Goal: Task Accomplishment & Management: Complete application form

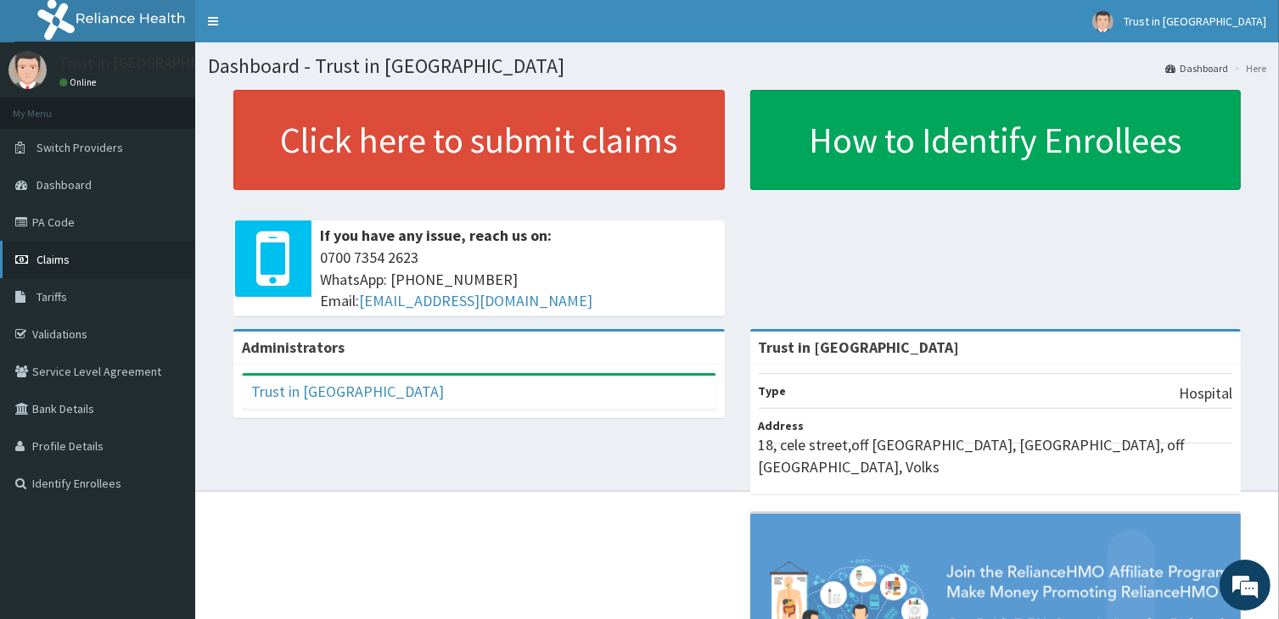
click at [58, 260] on span "Claims" at bounding box center [52, 259] width 33 height 15
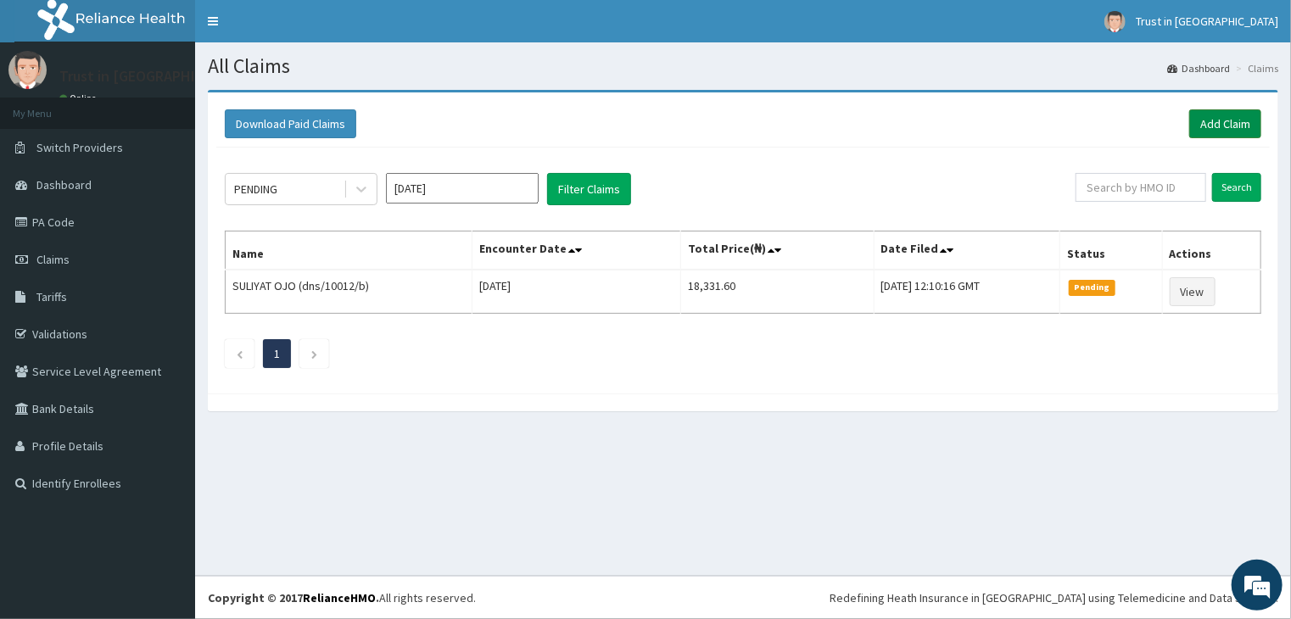
click at [1231, 126] on link "Add Claim" at bounding box center [1226, 123] width 72 height 29
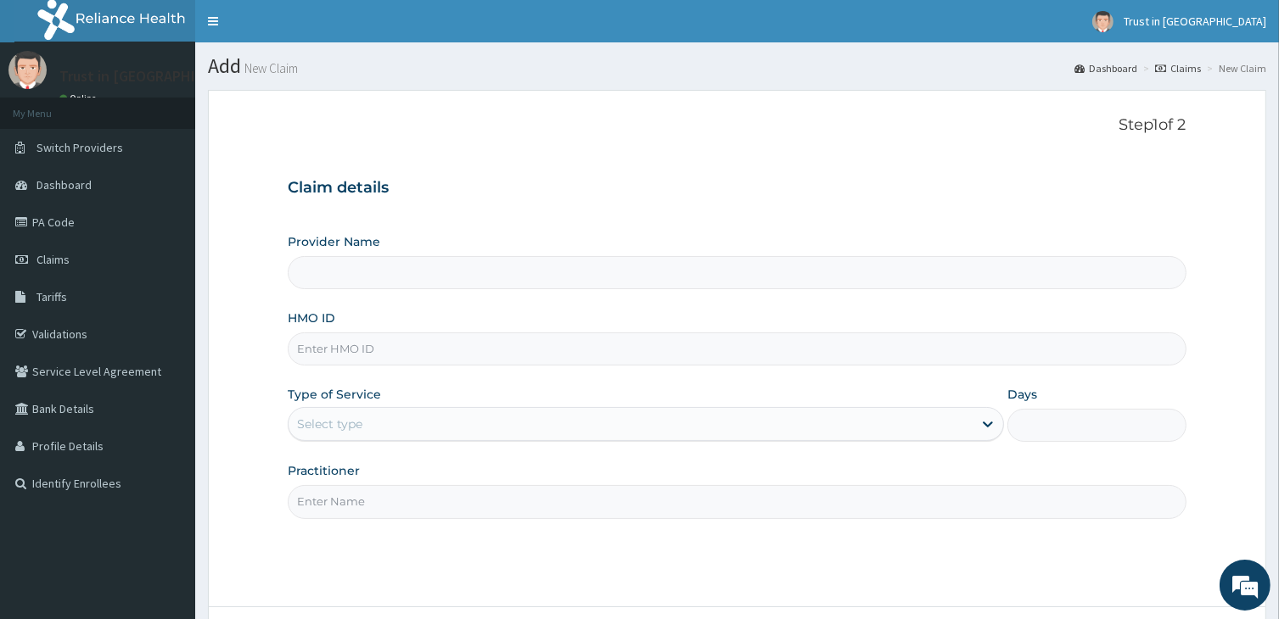
type input "Trust in [GEOGRAPHIC_DATA]"
click at [338, 340] on input "HMO ID" at bounding box center [737, 349] width 898 height 33
type input "tlf/10046/b"
click at [344, 413] on div "Select type" at bounding box center [629, 424] width 683 height 27
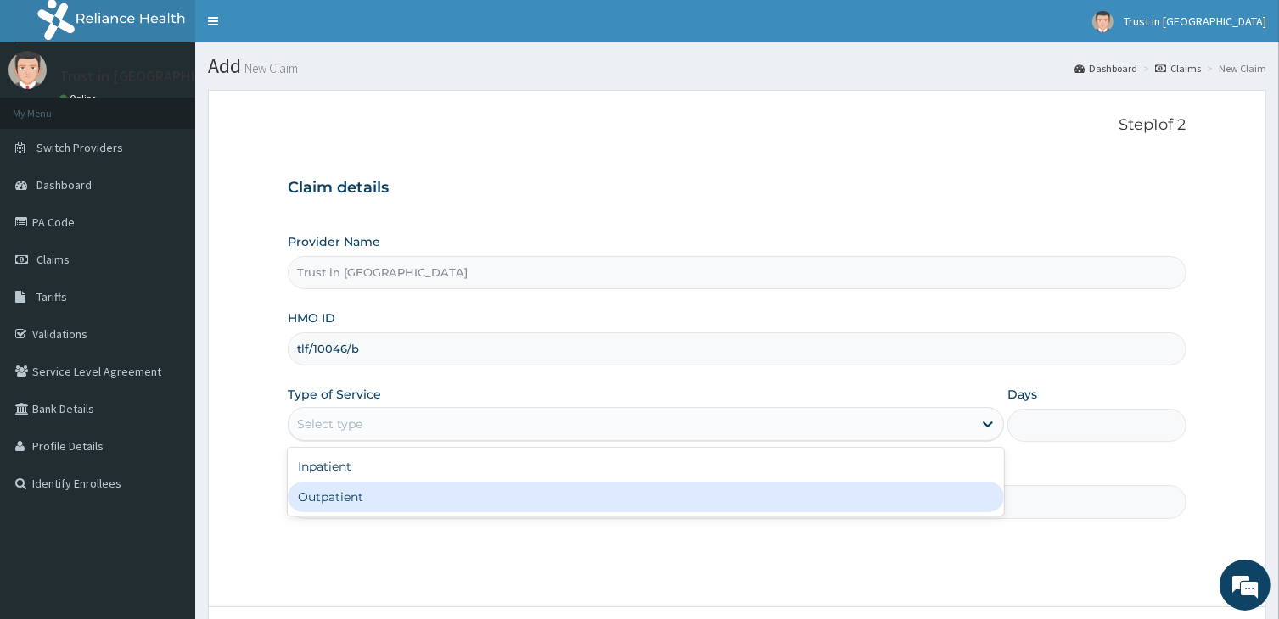
click at [345, 490] on div "Outpatient" at bounding box center [645, 497] width 715 height 31
type input "1"
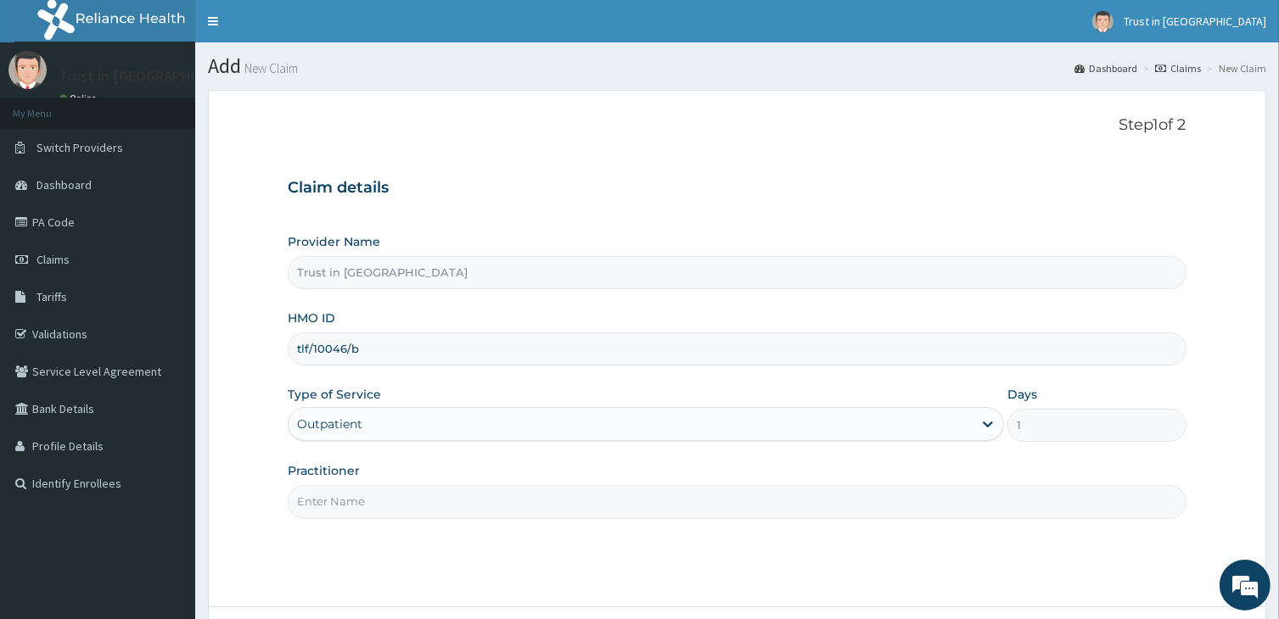
click at [353, 508] on input "Practitioner" at bounding box center [737, 501] width 898 height 33
type input "dr nebo"
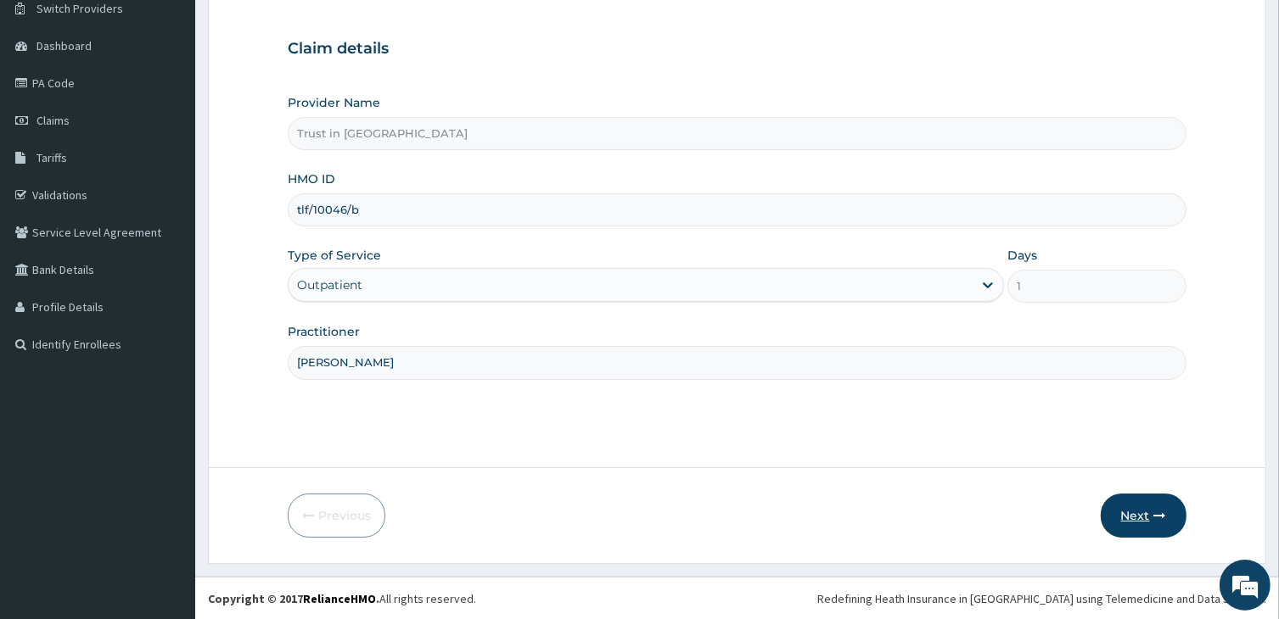
click at [1134, 516] on button "Next" at bounding box center [1144, 516] width 86 height 44
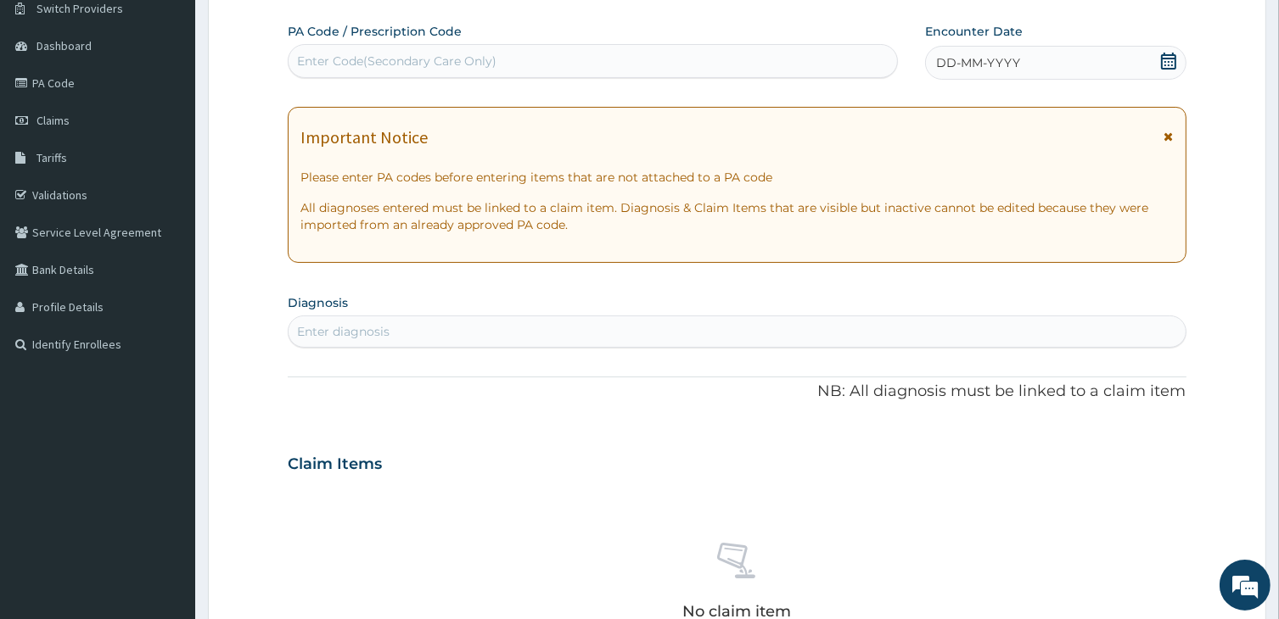
click at [1171, 53] on icon at bounding box center [1168, 61] width 17 height 17
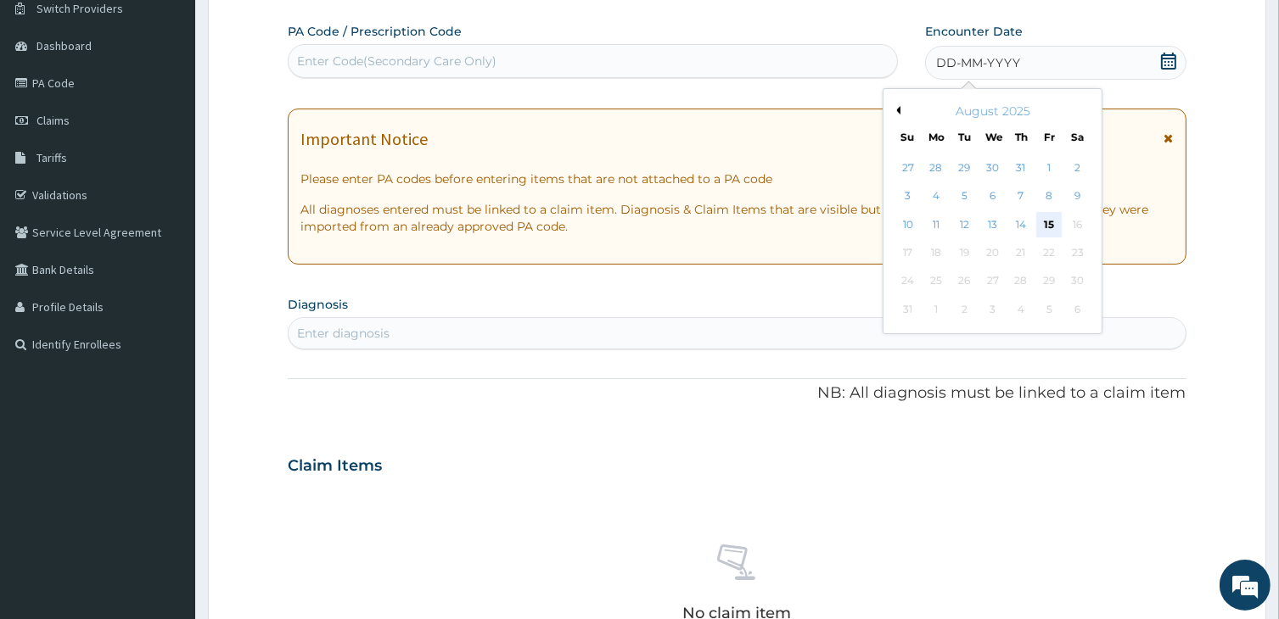
click at [1045, 229] on div "15" at bounding box center [1048, 224] width 25 height 25
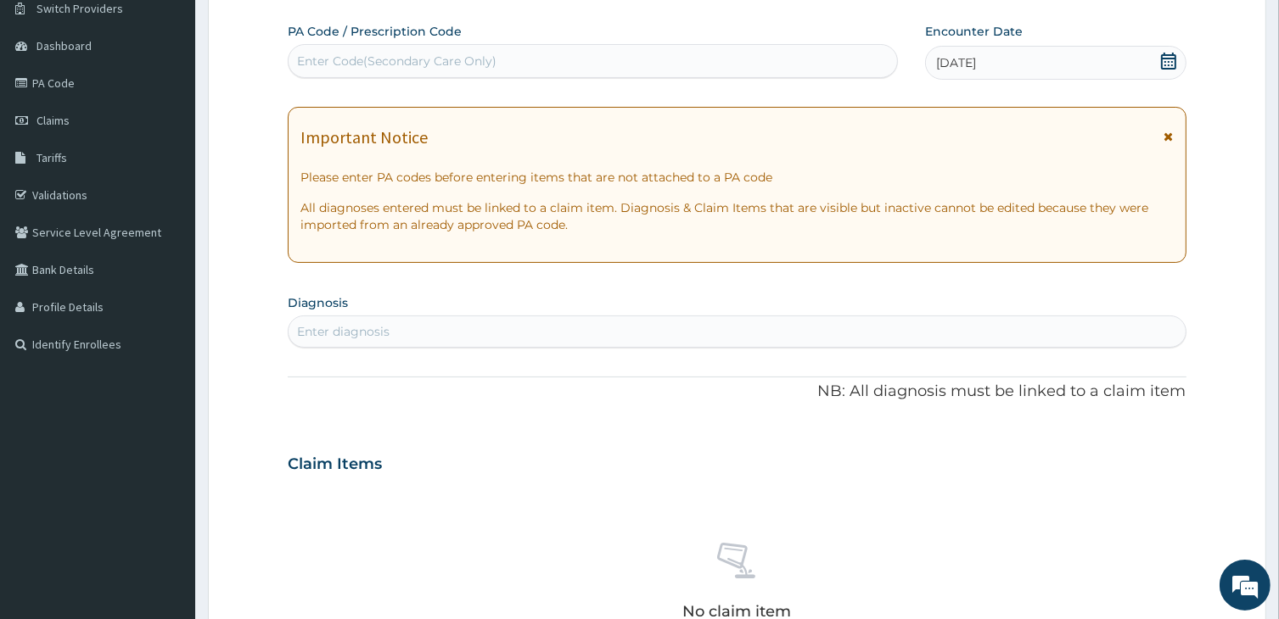
click at [453, 327] on div "Enter diagnosis" at bounding box center [736, 331] width 896 height 27
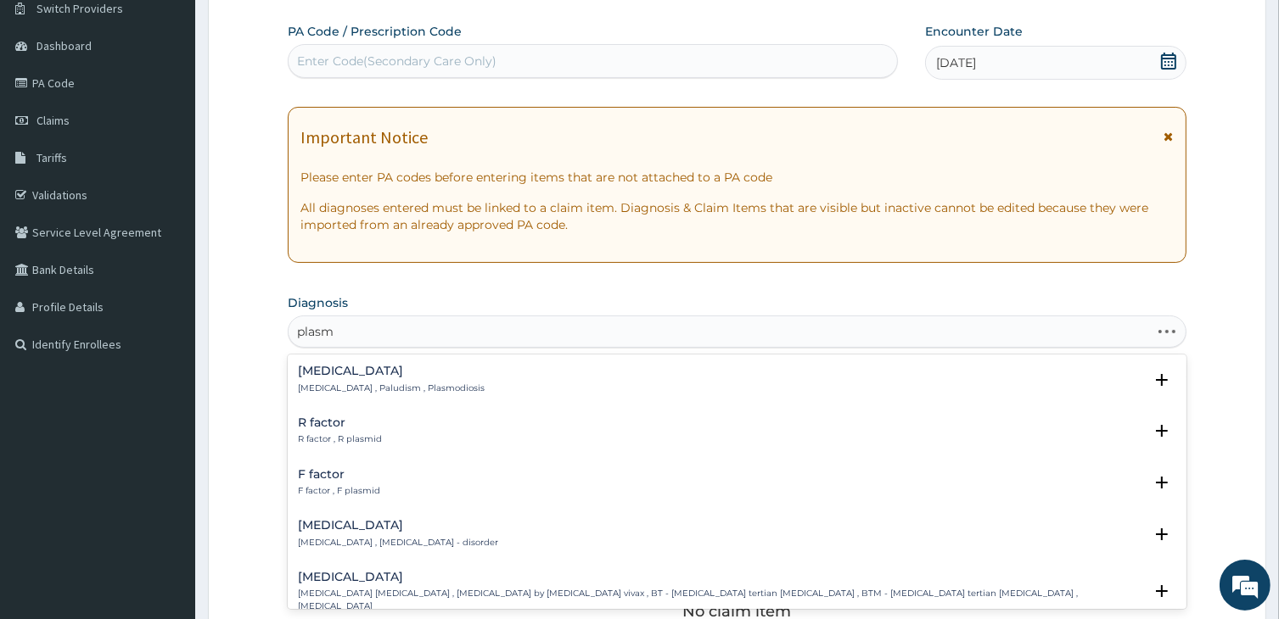
type input "plasmo"
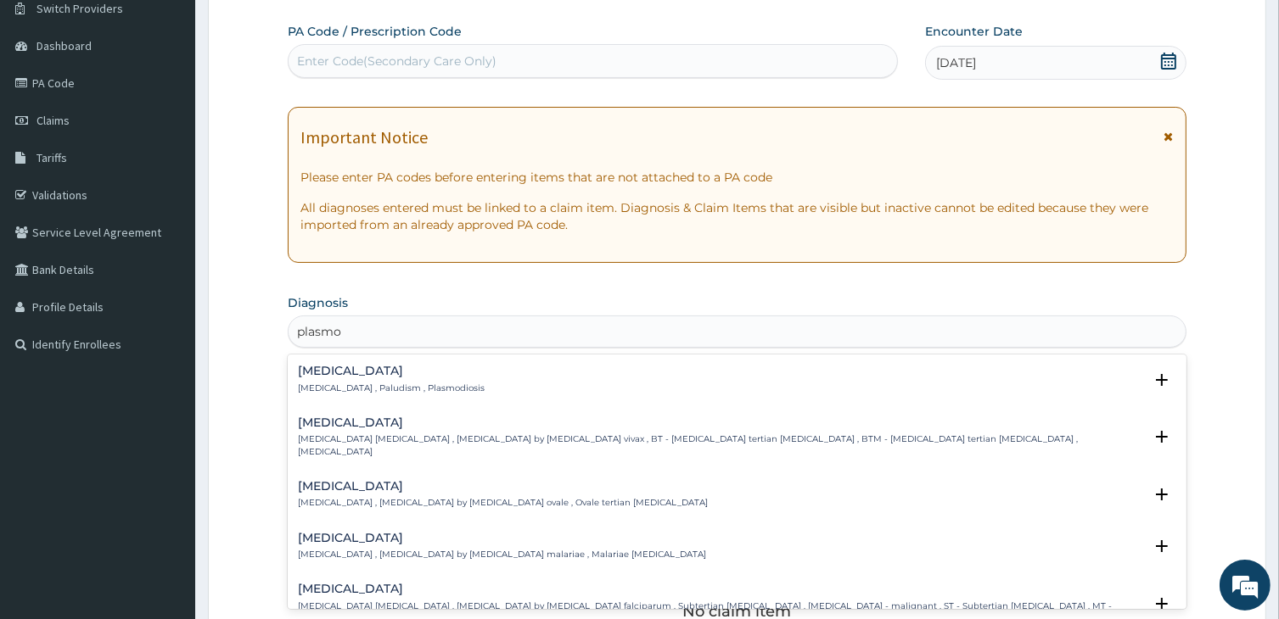
click at [331, 389] on p "Malaria , Paludism , Plasmodiosis" at bounding box center [391, 389] width 187 height 12
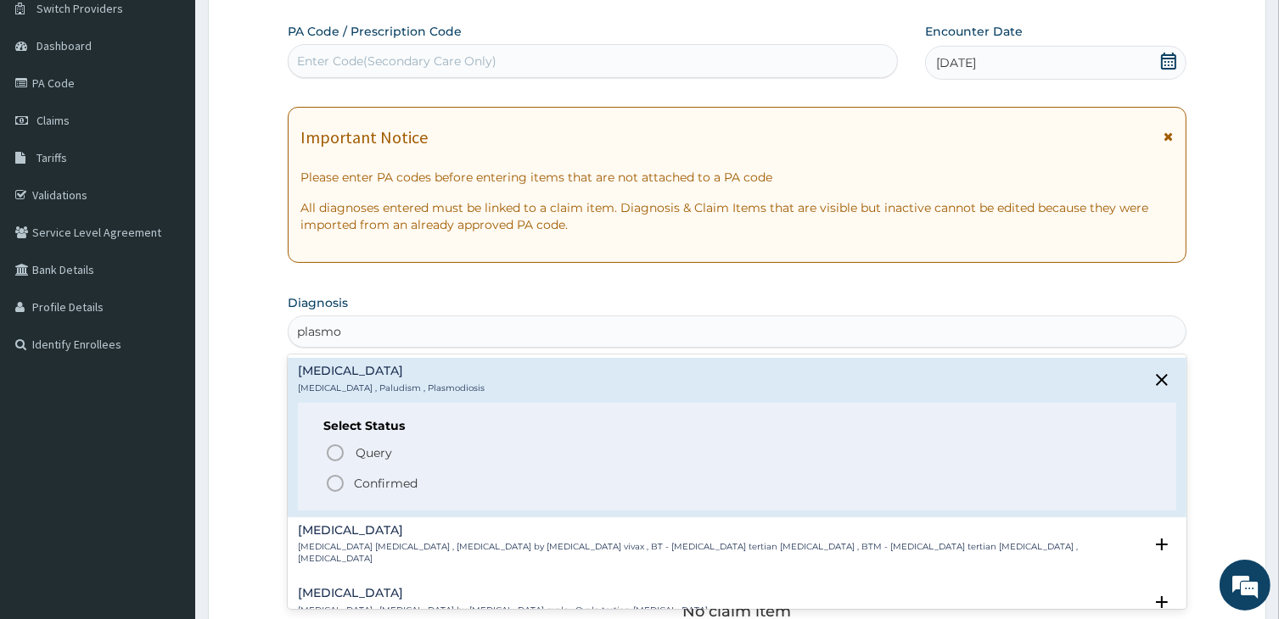
click at [335, 482] on icon "status option filled" at bounding box center [335, 483] width 20 height 20
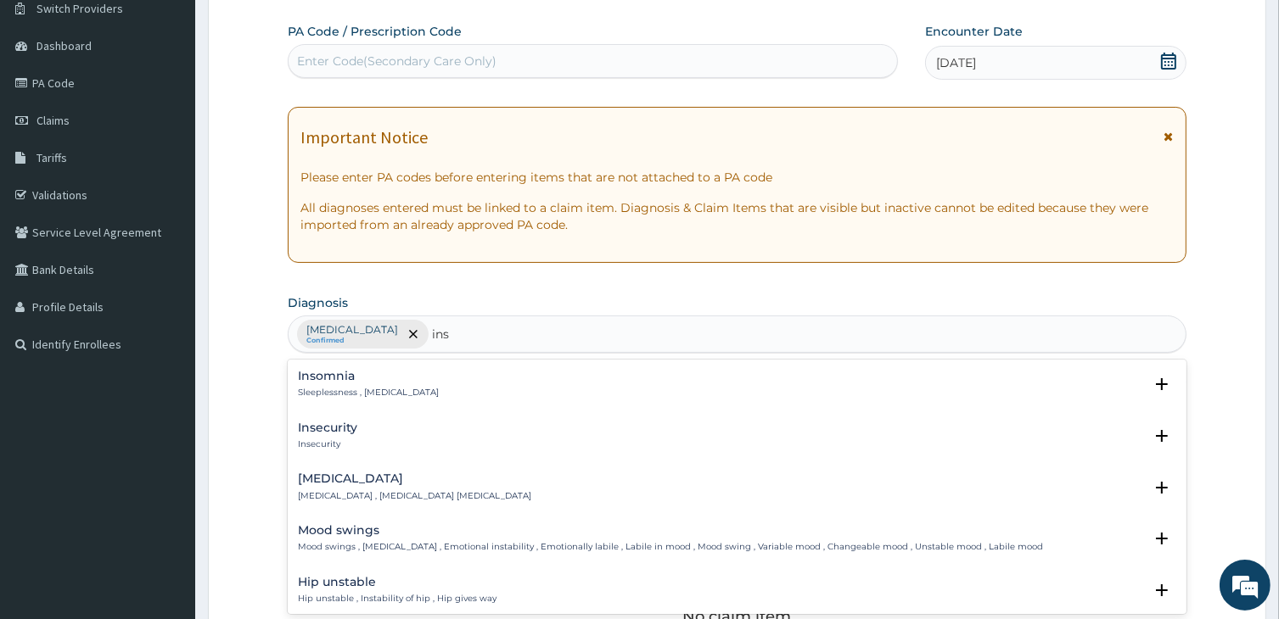
type input "inso"
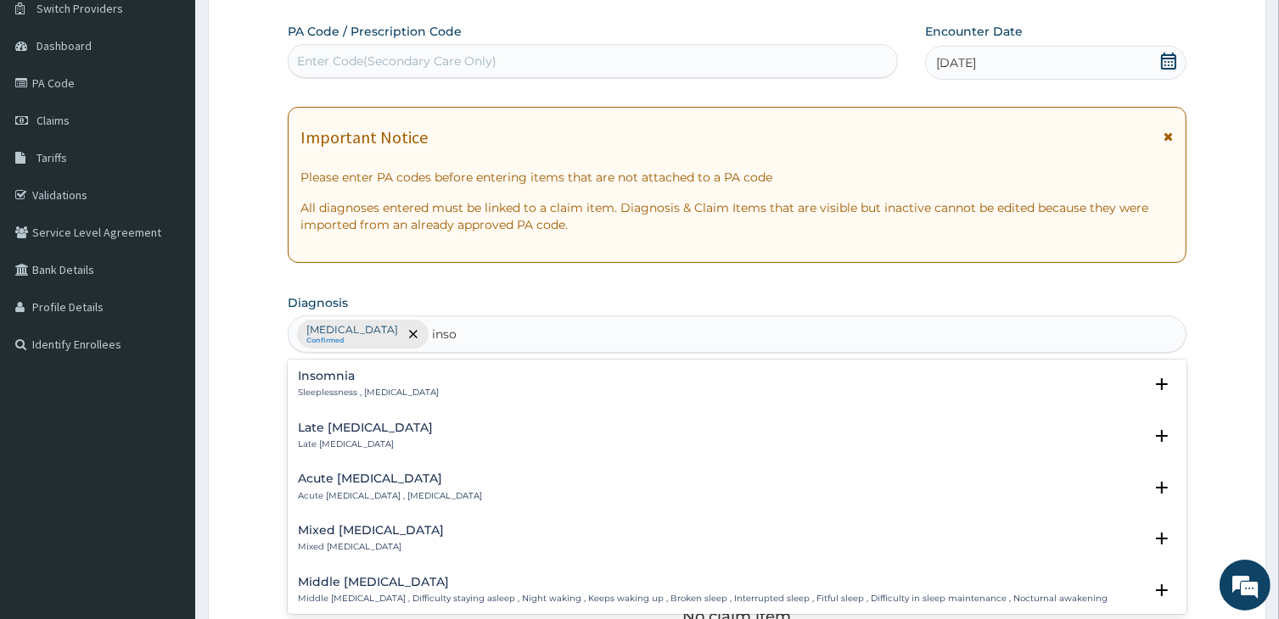
click at [308, 388] on p "Sleeplessness , Insomnia" at bounding box center [368, 393] width 141 height 12
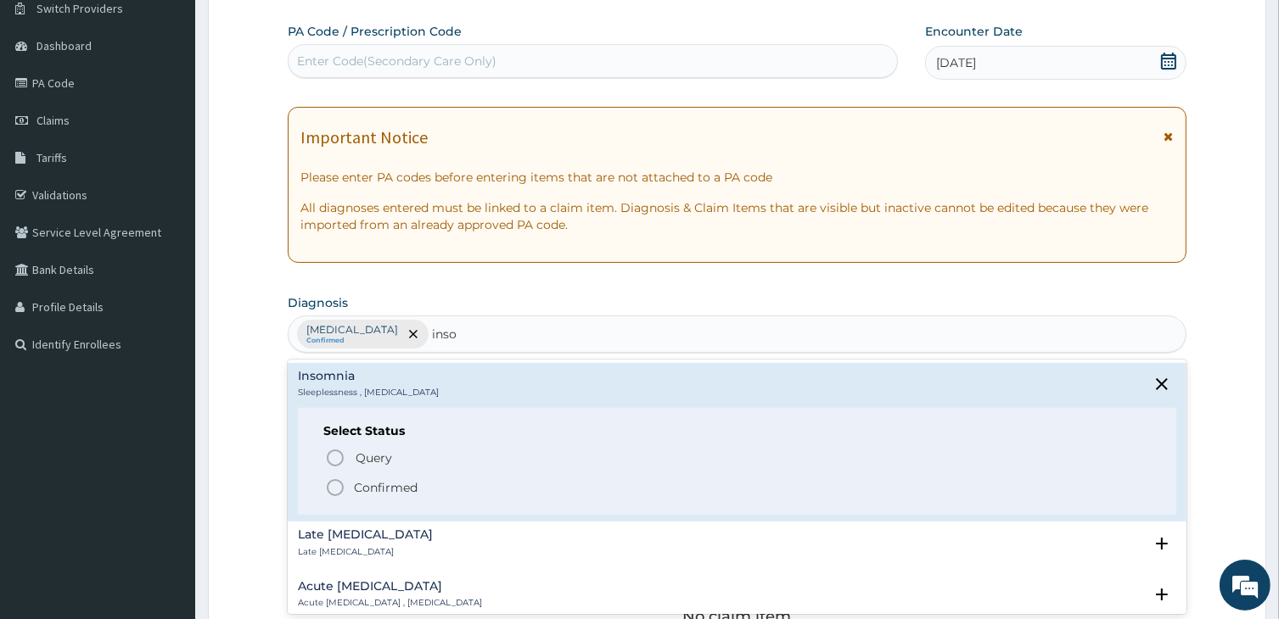
click at [335, 478] on icon "status option filled" at bounding box center [335, 488] width 20 height 20
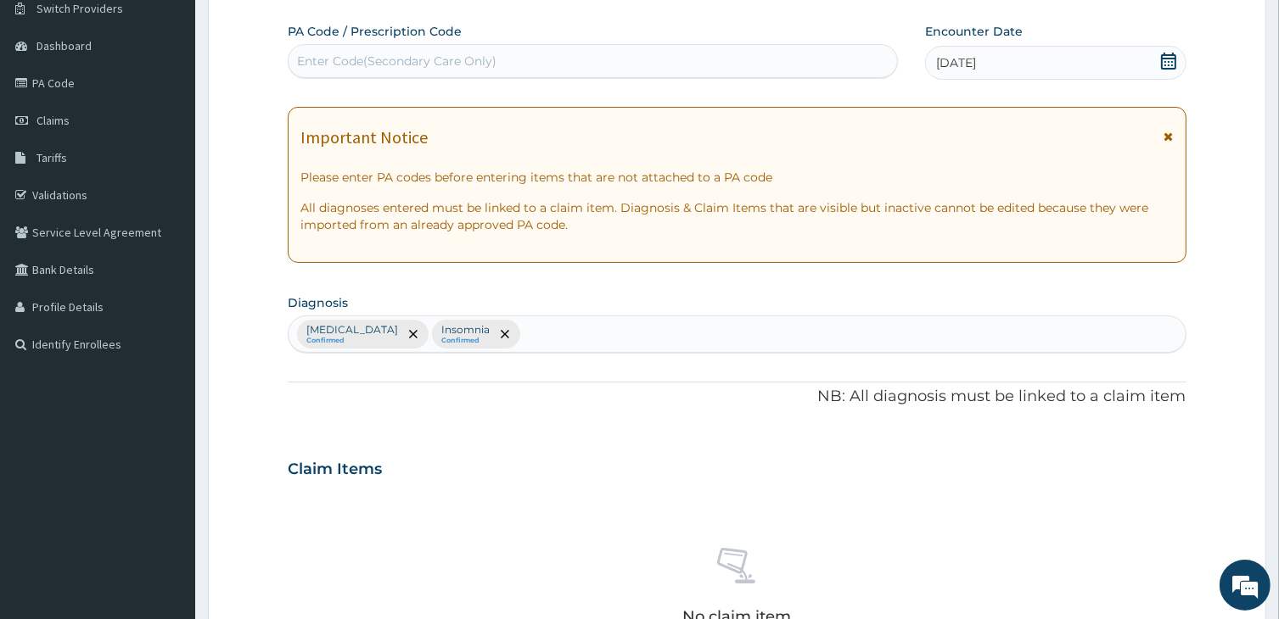
click at [506, 341] on div "Malaria Confirmed Insomnia Confirmed" at bounding box center [736, 335] width 896 height 36
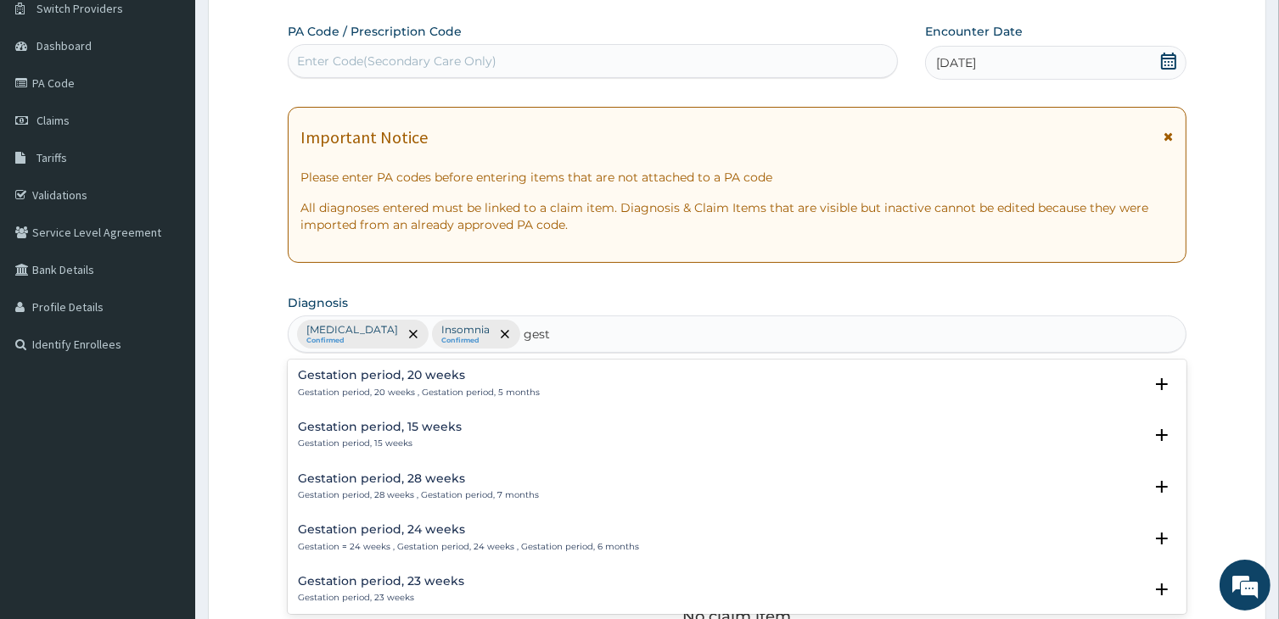
scroll to position [2326, 0]
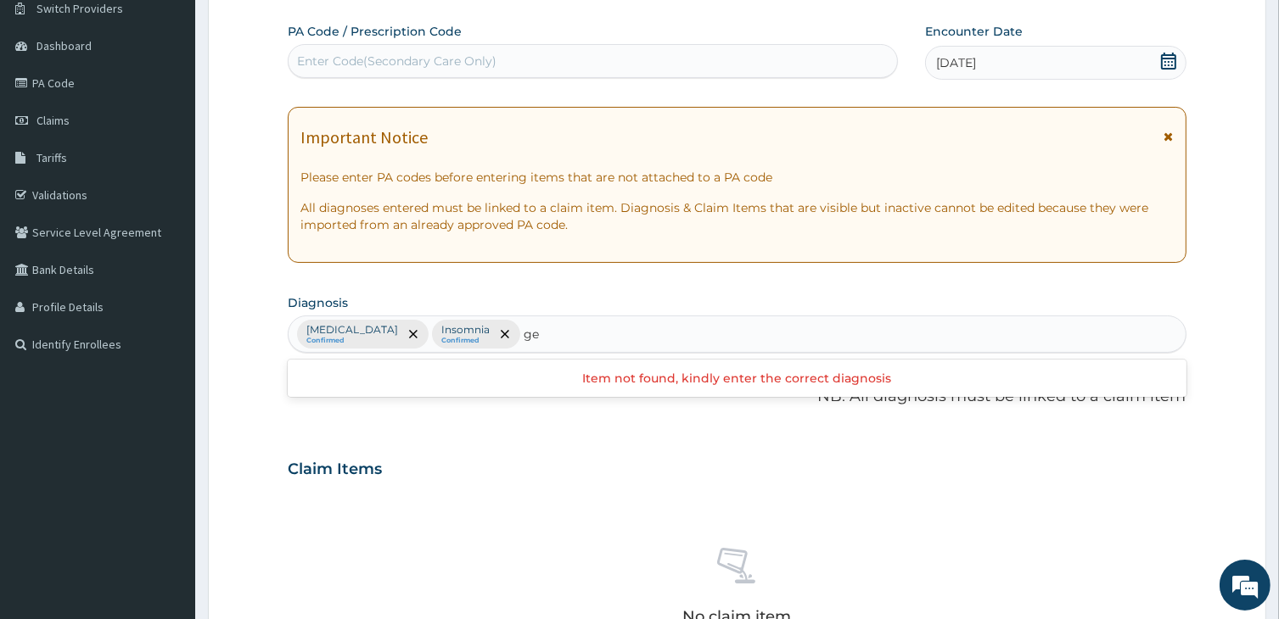
type input "g"
type input "pep"
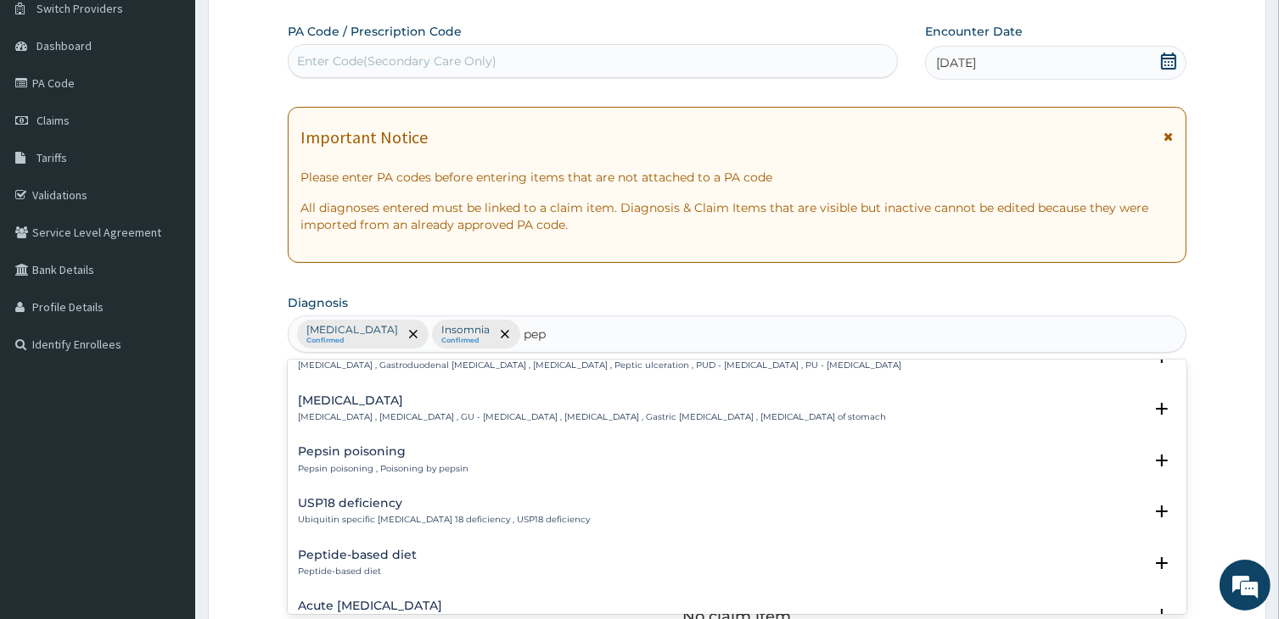
scroll to position [34, 0]
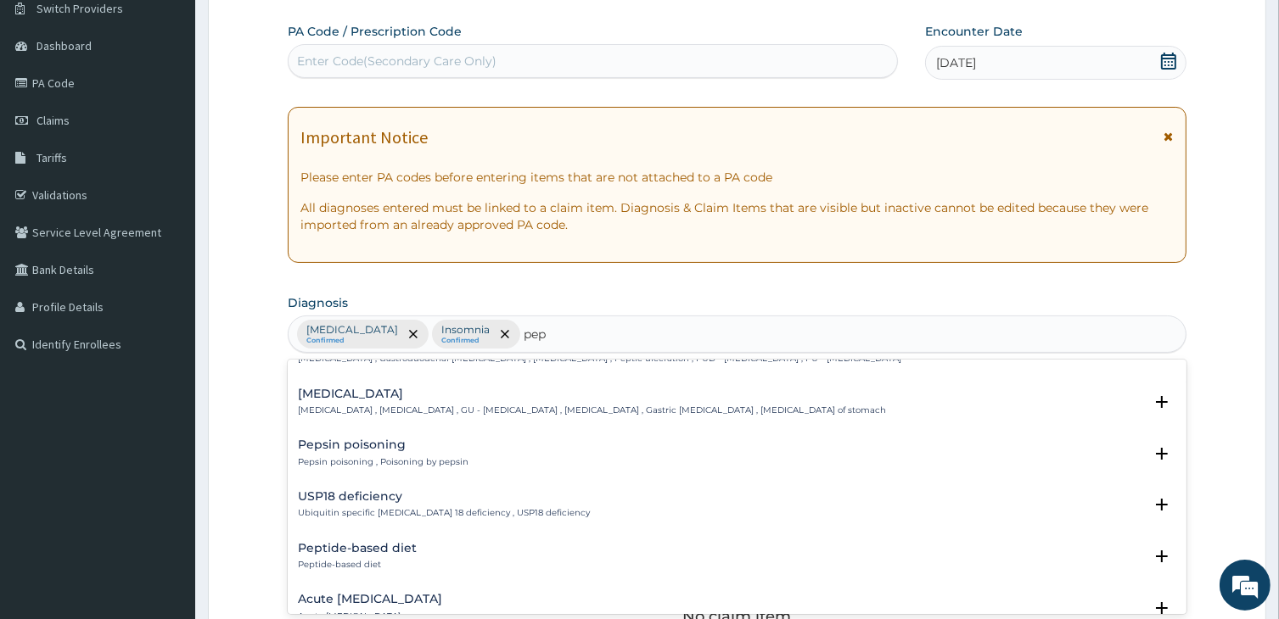
click at [307, 393] on h4 "Gastric ulcer" at bounding box center [592, 394] width 588 height 13
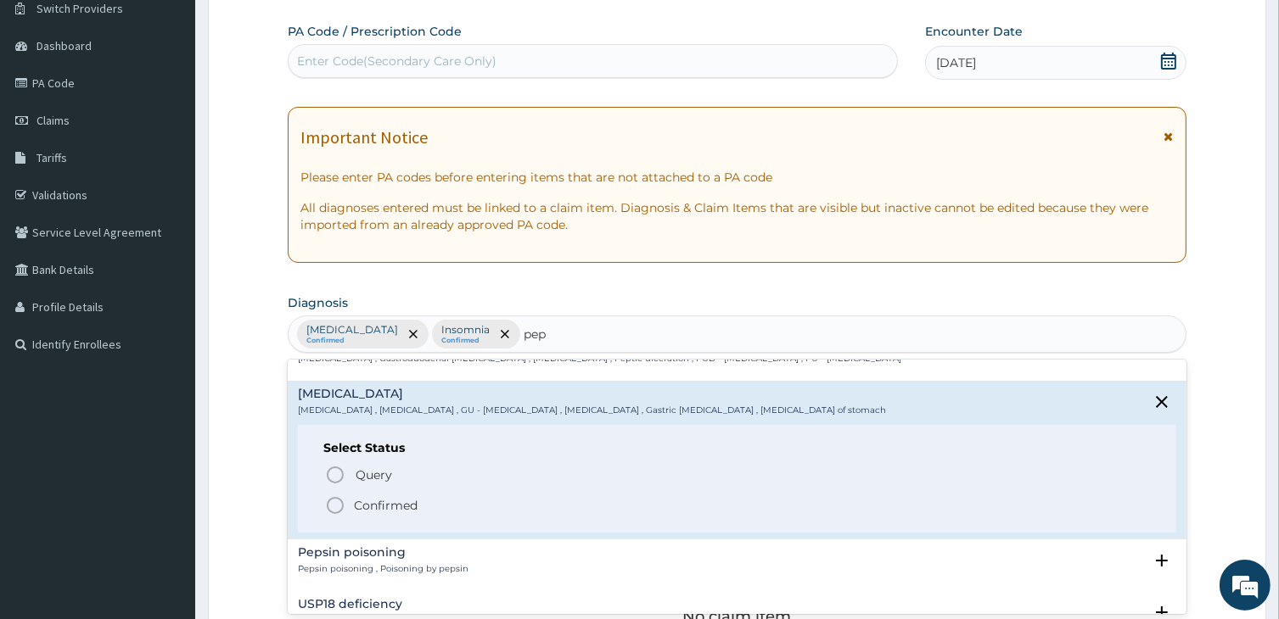
click at [336, 501] on icon "status option filled" at bounding box center [335, 506] width 20 height 20
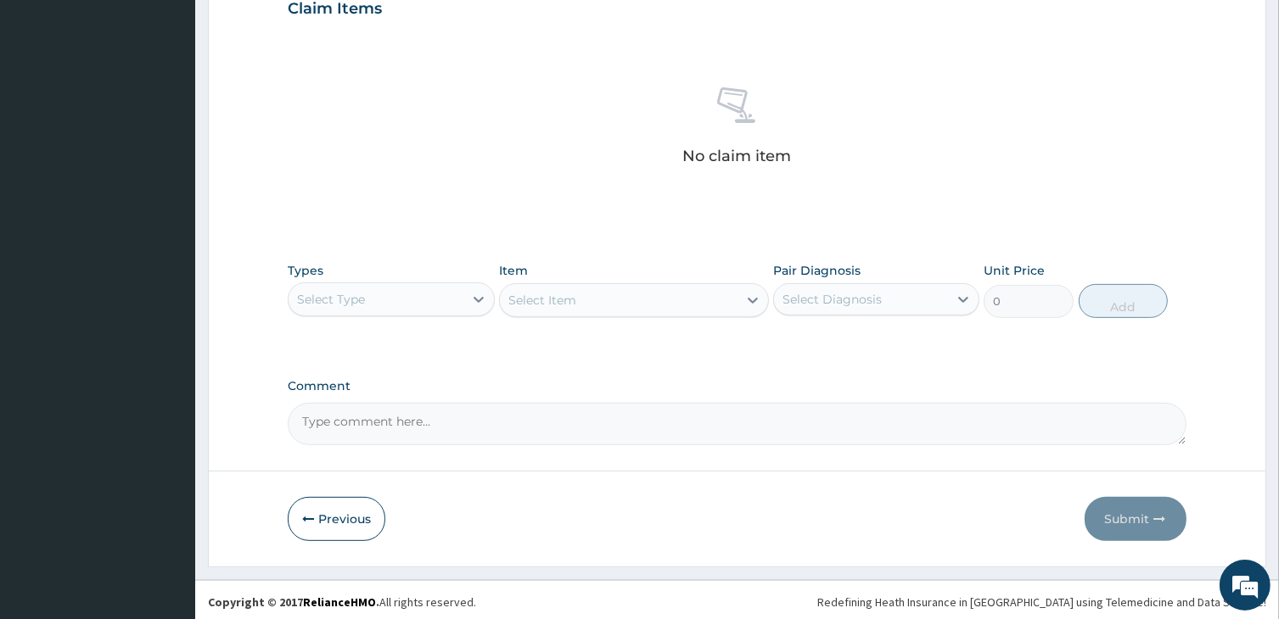
scroll to position [602, 0]
click at [479, 297] on icon at bounding box center [478, 298] width 10 height 6
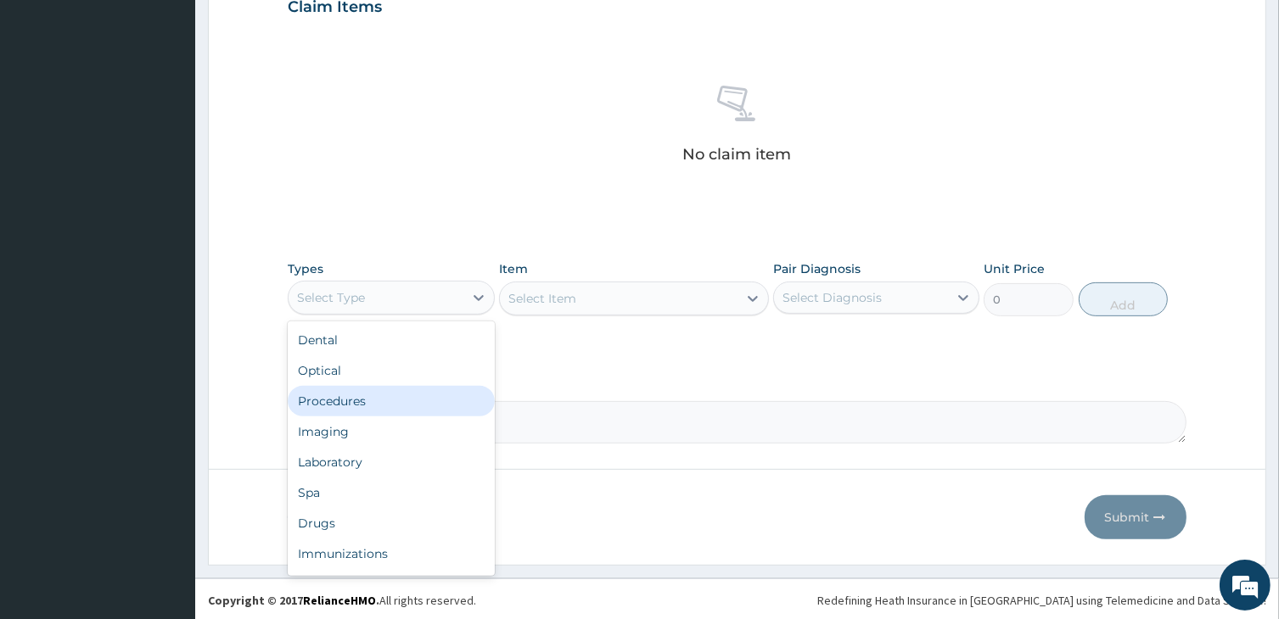
click at [374, 396] on div "Procedures" at bounding box center [391, 401] width 206 height 31
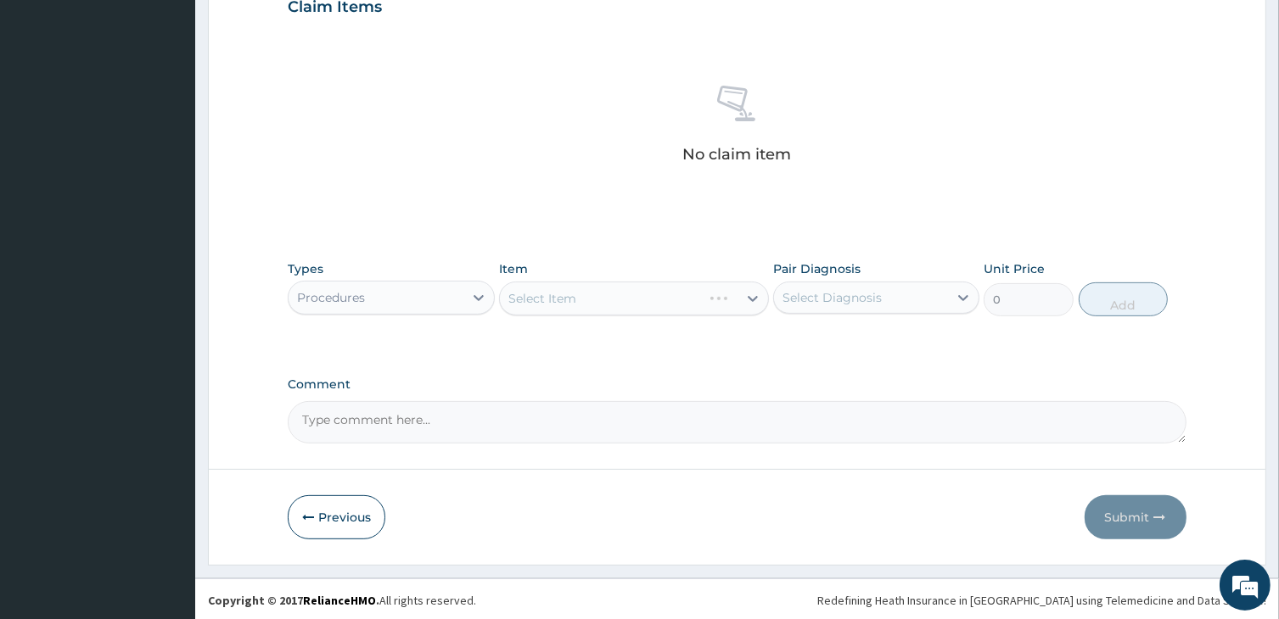
click at [648, 289] on div "Select Item" at bounding box center [633, 299] width 269 height 34
click at [648, 289] on div "Select Item" at bounding box center [618, 298] width 237 height 27
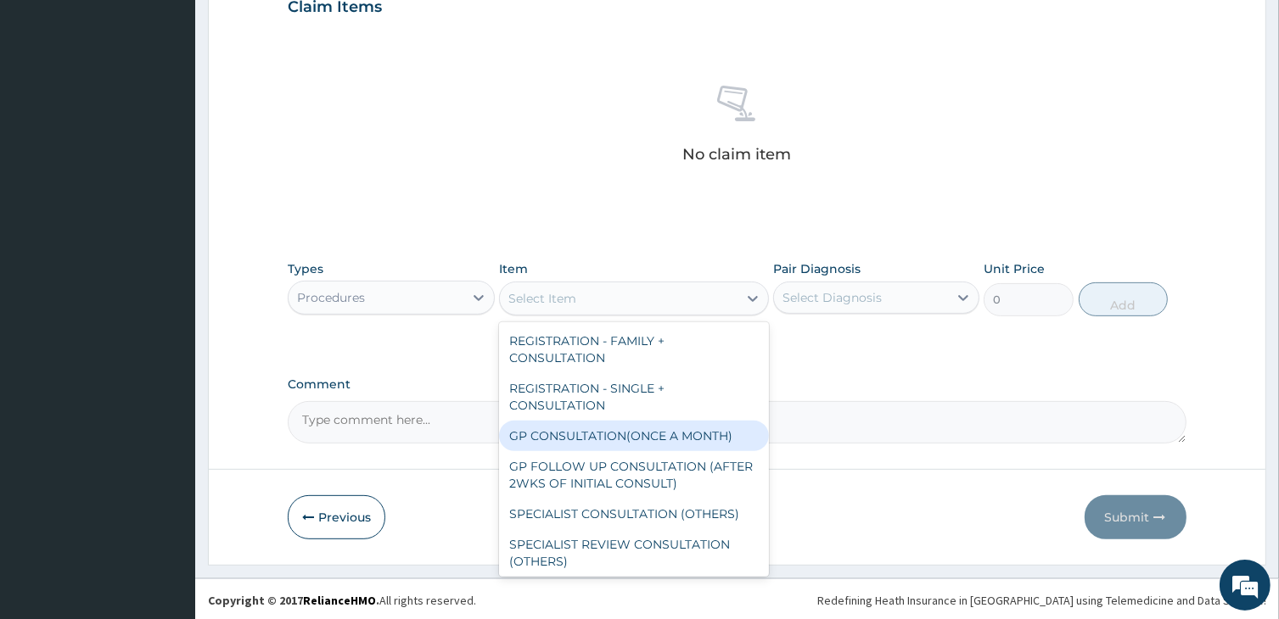
click at [613, 422] on div "GP CONSULTATION(ONCE A MONTH)" at bounding box center [633, 436] width 269 height 31
type input "2000"
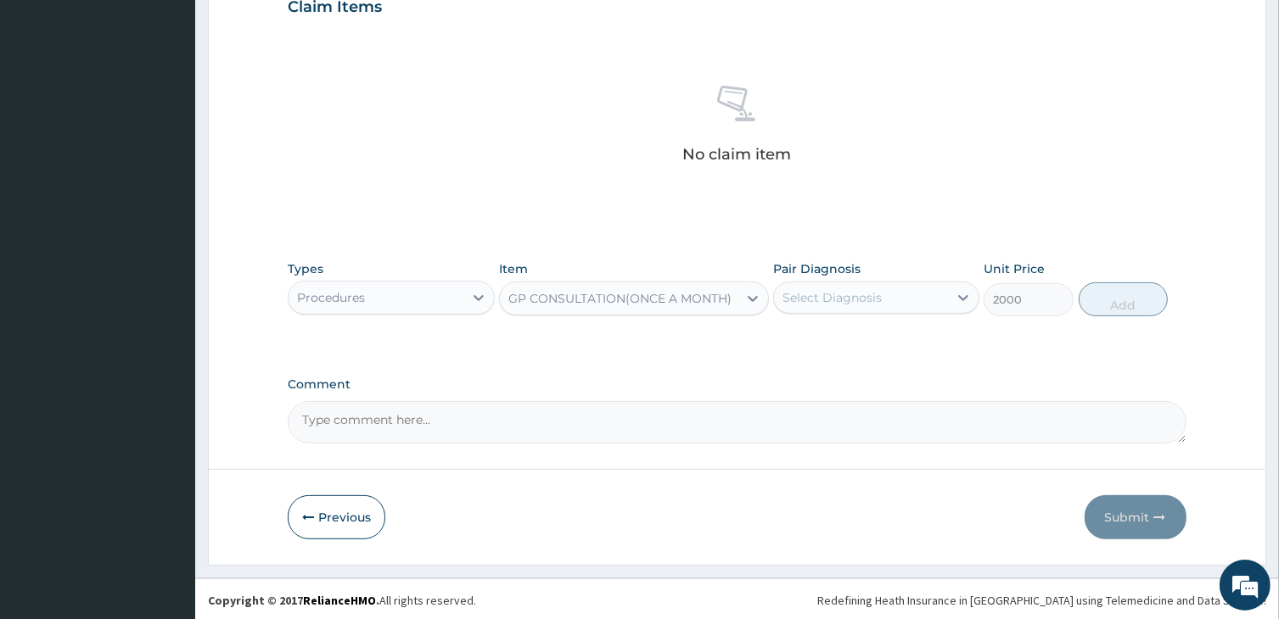
click at [849, 300] on div "Select Diagnosis" at bounding box center [831, 297] width 99 height 17
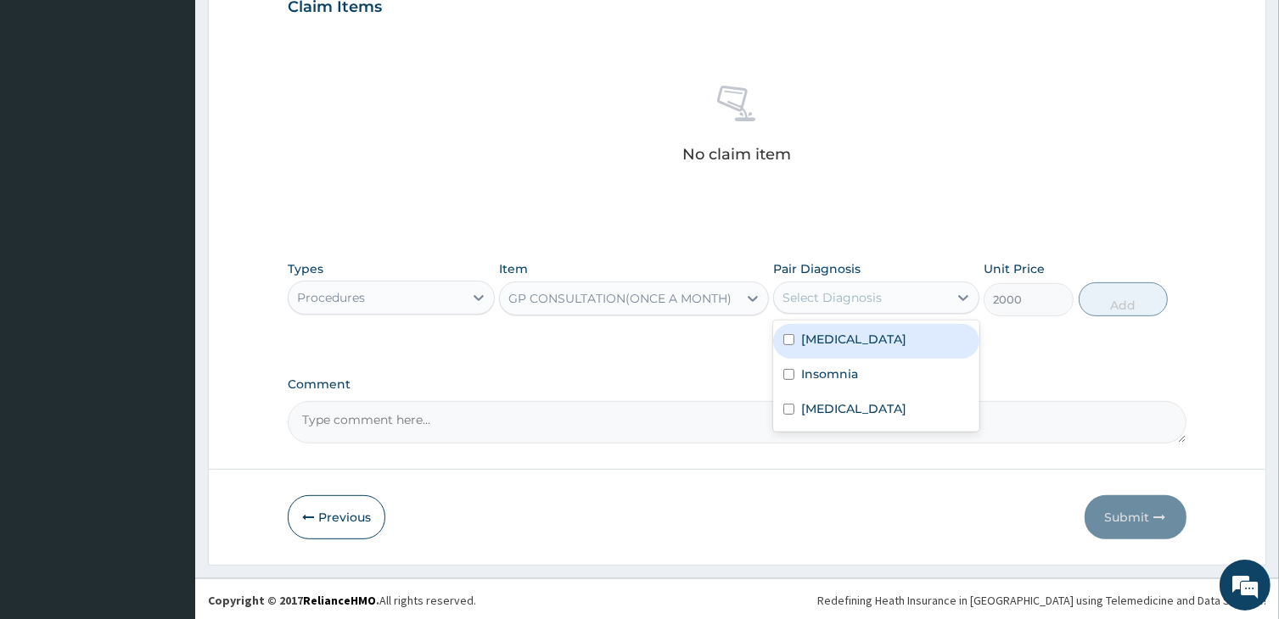
click at [845, 330] on div "Malaria" at bounding box center [876, 341] width 206 height 35
checkbox input "true"
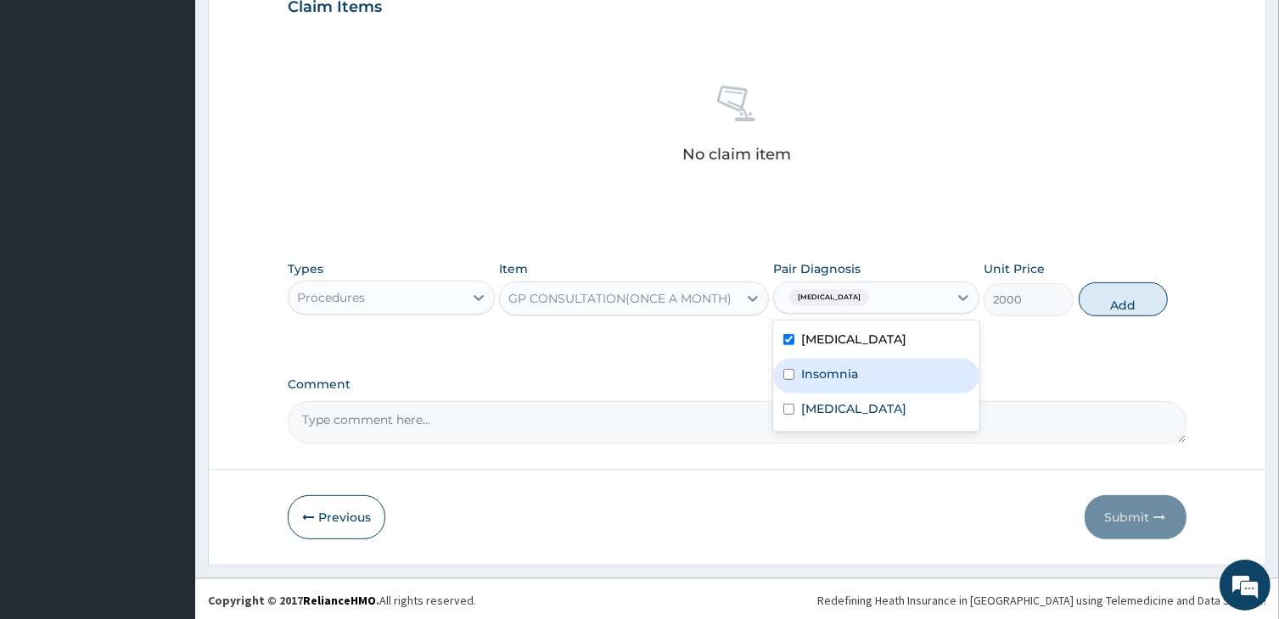
click at [809, 378] on label "Insomnia" at bounding box center [829, 374] width 57 height 17
checkbox input "true"
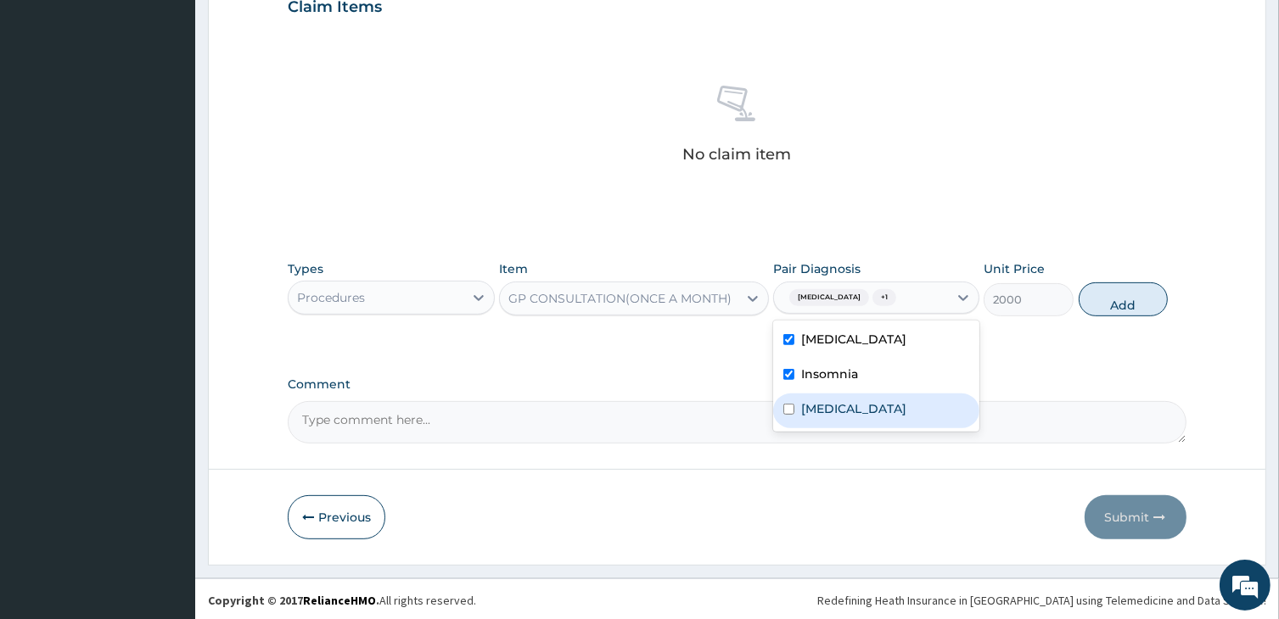
click at [809, 407] on label "Gastric ulcer" at bounding box center [853, 409] width 105 height 17
checkbox input "true"
click at [1134, 303] on button "Add" at bounding box center [1123, 300] width 90 height 34
type input "0"
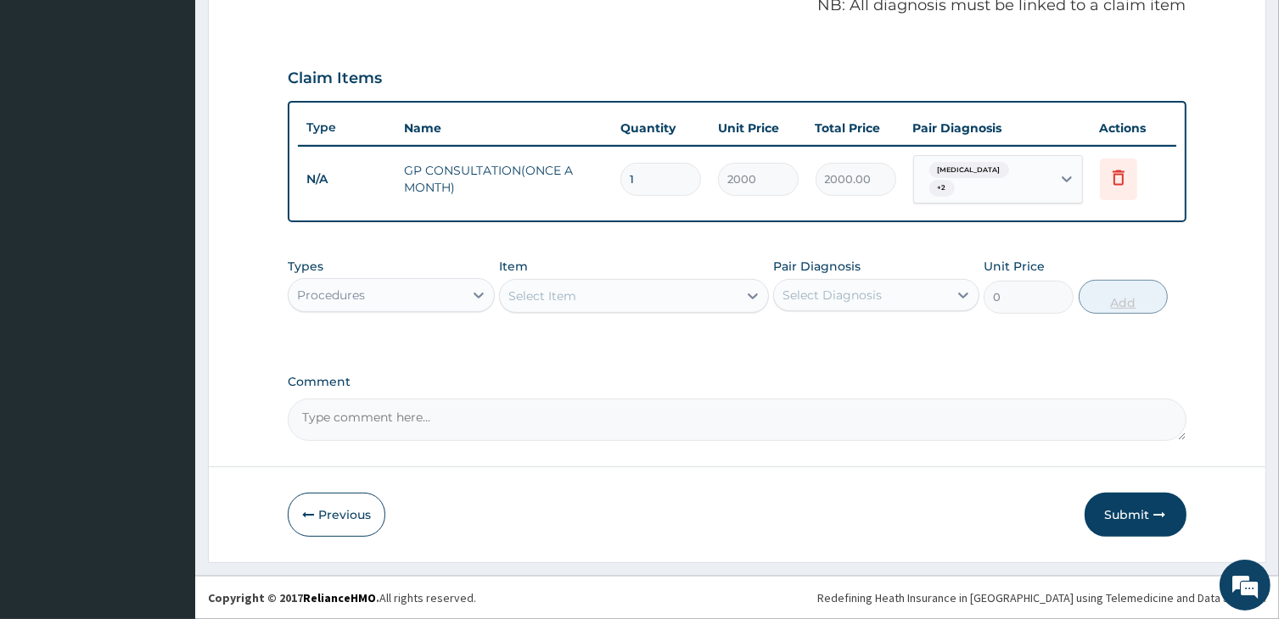
scroll to position [520, 0]
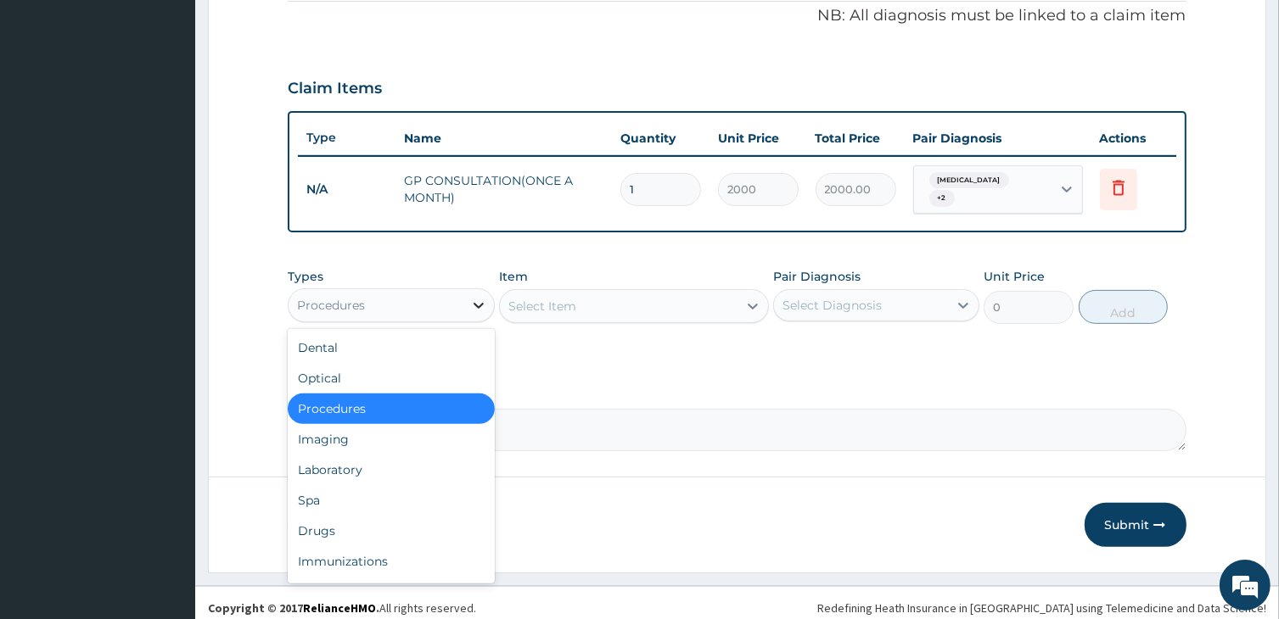
click at [473, 298] on icon at bounding box center [478, 305] width 17 height 17
click at [350, 517] on div "Drugs" at bounding box center [391, 531] width 206 height 31
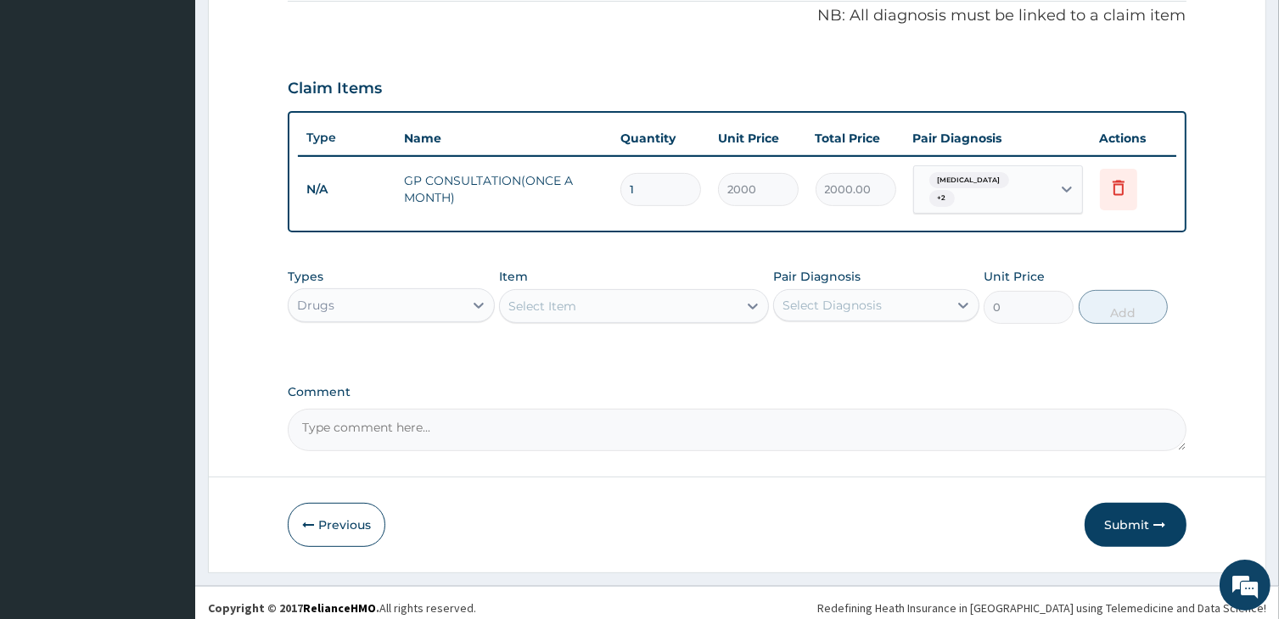
click at [585, 299] on div "Select Item" at bounding box center [618, 306] width 237 height 27
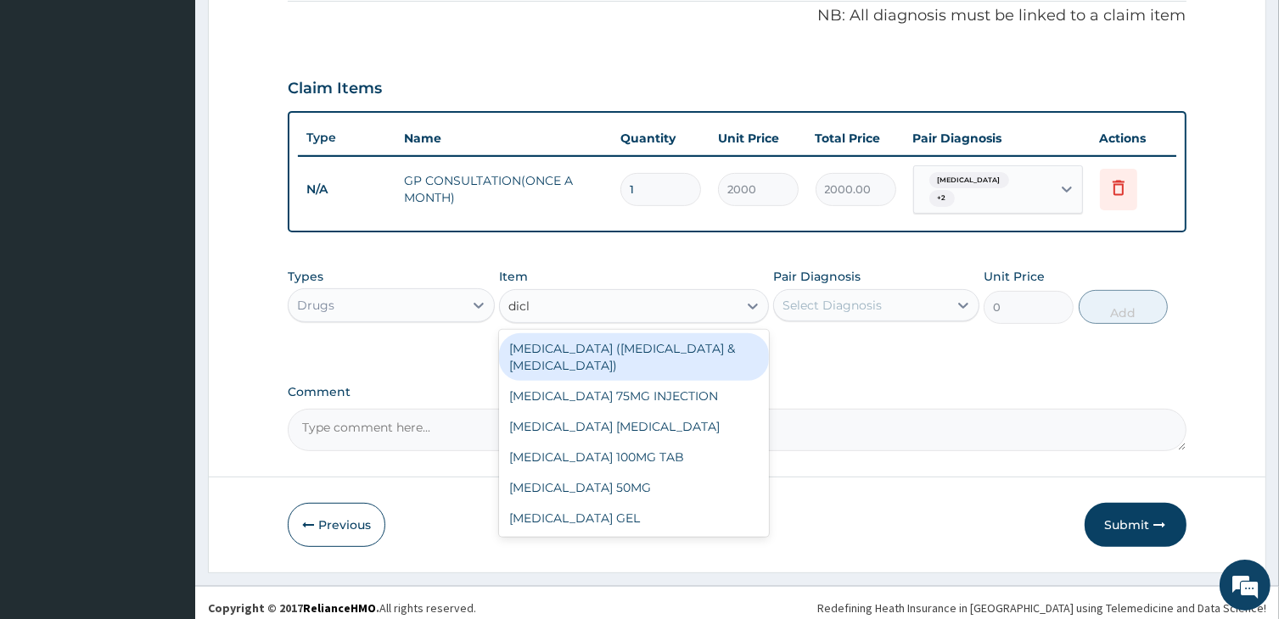
type input "diclo"
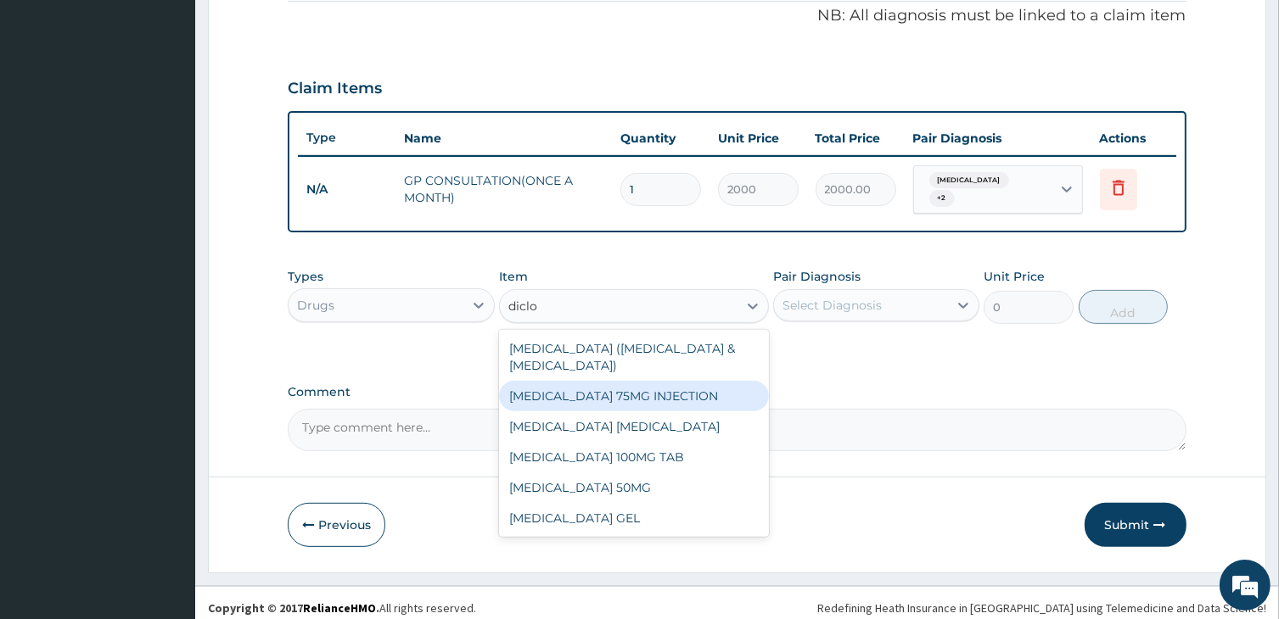
click at [597, 383] on div "DICLOFENAC 75MG INJECTION" at bounding box center [633, 396] width 269 height 31
type input "480"
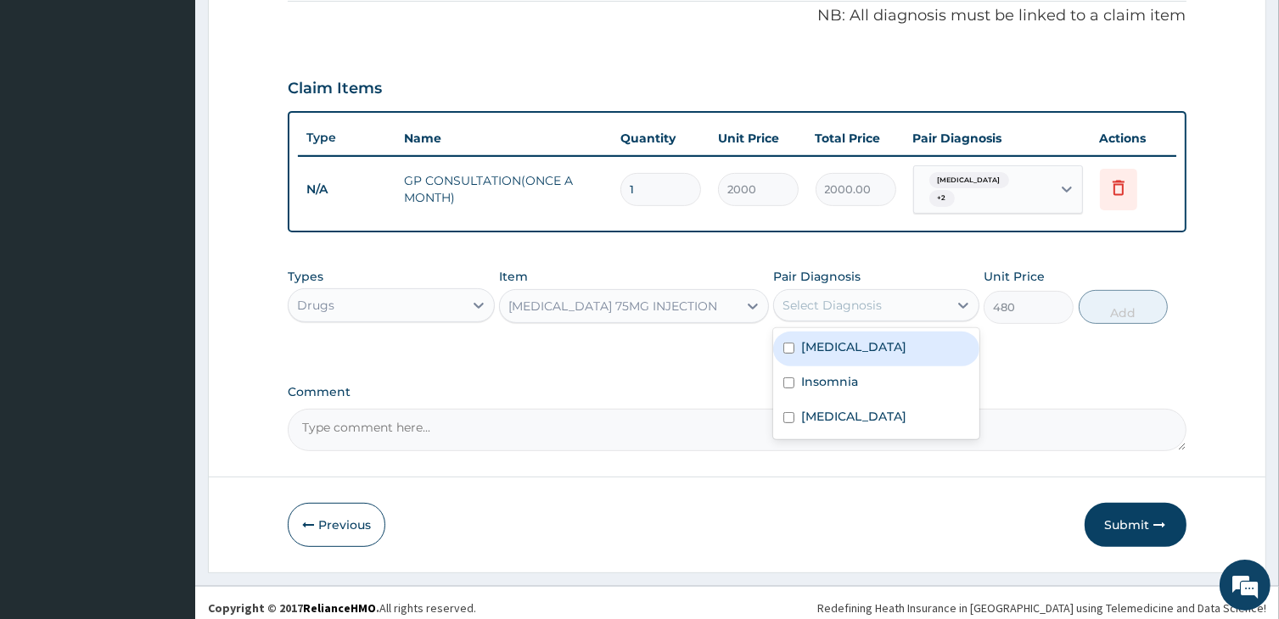
click at [850, 301] on div "Select Diagnosis" at bounding box center [831, 305] width 99 height 17
click at [819, 339] on label "Malaria" at bounding box center [853, 347] width 105 height 17
checkbox input "true"
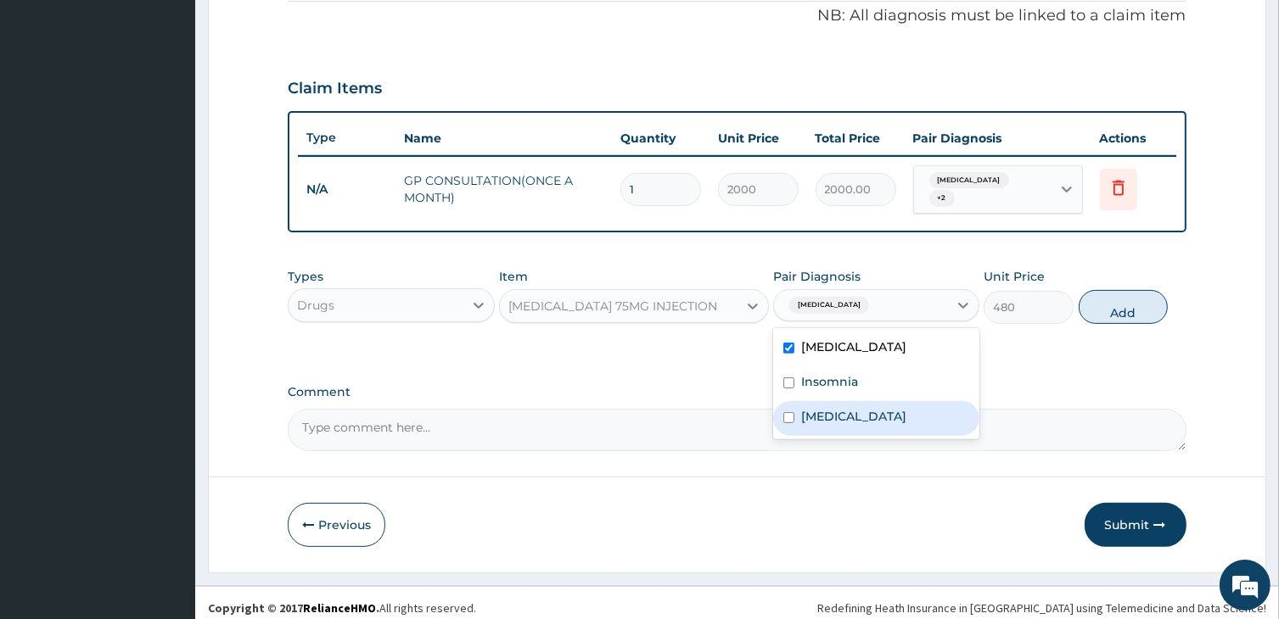
click at [813, 412] on label "Gastric ulcer" at bounding box center [853, 416] width 105 height 17
checkbox input "true"
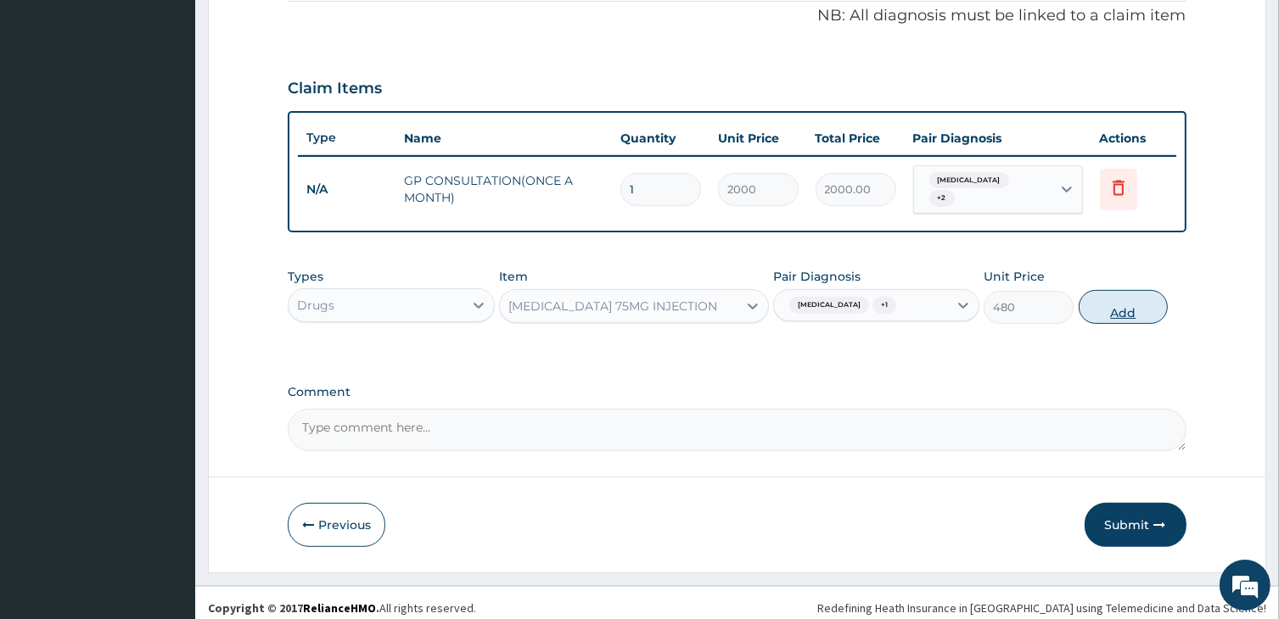
click at [1117, 300] on button "Add" at bounding box center [1123, 307] width 90 height 34
type input "0"
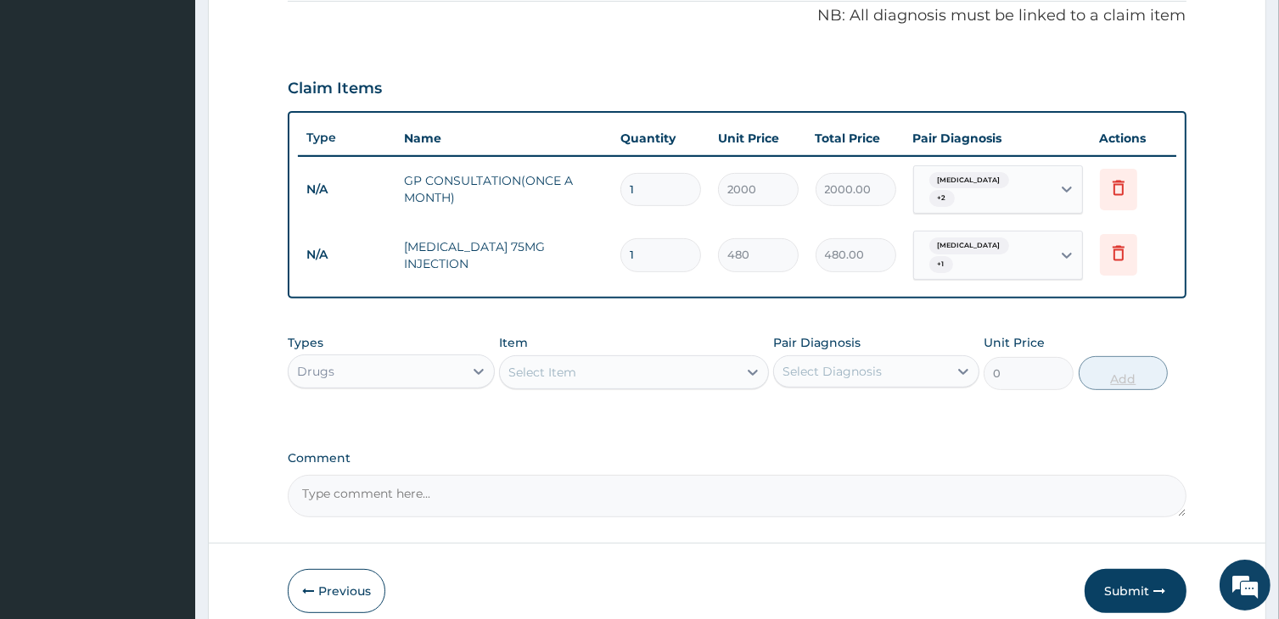
type input "0.00"
type input "2"
type input "960.00"
type input "2"
click at [628, 359] on div "Select Item" at bounding box center [618, 372] width 237 height 27
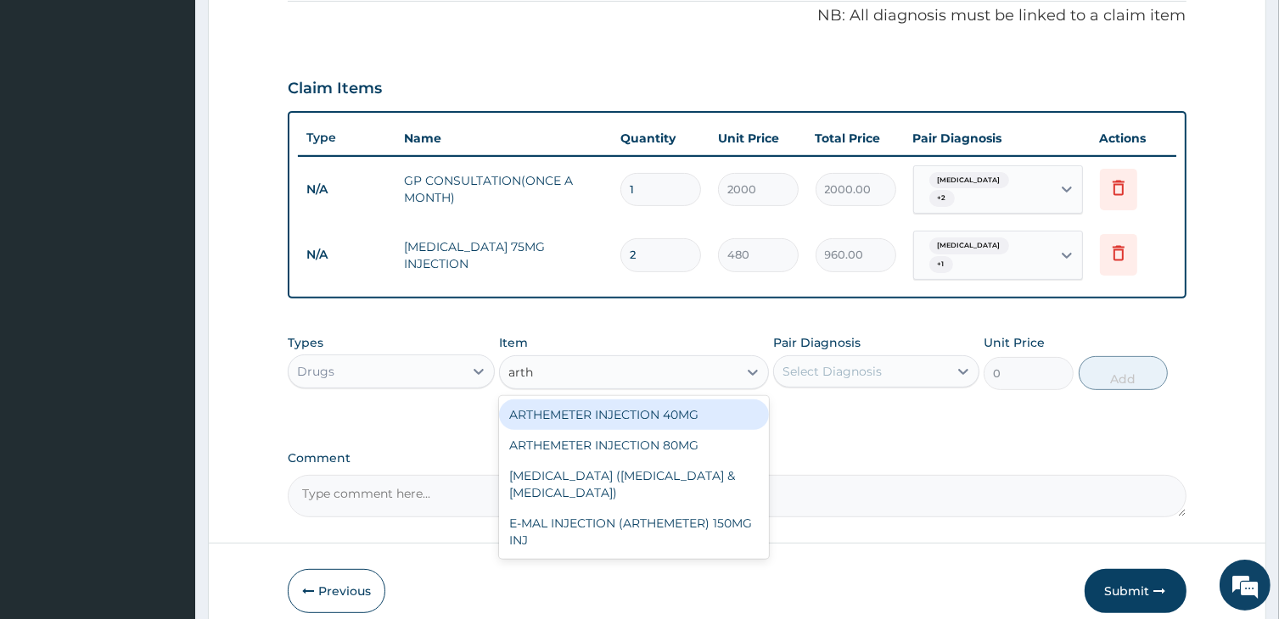
type input "arthe"
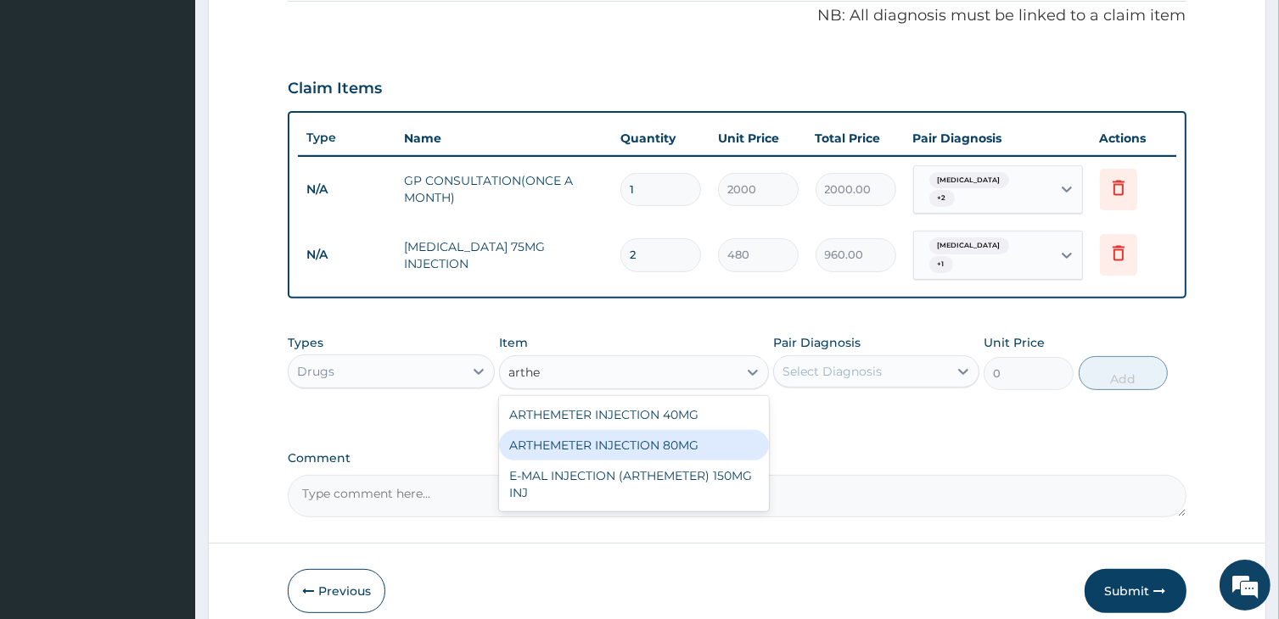
click at [621, 430] on div "ARTHEMETER INJECTION 80MG" at bounding box center [633, 445] width 269 height 31
type input "600"
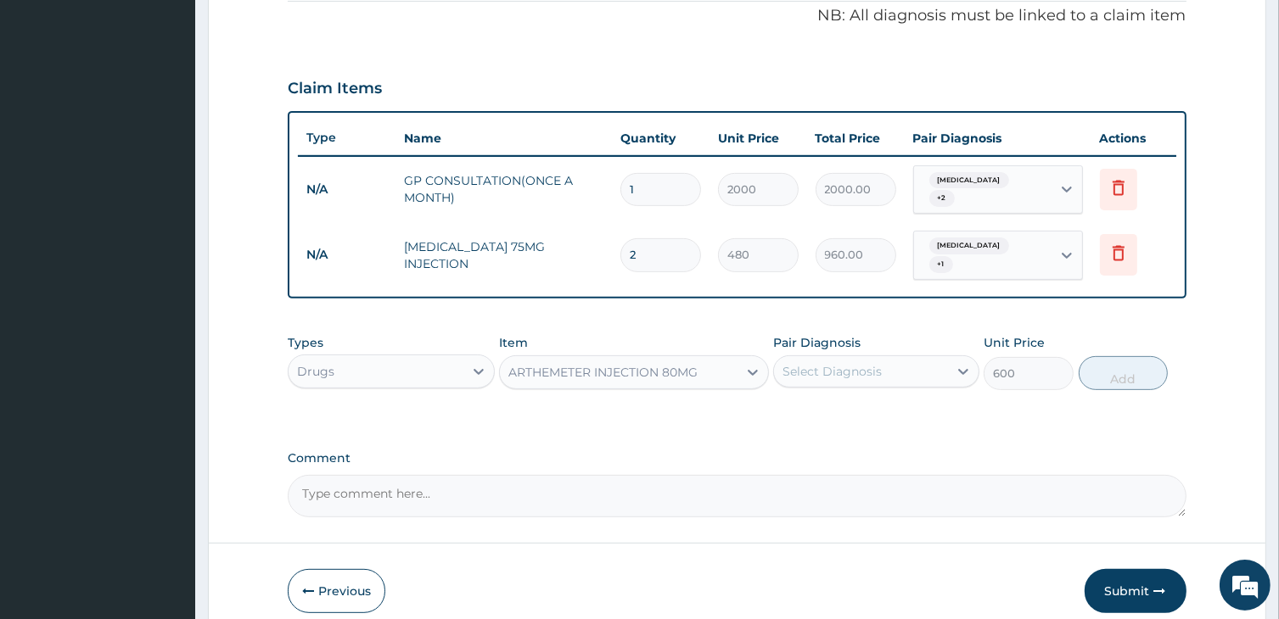
click at [842, 363] on div "Select Diagnosis" at bounding box center [831, 371] width 99 height 17
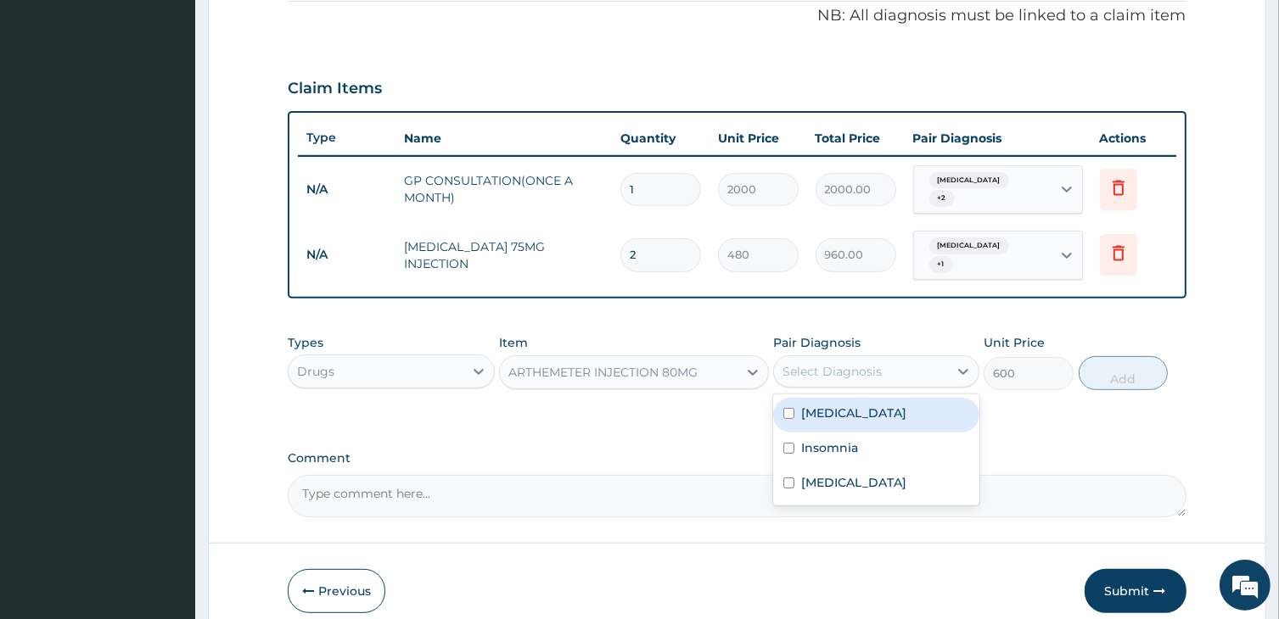
click at [842, 405] on label "Malaria" at bounding box center [853, 413] width 105 height 17
checkbox input "true"
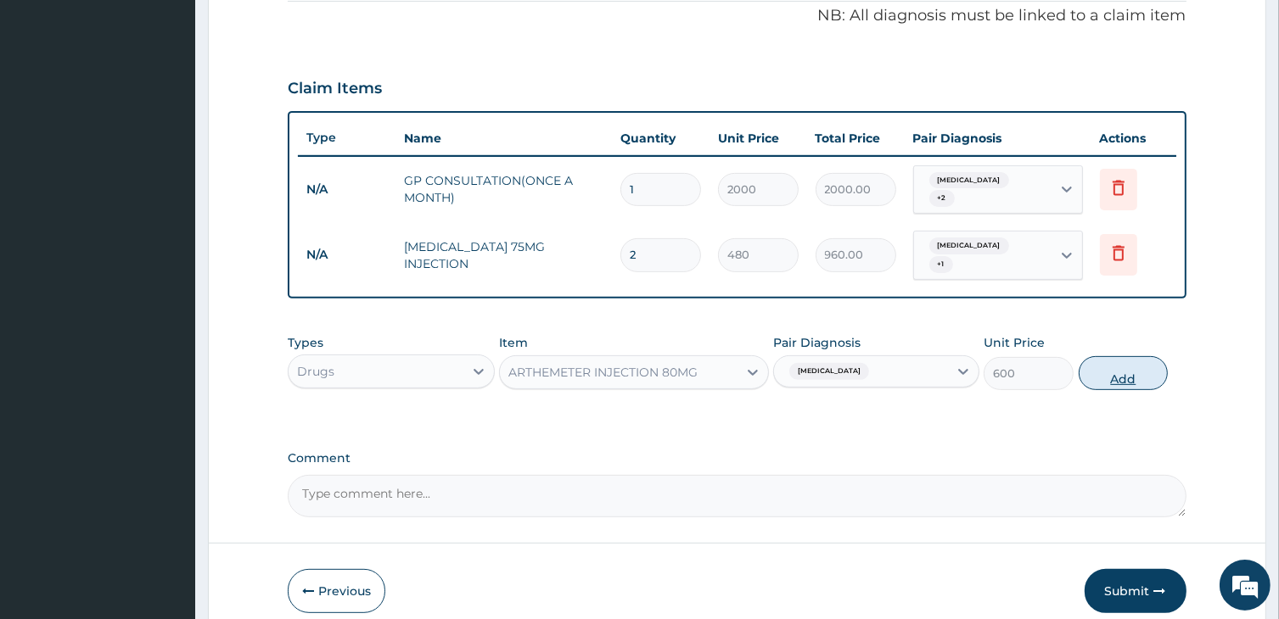
click at [1137, 357] on button "Add" at bounding box center [1123, 373] width 90 height 34
type input "0"
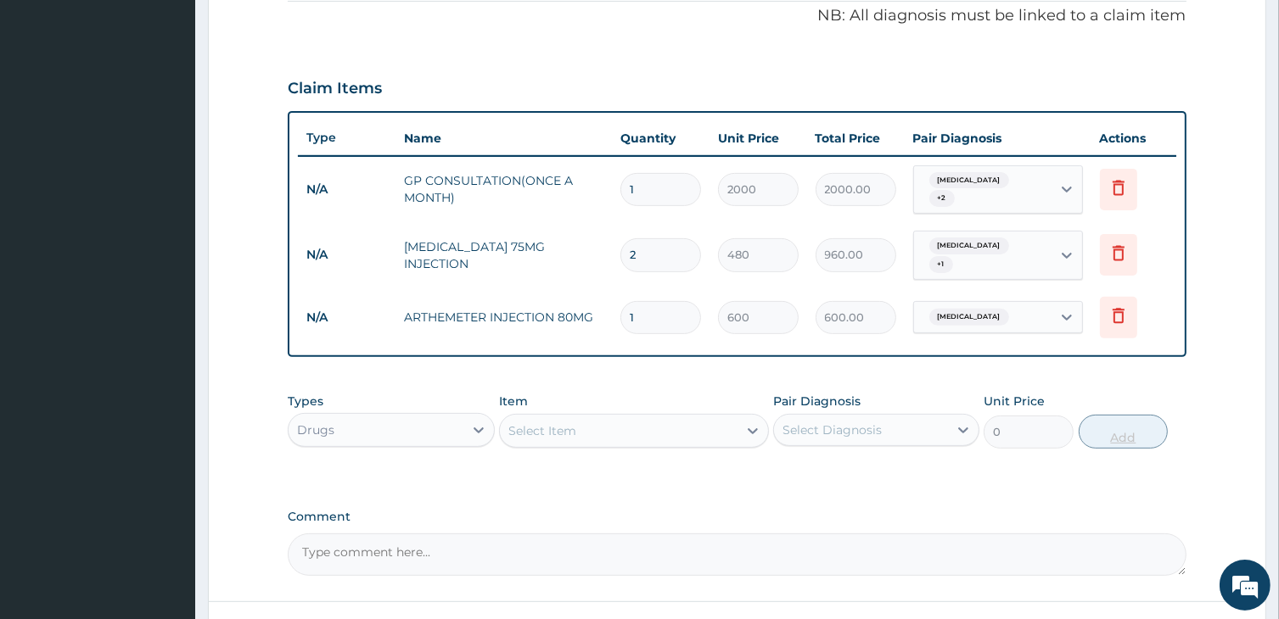
type input "0.00"
type input "6"
type input "3600.00"
type input "6"
click at [614, 417] on div "Select Item" at bounding box center [618, 430] width 237 height 27
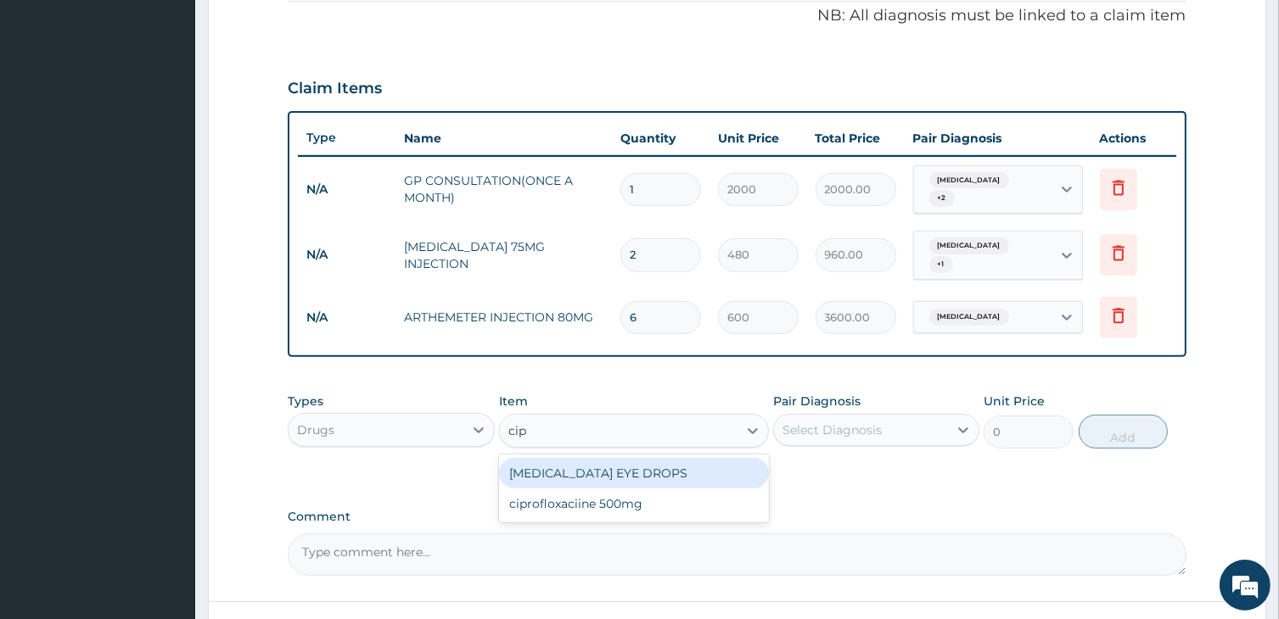
type input "cipr"
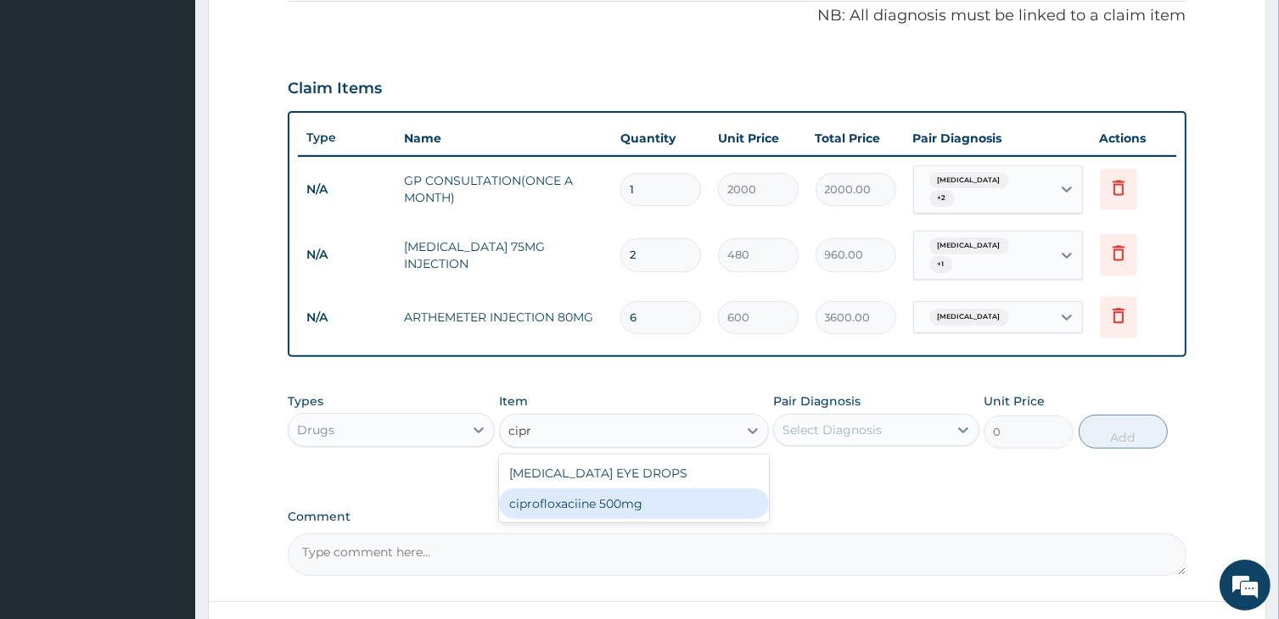
click at [606, 489] on div "ciprofloxaciine 500mg" at bounding box center [633, 504] width 269 height 31
type input "150"
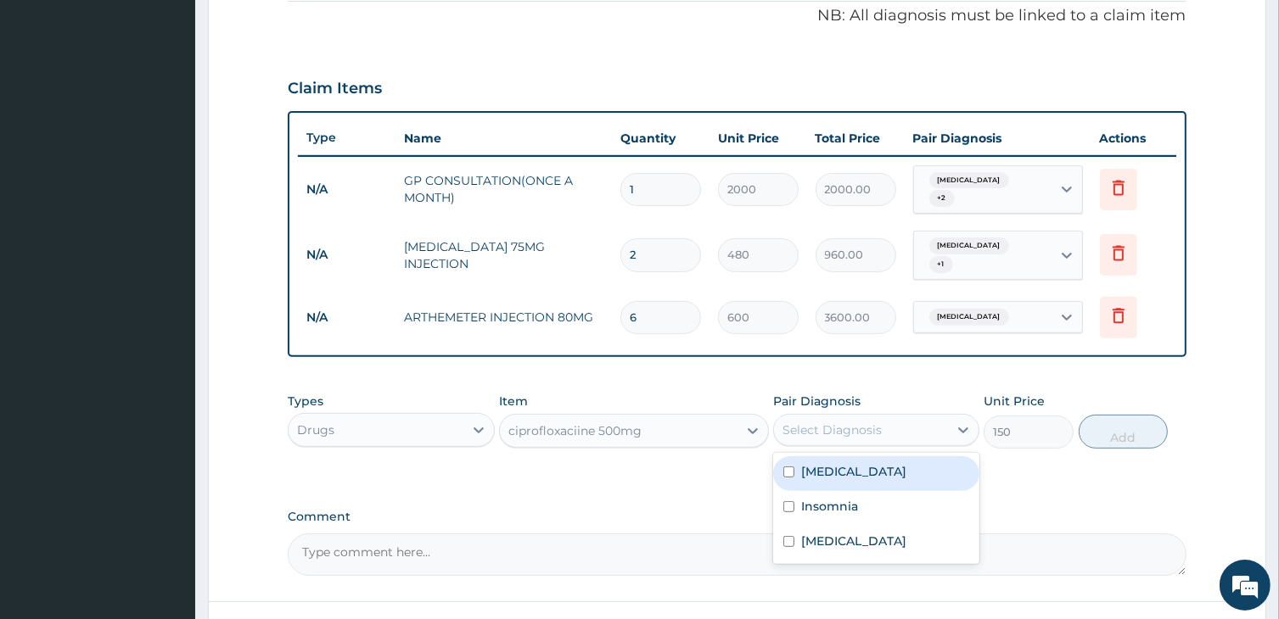
click at [810, 422] on div "Select Diagnosis" at bounding box center [831, 430] width 99 height 17
click at [815, 463] on label "Malaria" at bounding box center [853, 471] width 105 height 17
checkbox input "true"
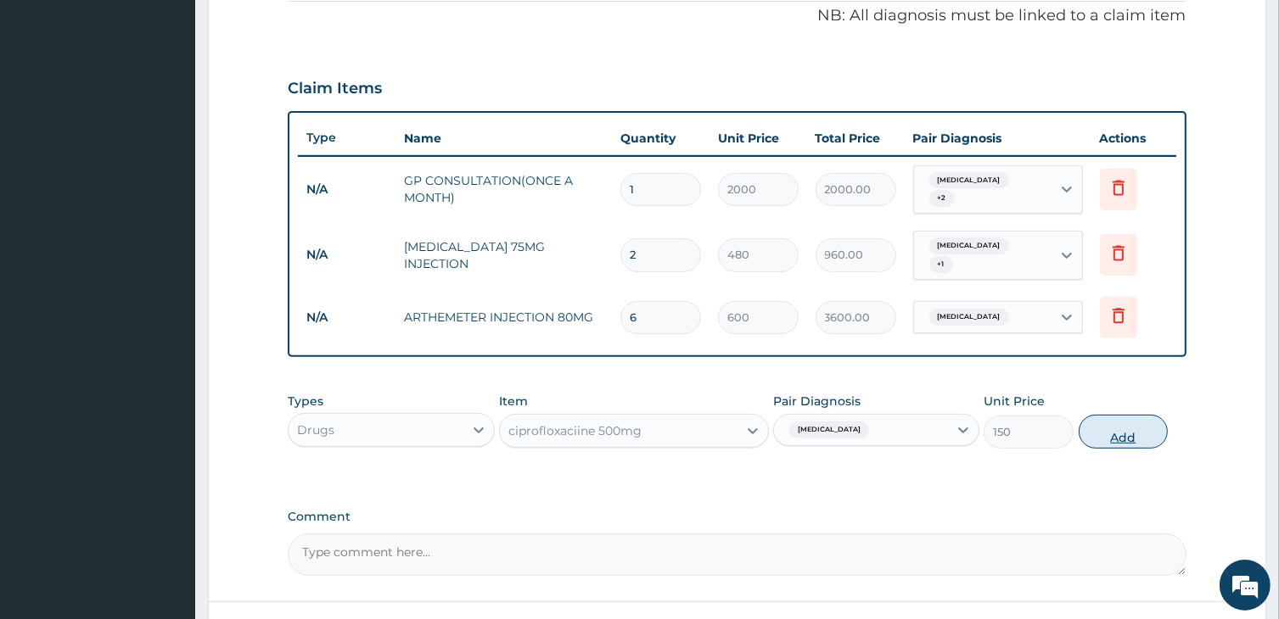
click at [1103, 417] on button "Add" at bounding box center [1123, 432] width 90 height 34
type input "0"
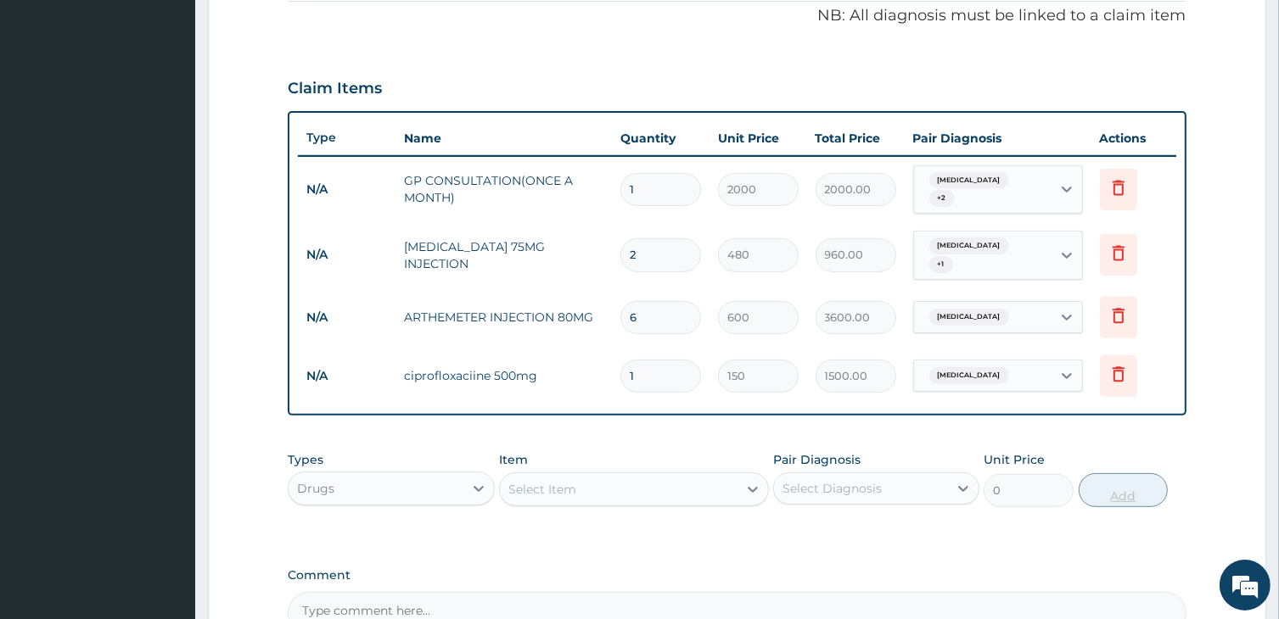
type input "10"
type input "1500.00"
type input "10"
click at [569, 481] on div "Select Item" at bounding box center [542, 489] width 68 height 17
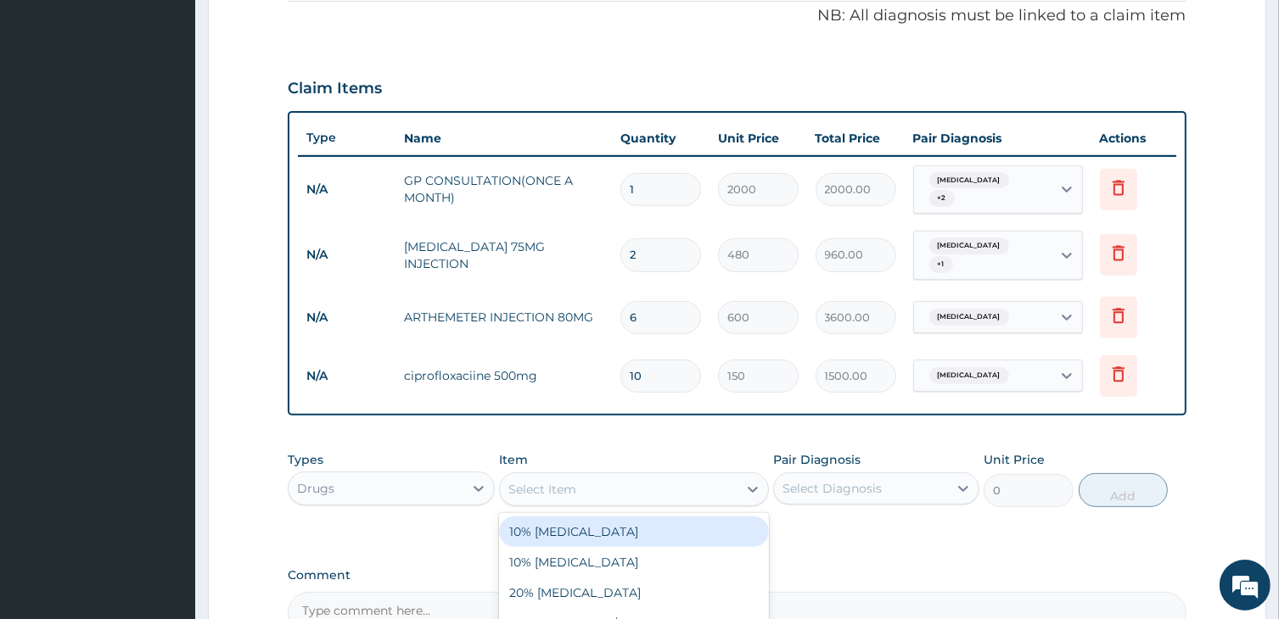
scroll to position [696, 0]
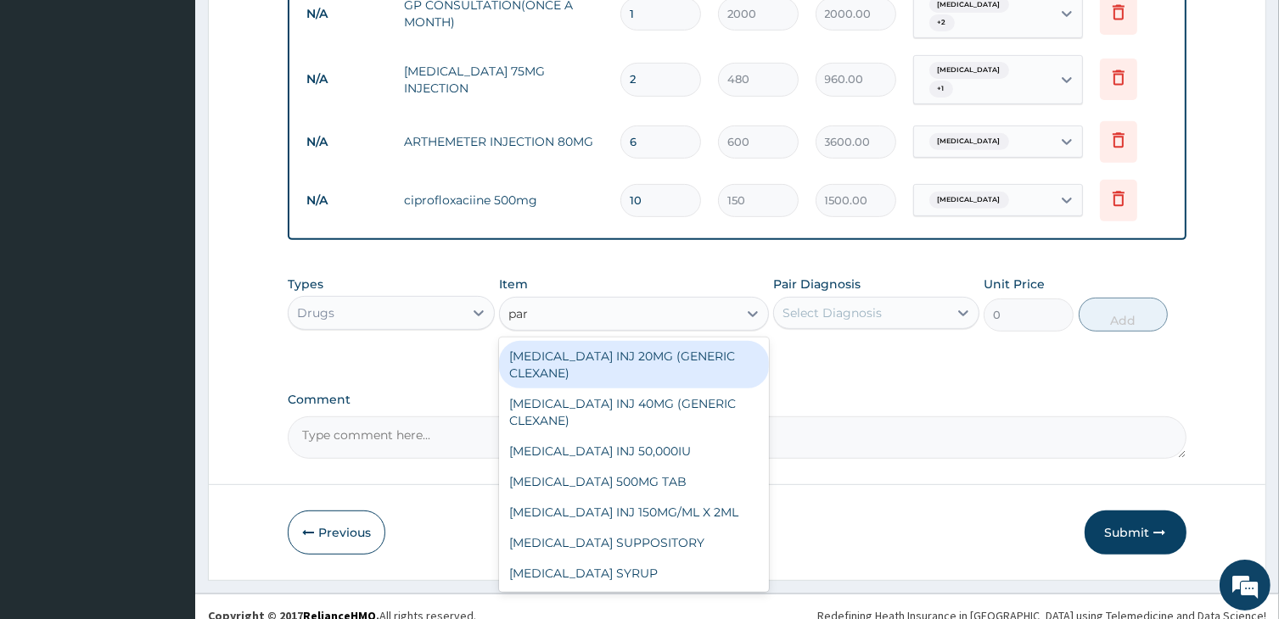
type input "para"
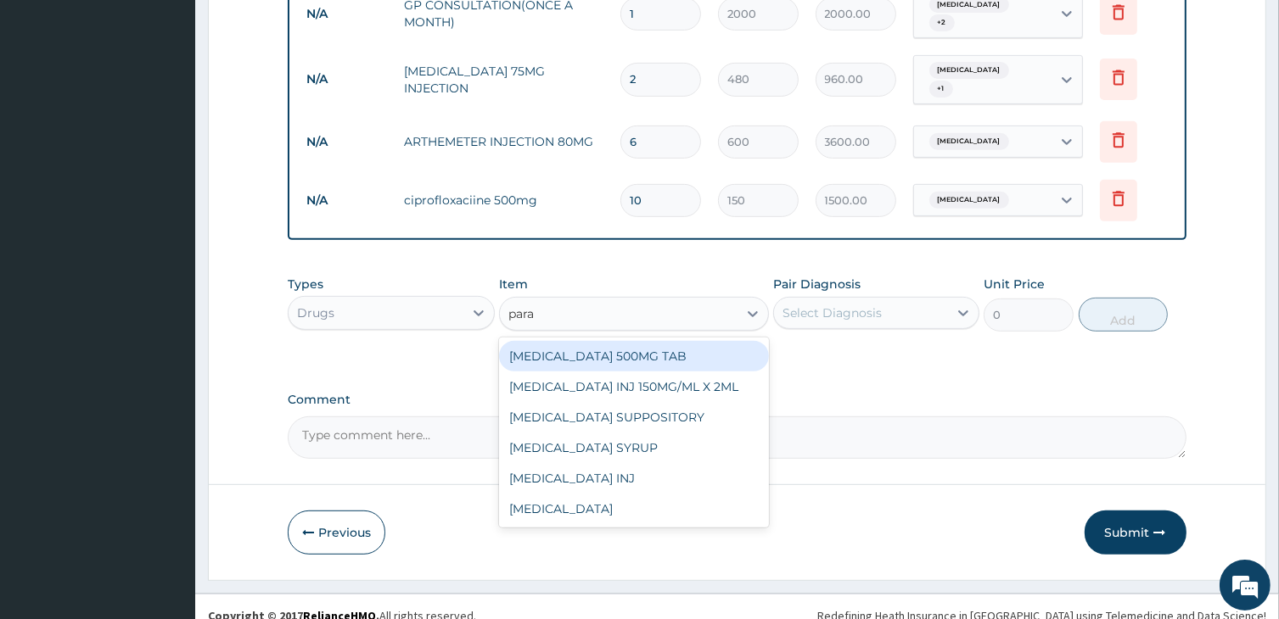
click at [519, 341] on div "PARACETAMOL 500MG TAB" at bounding box center [633, 356] width 269 height 31
type input "24"
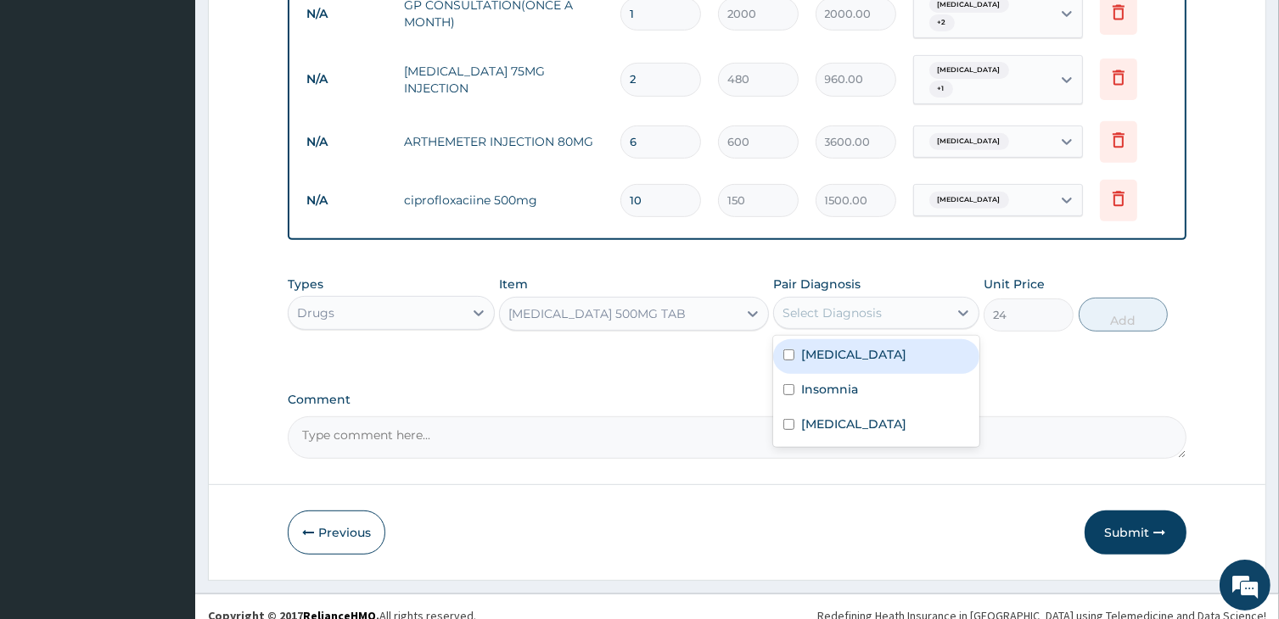
click at [841, 305] on div "Select Diagnosis" at bounding box center [831, 313] width 99 height 17
click at [839, 346] on label "Malaria" at bounding box center [853, 354] width 105 height 17
checkbox input "true"
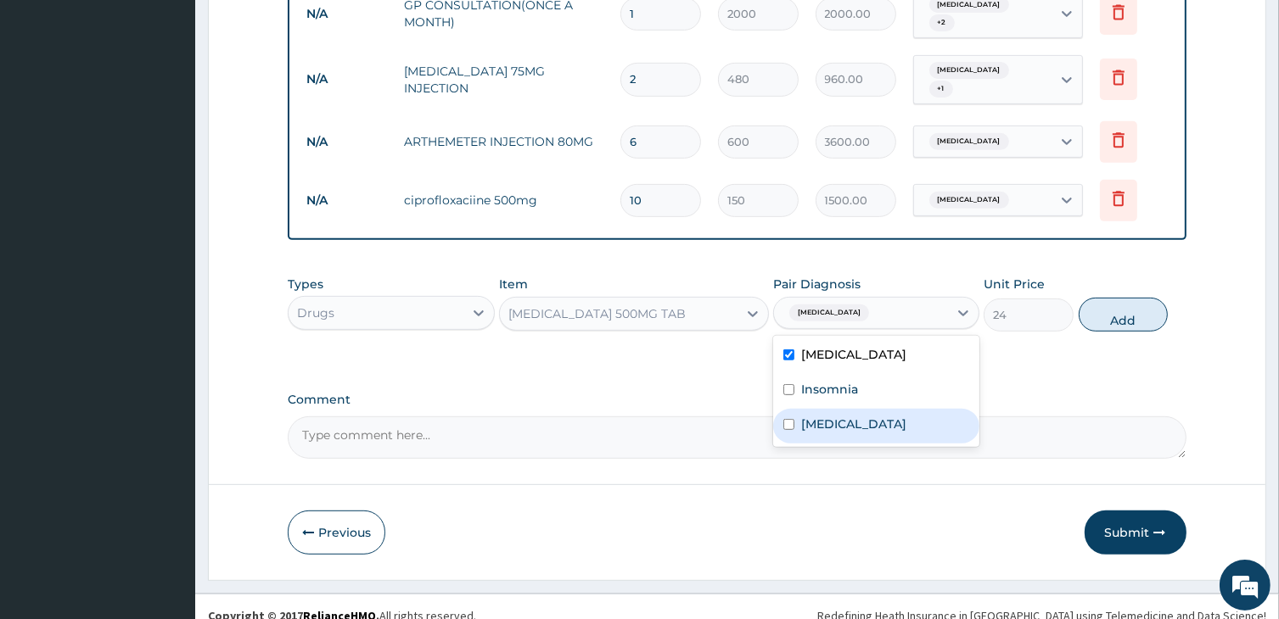
click at [854, 416] on label "Gastric ulcer" at bounding box center [853, 424] width 105 height 17
checkbox input "true"
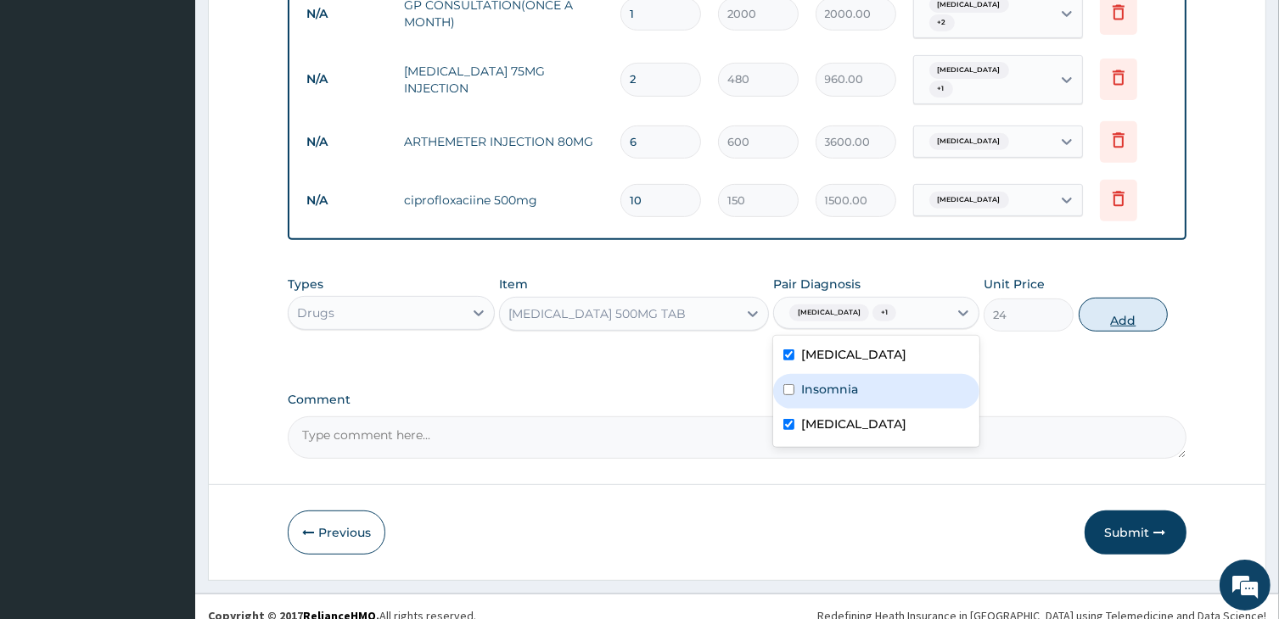
click at [1131, 300] on button "Add" at bounding box center [1123, 315] width 90 height 34
type input "0"
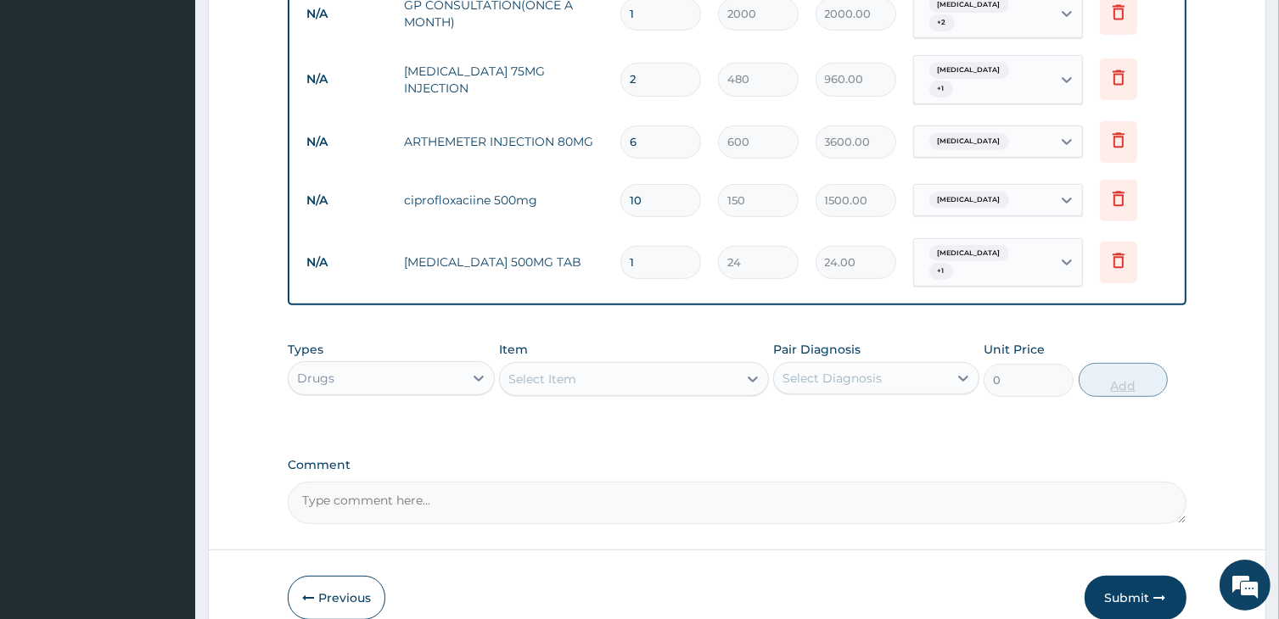
type input "18"
type input "432.00"
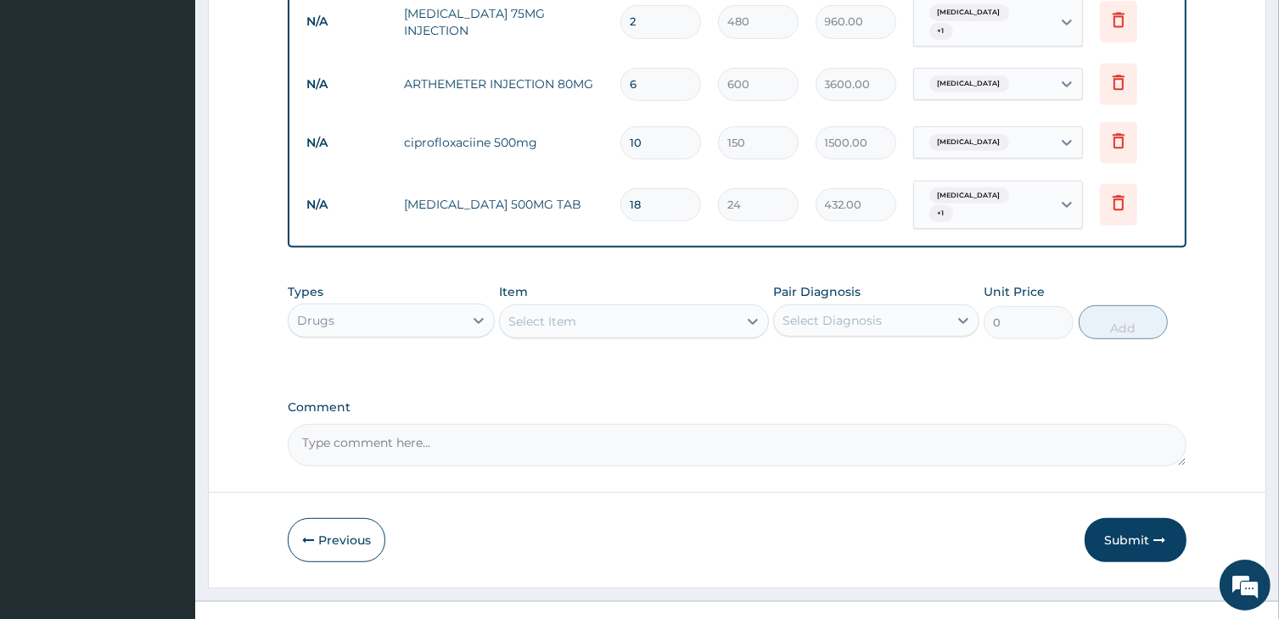
type input "18"
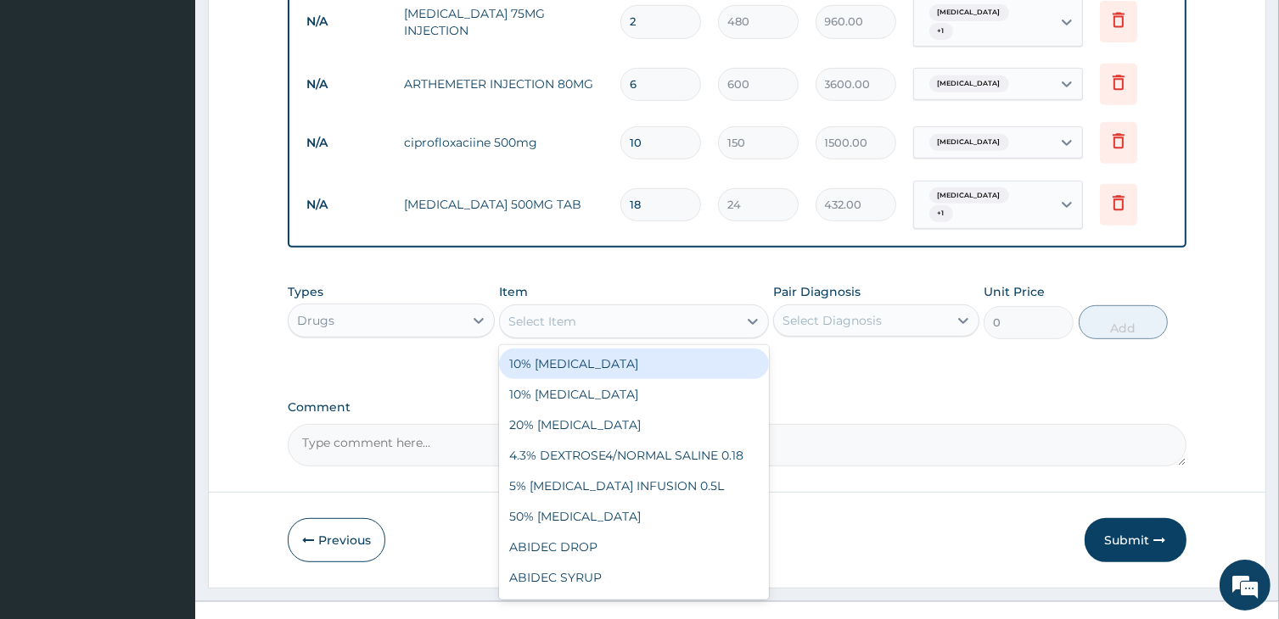
click at [565, 313] on div "Select Item" at bounding box center [542, 321] width 68 height 17
type input "gest"
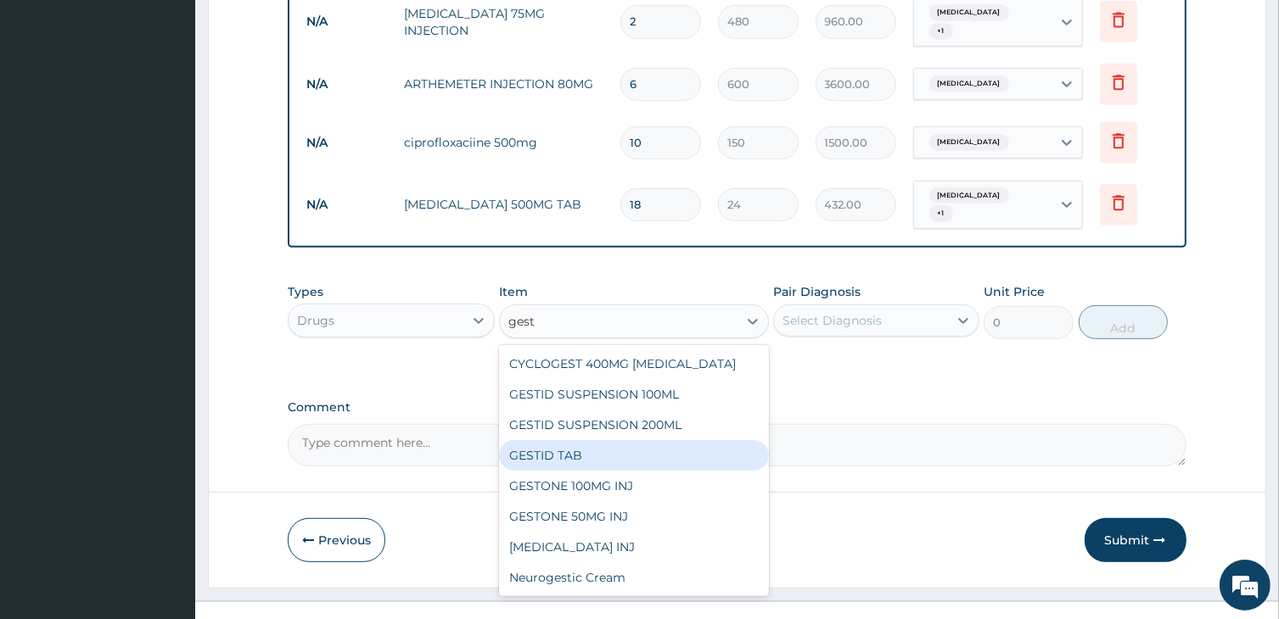
click at [558, 440] on div "GESTID TAB" at bounding box center [633, 455] width 269 height 31
type input "30"
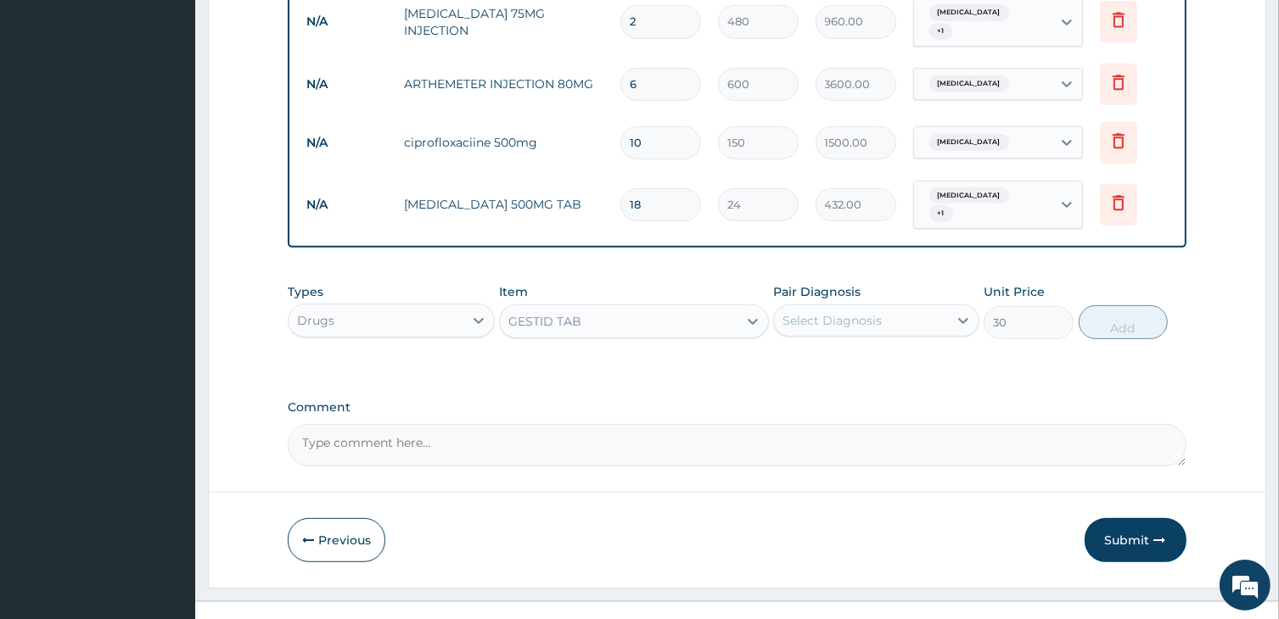
click at [821, 312] on div "Select Diagnosis" at bounding box center [831, 320] width 99 height 17
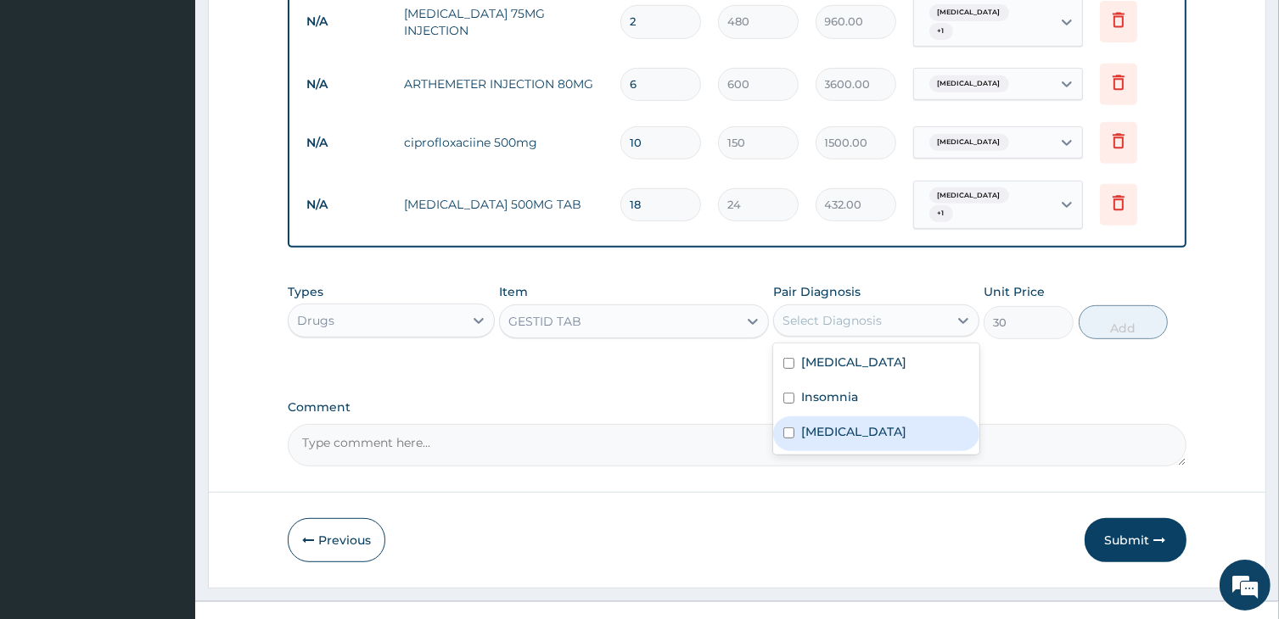
click at [841, 417] on div "Gastric ulcer" at bounding box center [876, 434] width 206 height 35
checkbox input "true"
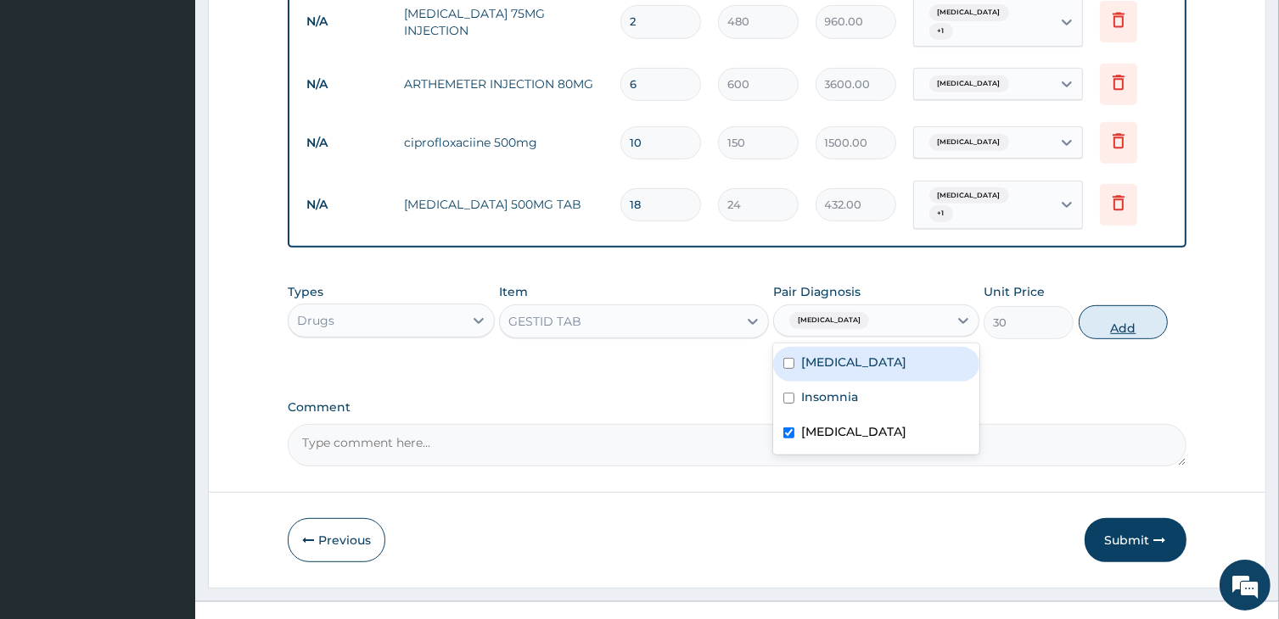
click at [1123, 305] on button "Add" at bounding box center [1123, 322] width 90 height 34
type input "0"
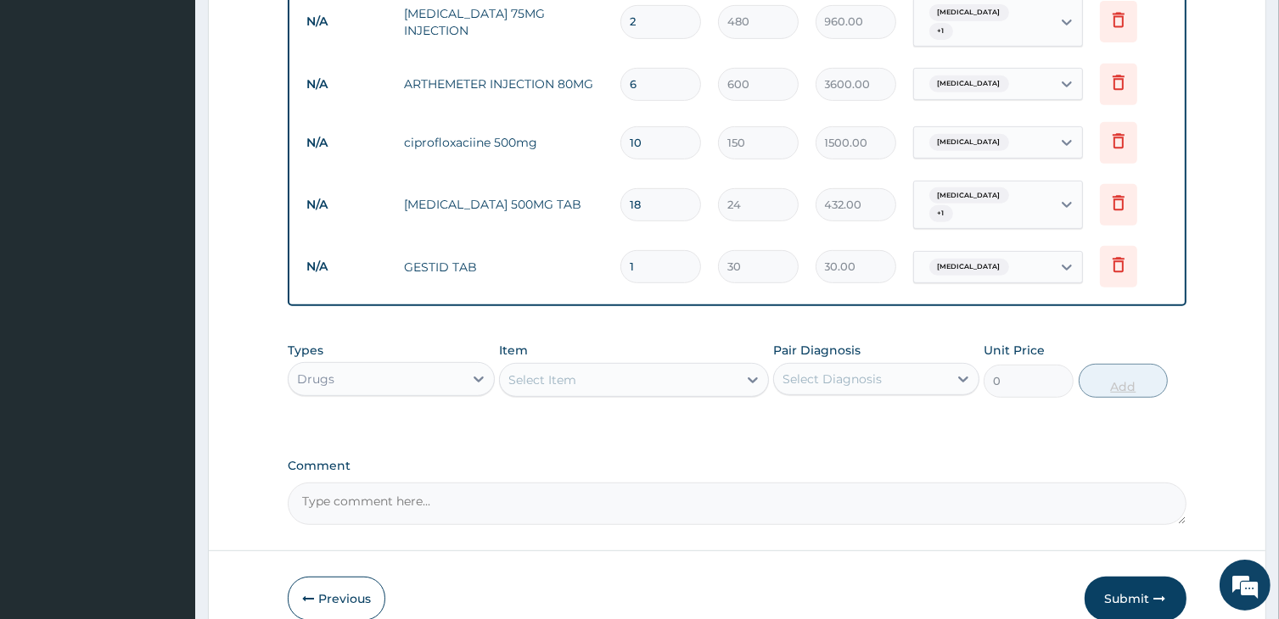
type input "0.00"
type input "6"
type input "180.00"
type input "6"
click at [621, 373] on div "Types Drugs Item Select Item Pair Diagnosis Select Diagnosis Unit Price 0 Add" at bounding box center [737, 369] width 898 height 73
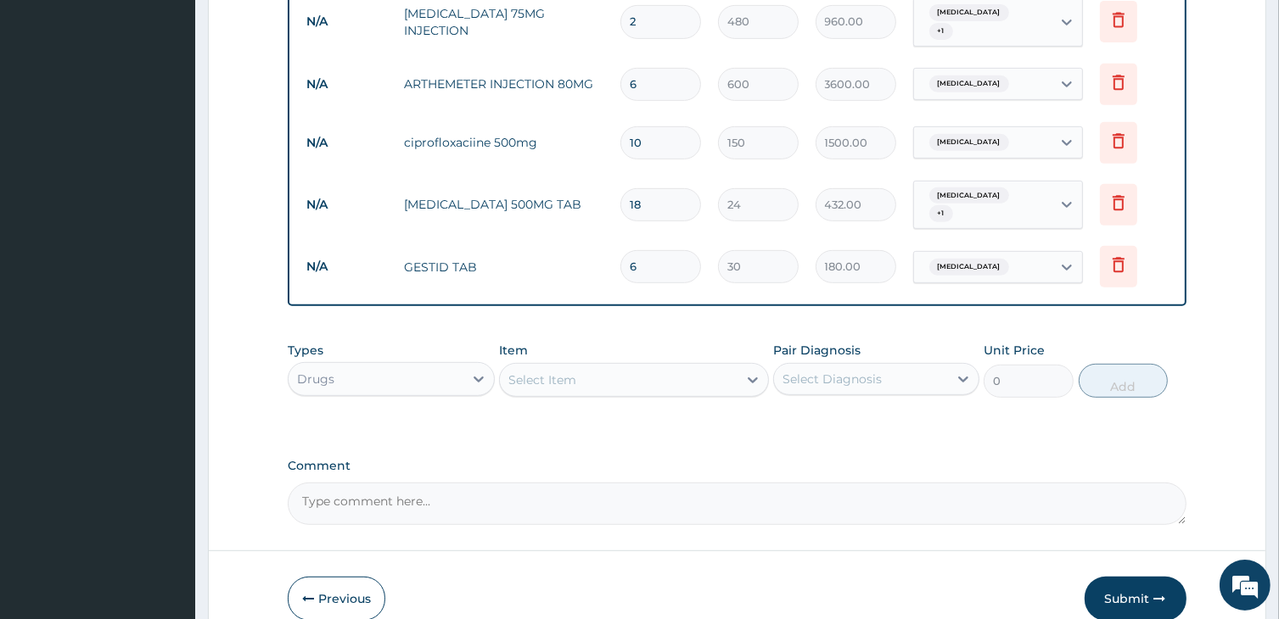
click at [584, 367] on div "Select Item" at bounding box center [618, 380] width 237 height 27
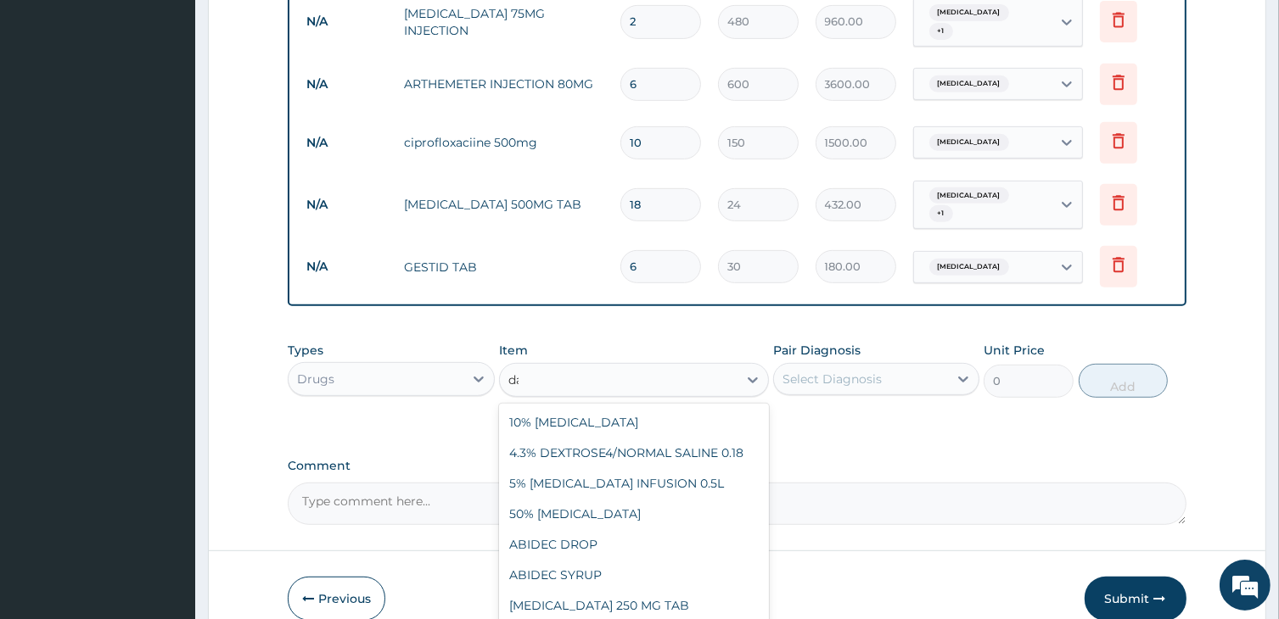
type input "d"
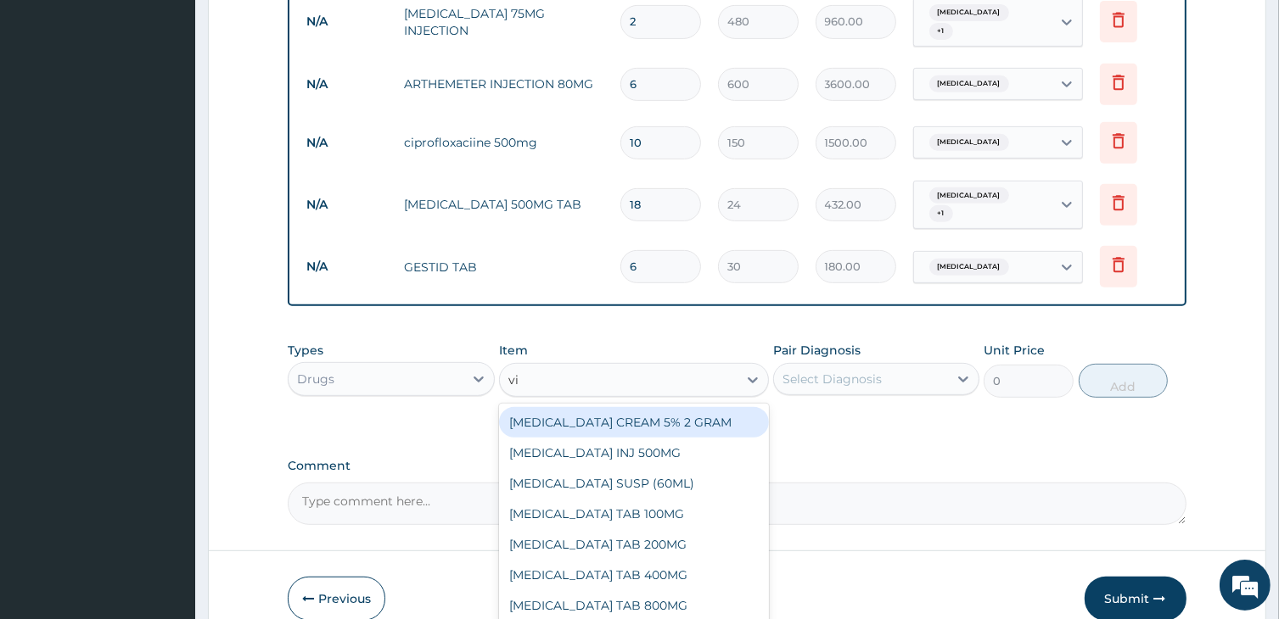
type input "vit"
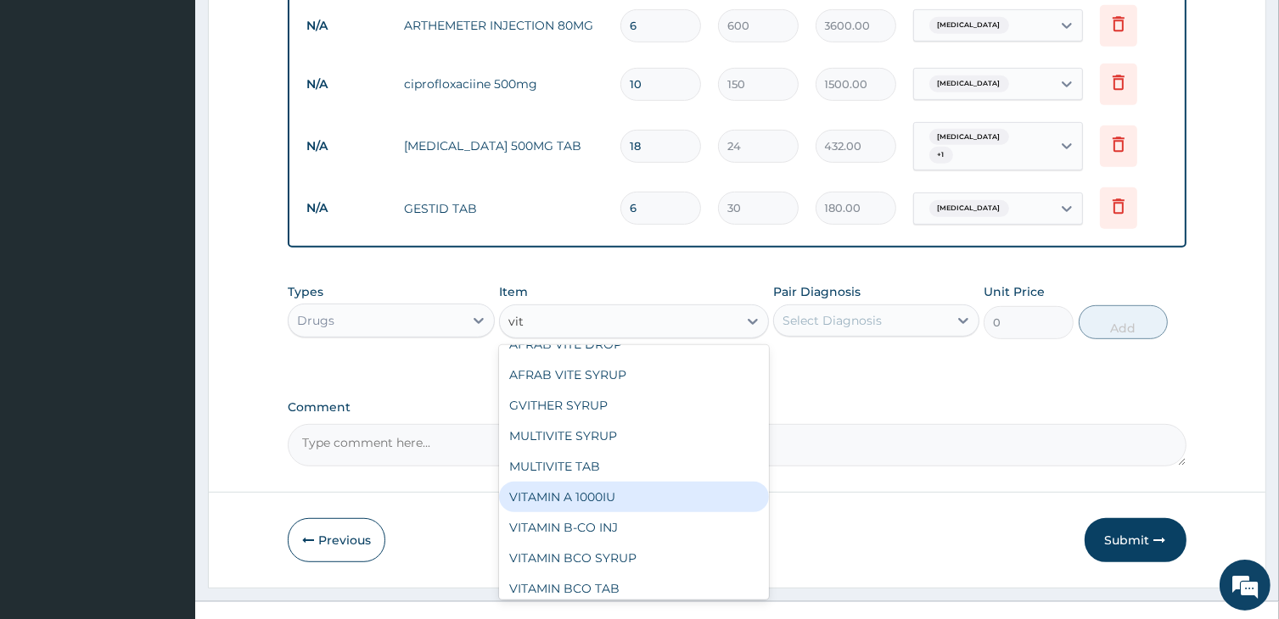
scroll to position [34, 0]
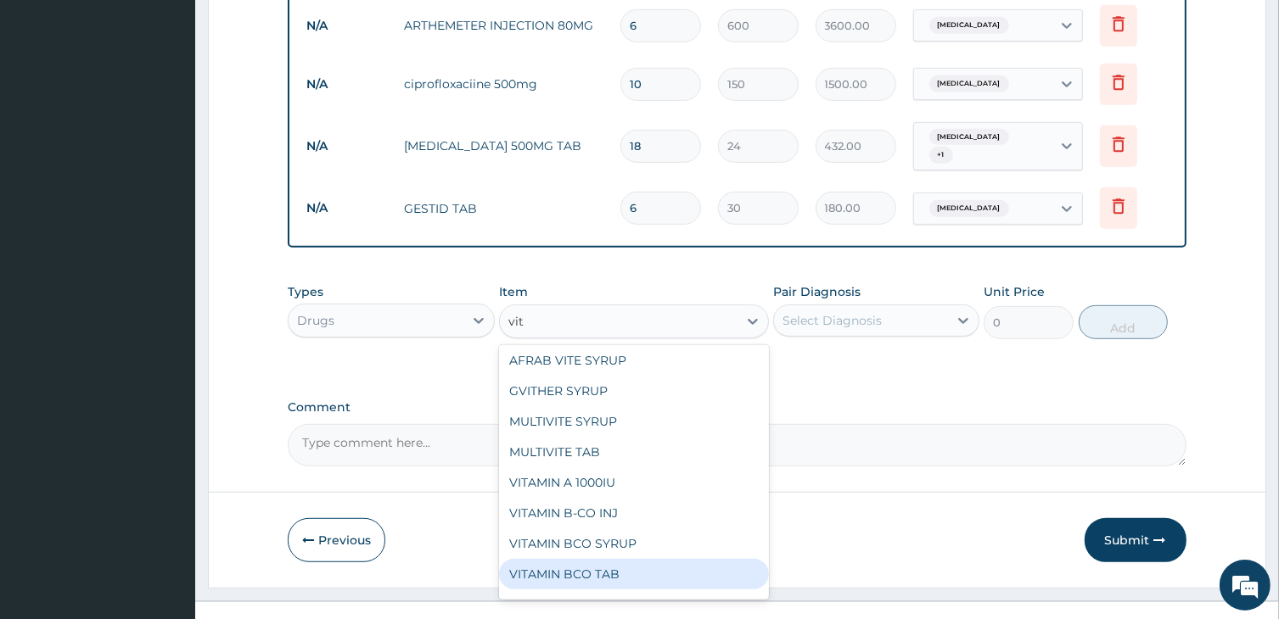
click at [586, 559] on div "VITAMIN BCO TAB" at bounding box center [633, 574] width 269 height 31
type input "12"
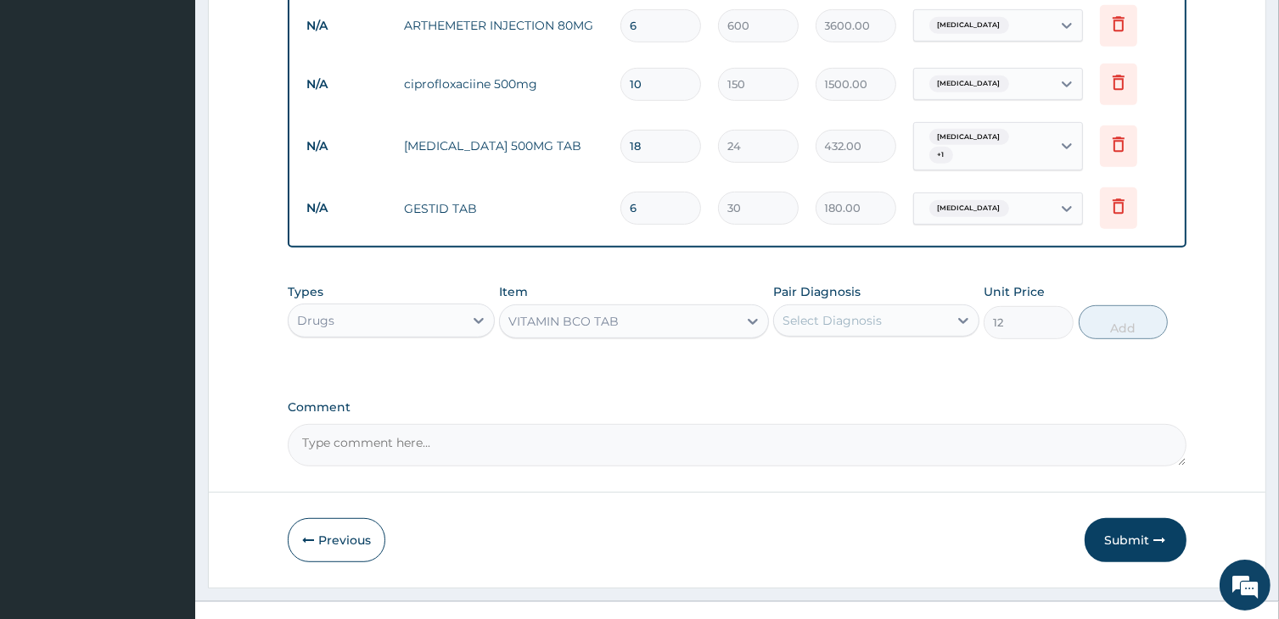
click at [864, 312] on div "Select Diagnosis" at bounding box center [831, 320] width 99 height 17
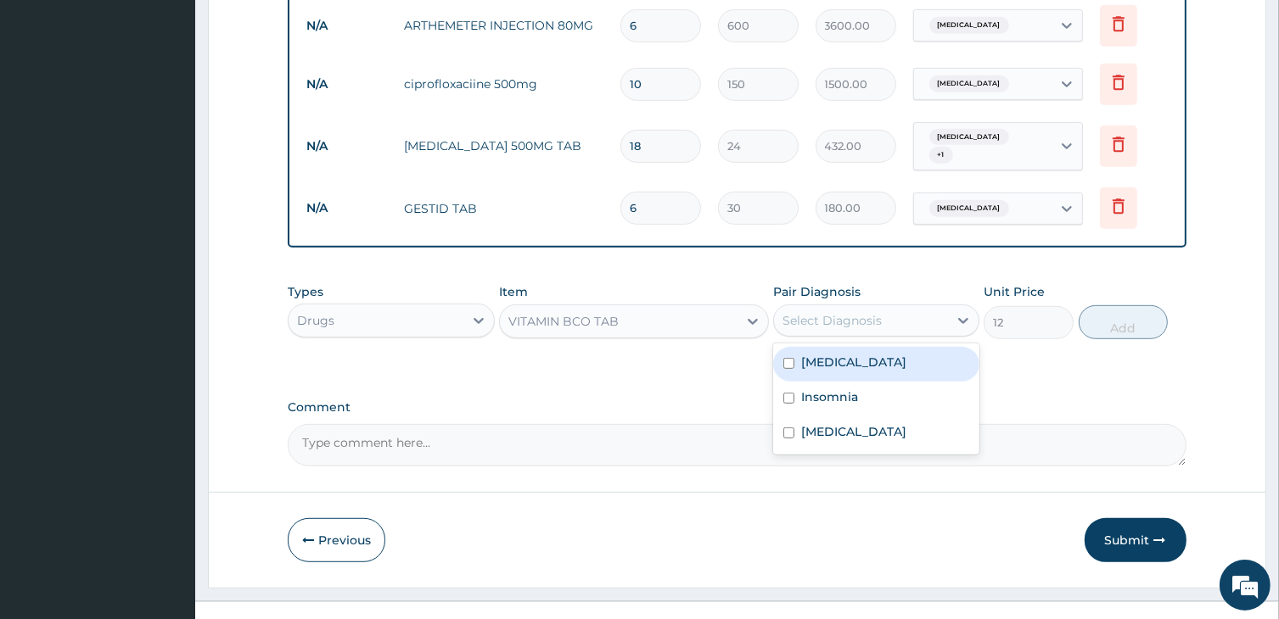
click at [863, 347] on div "Malaria" at bounding box center [876, 364] width 206 height 35
checkbox input "true"
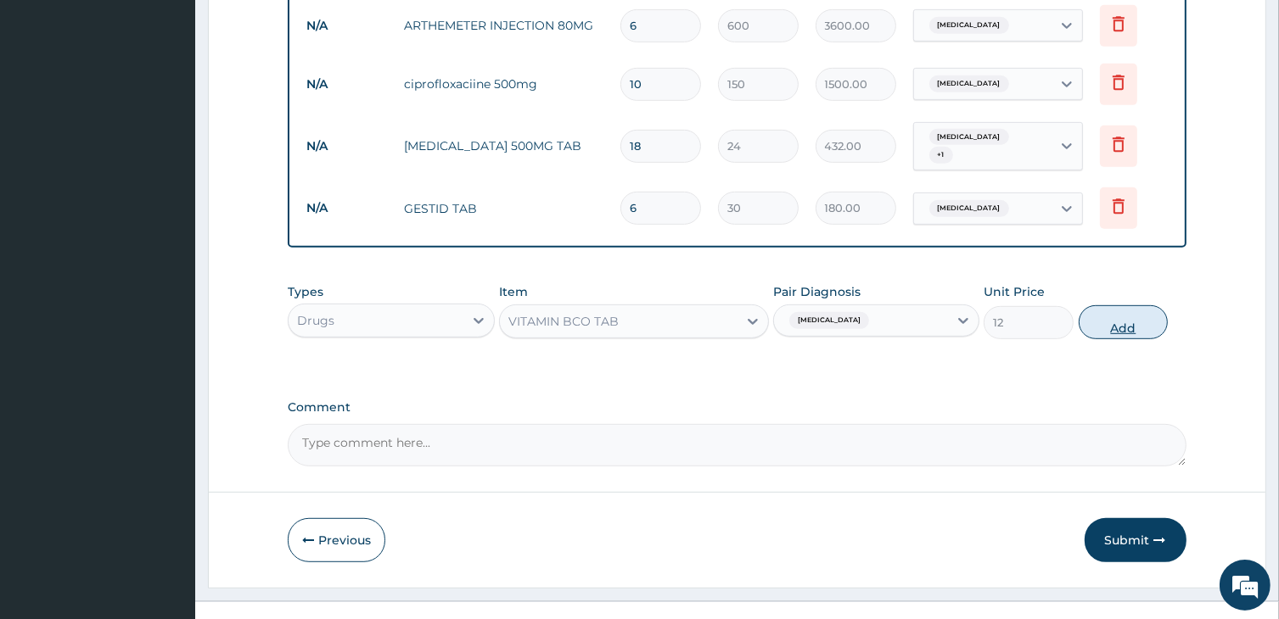
click at [1124, 305] on button "Add" at bounding box center [1123, 322] width 90 height 34
type input "0"
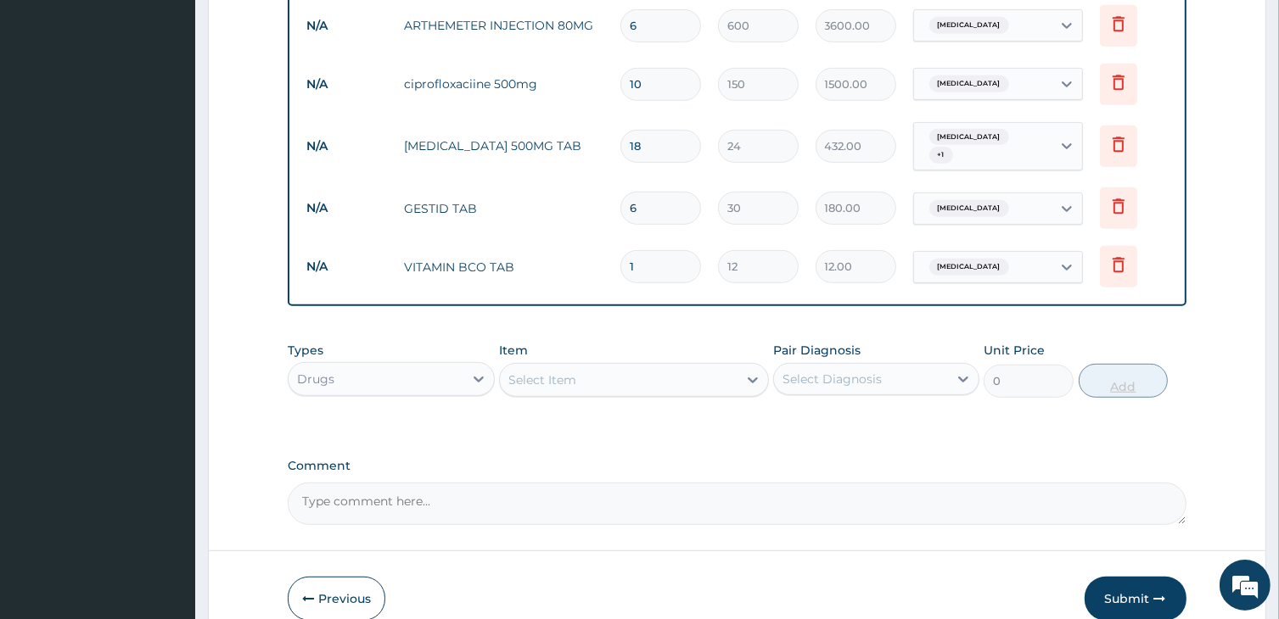
type input "0.00"
type input "3"
type input "36.00"
type input "30"
type input "360.00"
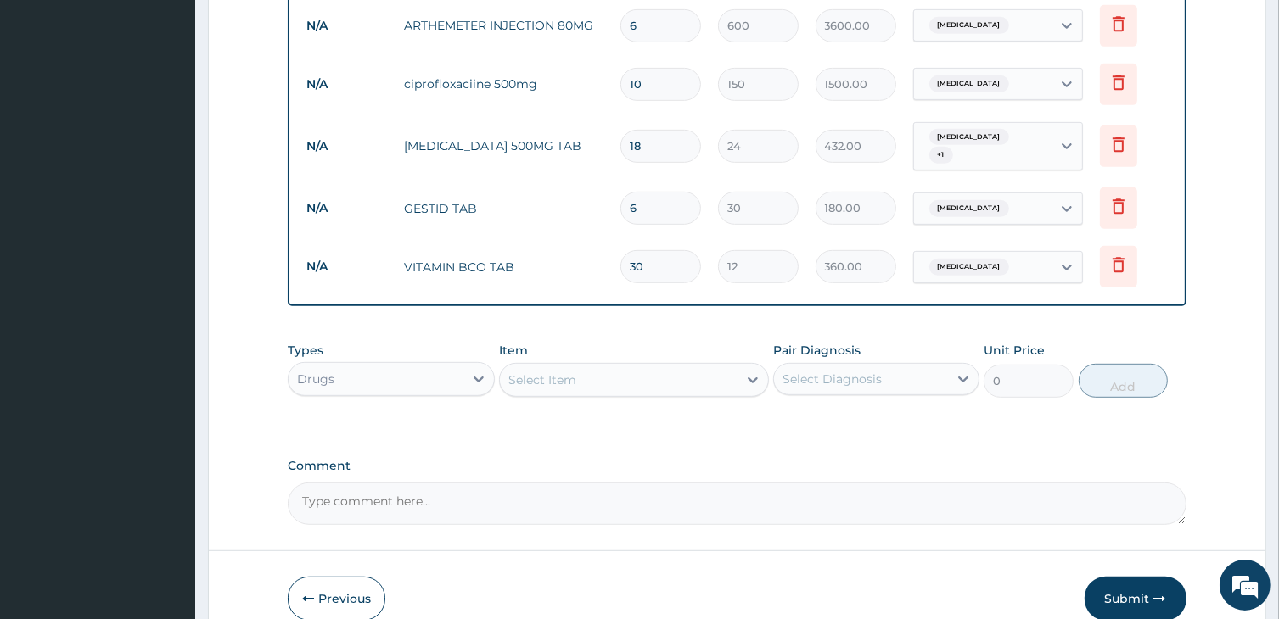
type input "30"
click at [553, 372] on div "Select Item" at bounding box center [542, 380] width 68 height 17
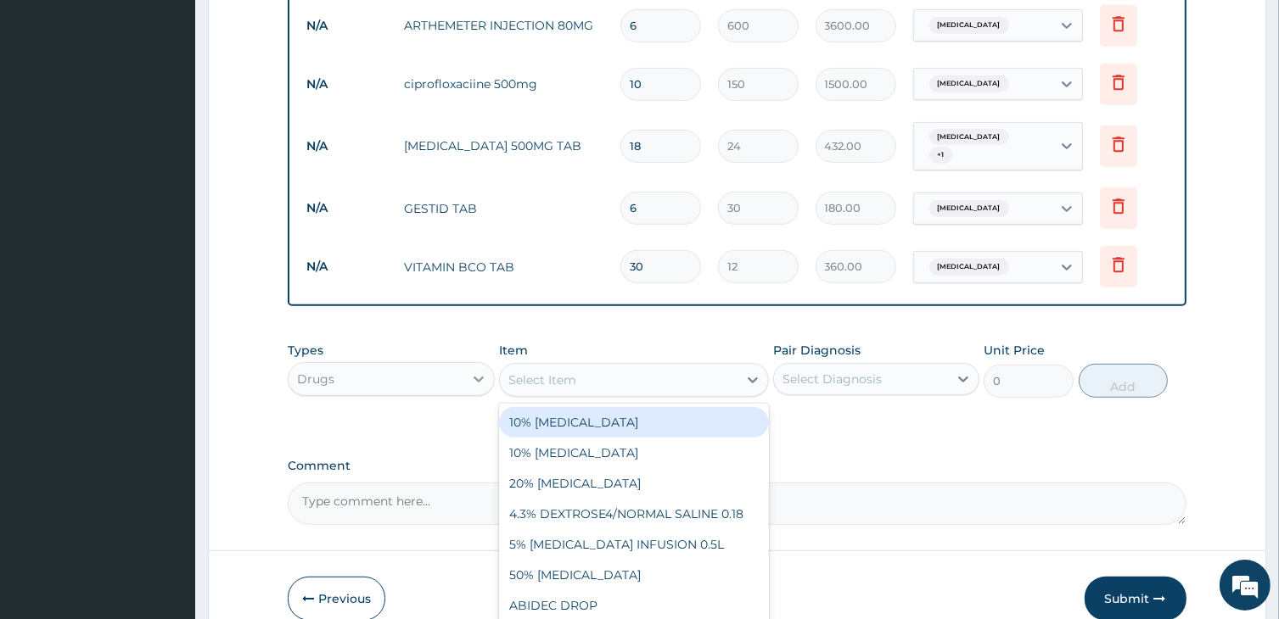
click at [479, 371] on icon at bounding box center [478, 379] width 17 height 17
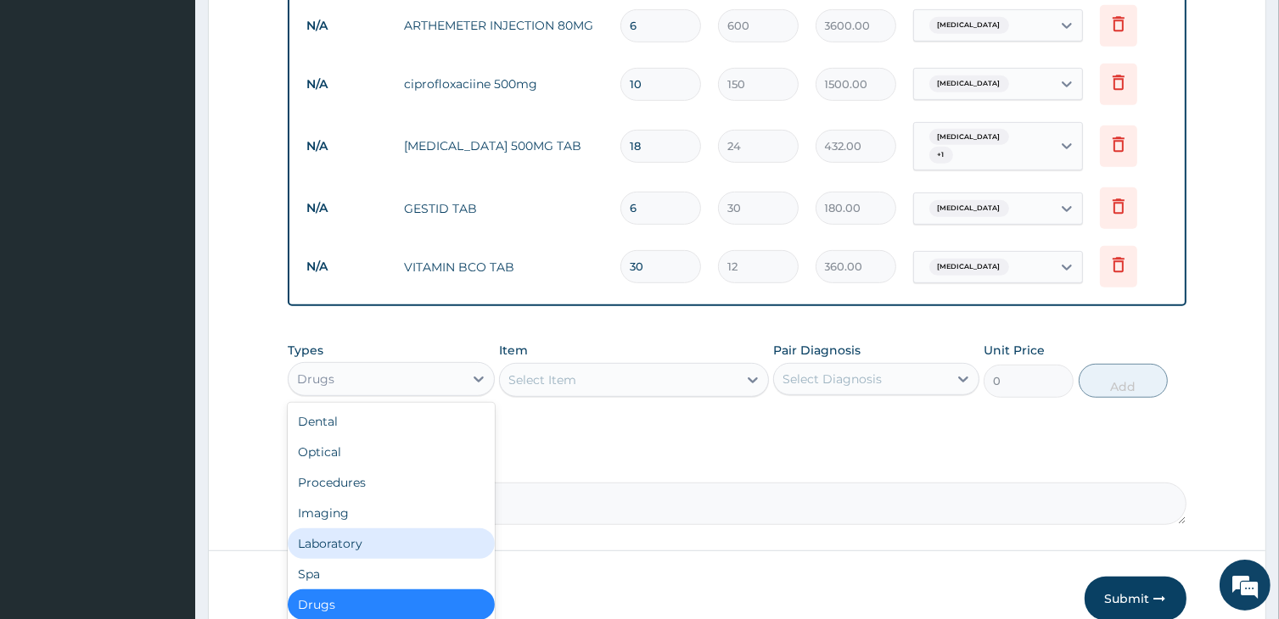
click at [332, 529] on div "Laboratory" at bounding box center [391, 544] width 206 height 31
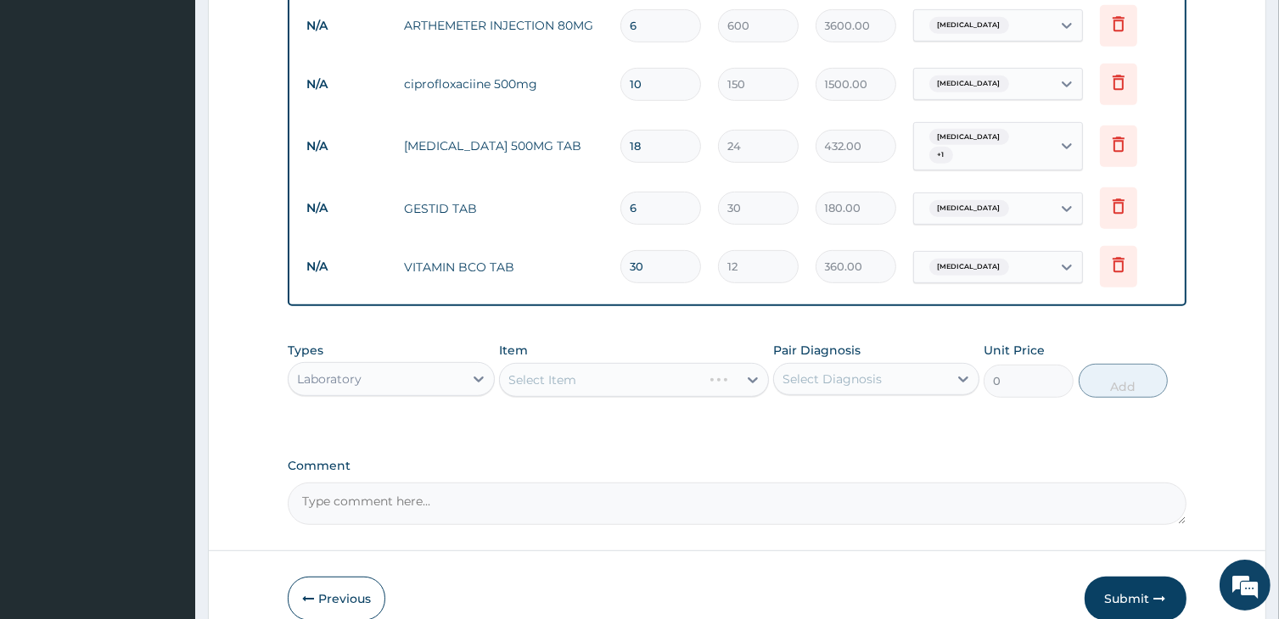
click at [560, 363] on div "Select Item" at bounding box center [633, 380] width 269 height 34
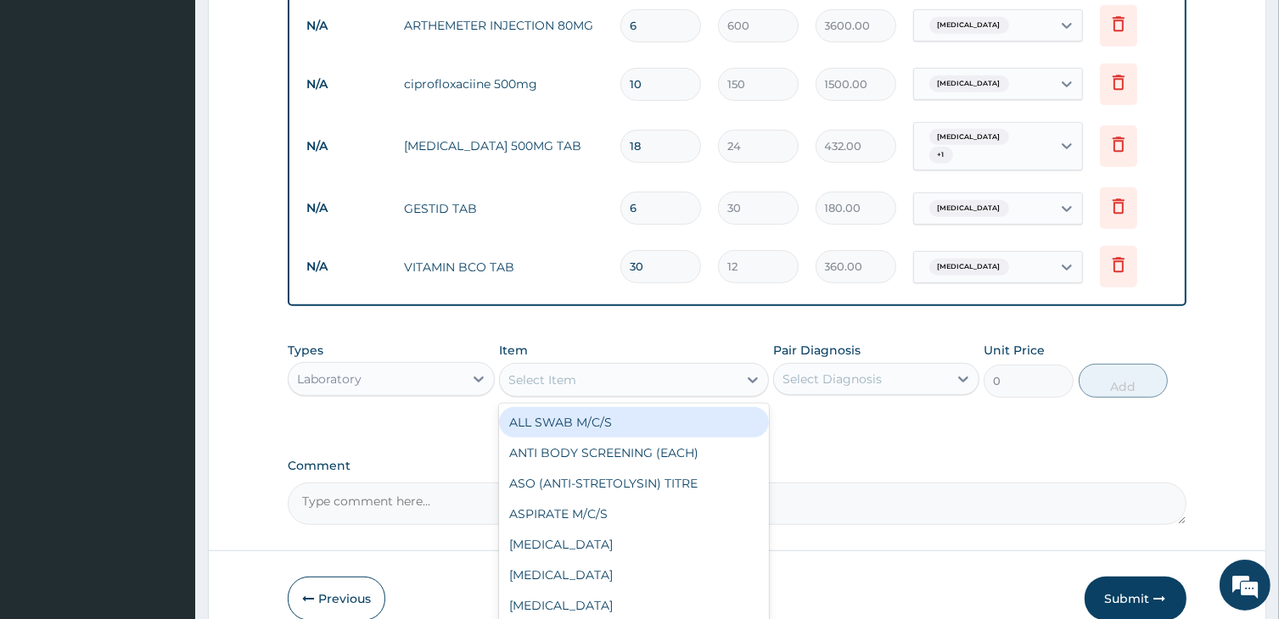
click at [560, 372] on div "Select Item" at bounding box center [542, 380] width 68 height 17
type input "mal"
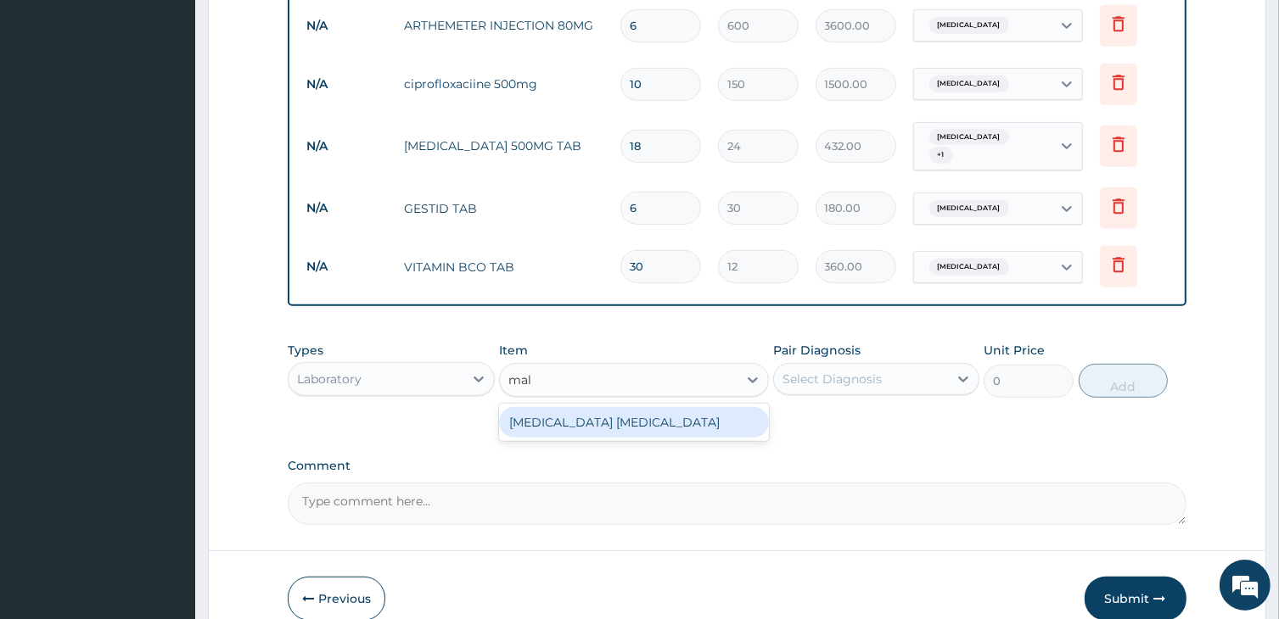
click at [567, 407] on div "MALARIA PARASITE" at bounding box center [633, 422] width 269 height 31
type input "1275"
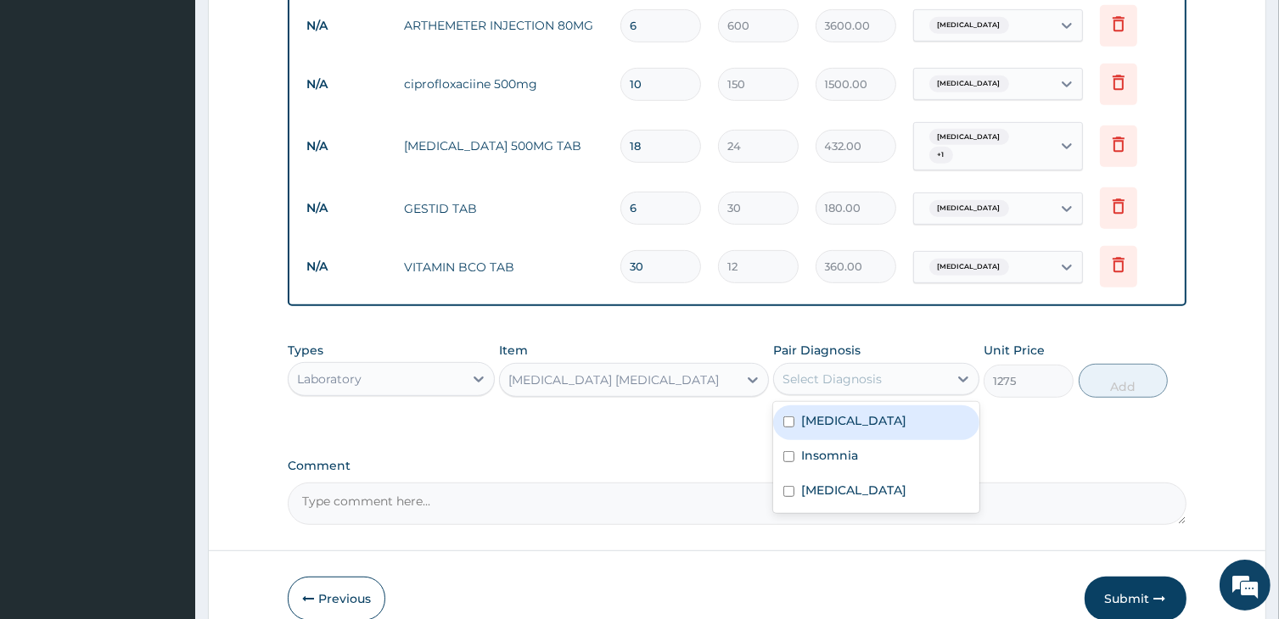
click at [867, 371] on div "Select Diagnosis" at bounding box center [831, 379] width 99 height 17
click at [831, 412] on label "Malaria" at bounding box center [853, 420] width 105 height 17
checkbox input "true"
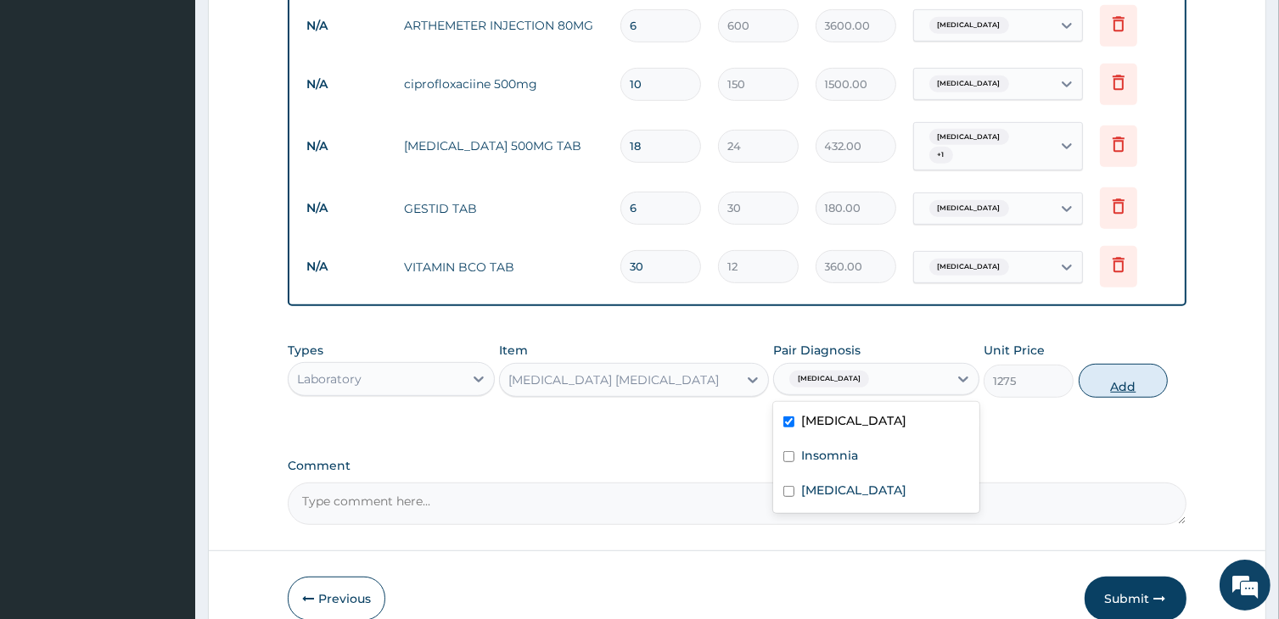
click at [1123, 364] on button "Add" at bounding box center [1123, 381] width 90 height 34
type input "0"
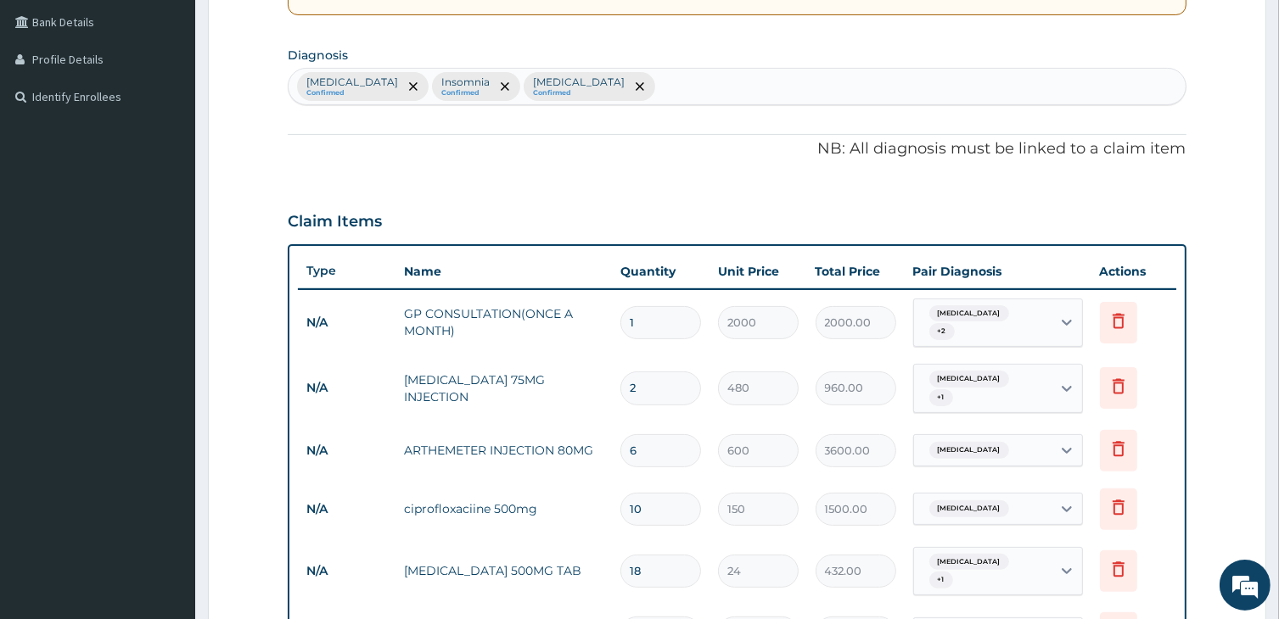
scroll to position [929, 0]
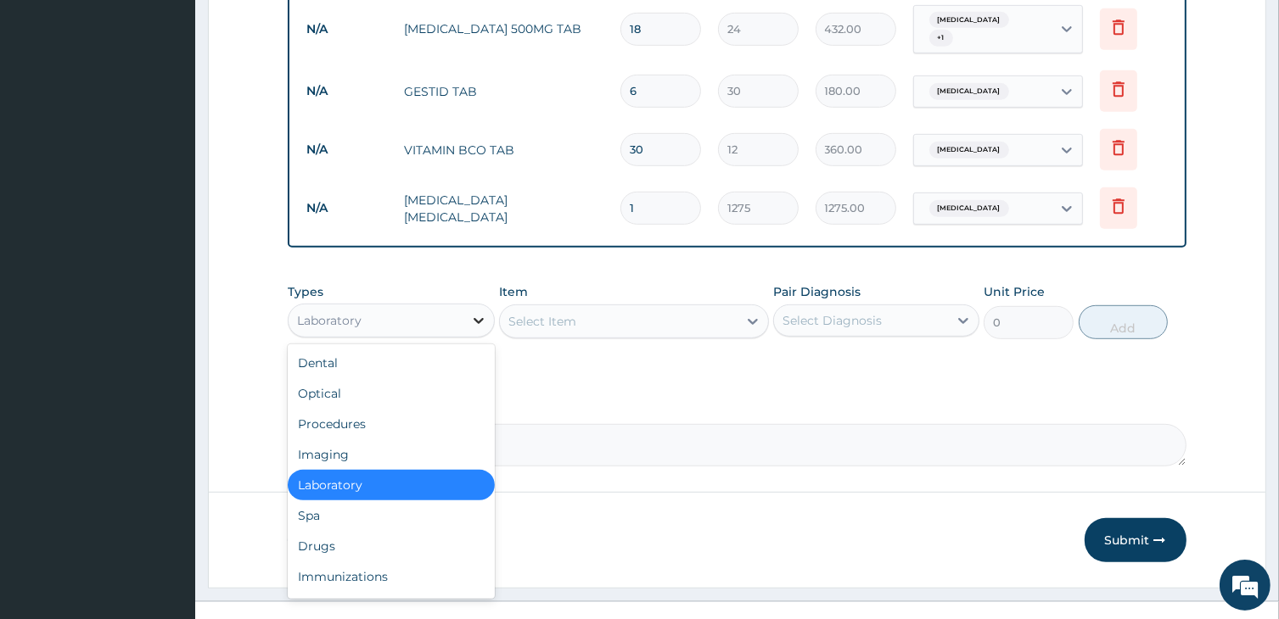
click at [481, 312] on icon at bounding box center [478, 320] width 17 height 17
click at [322, 531] on div "Drugs" at bounding box center [391, 546] width 206 height 31
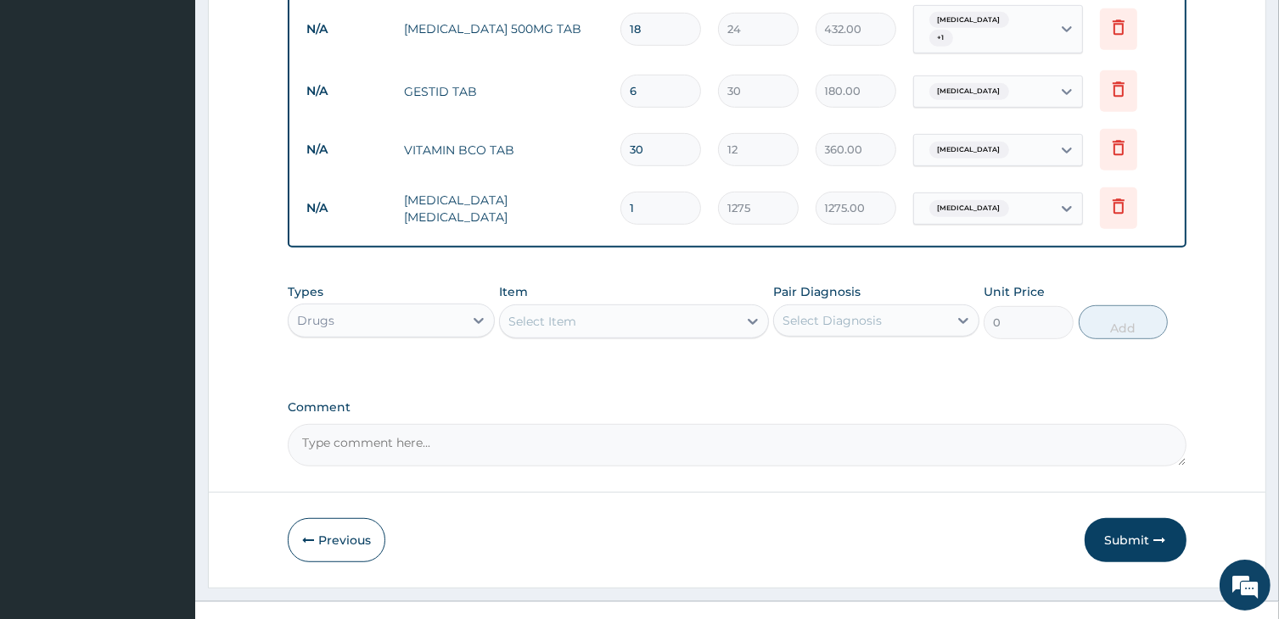
click at [576, 308] on div "Select Item" at bounding box center [618, 321] width 237 height 27
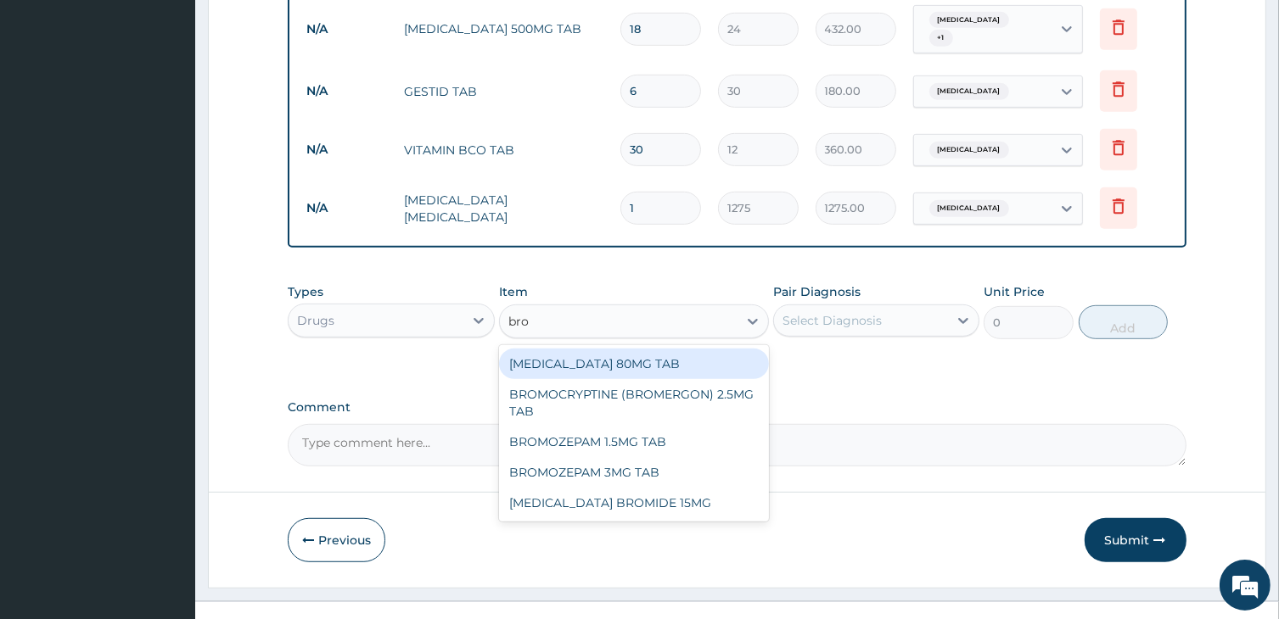
type input "brom"
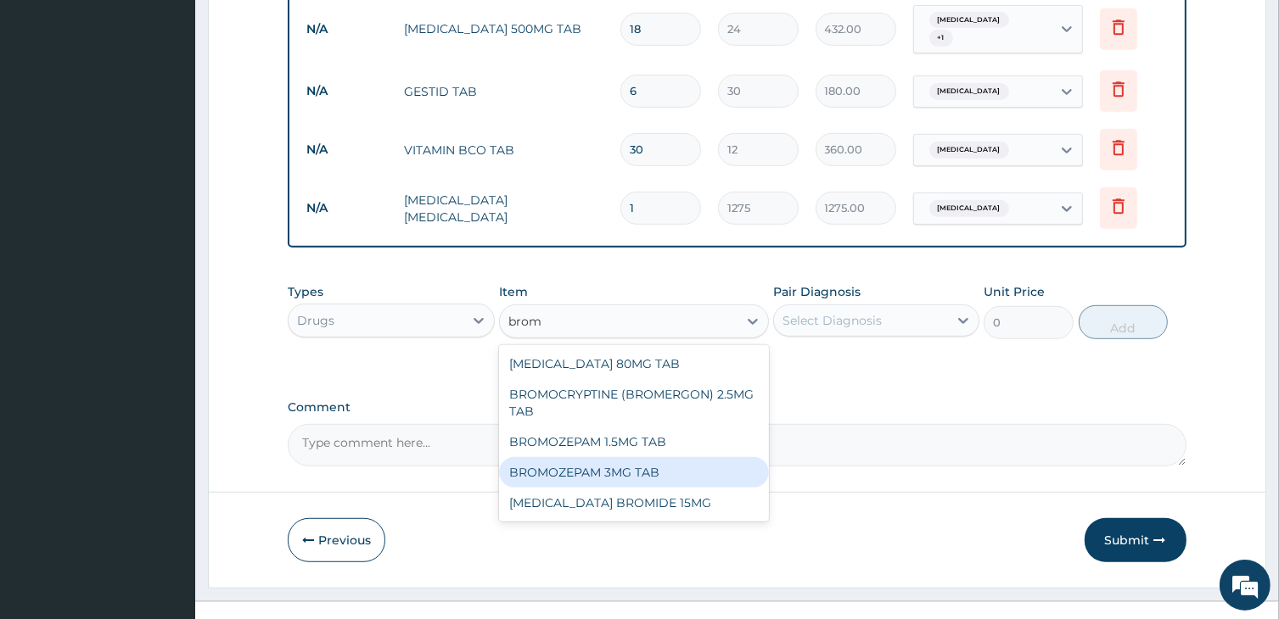
click at [602, 457] on div "BROMOZEPAM 3MG TAB" at bounding box center [633, 472] width 269 height 31
type input "72"
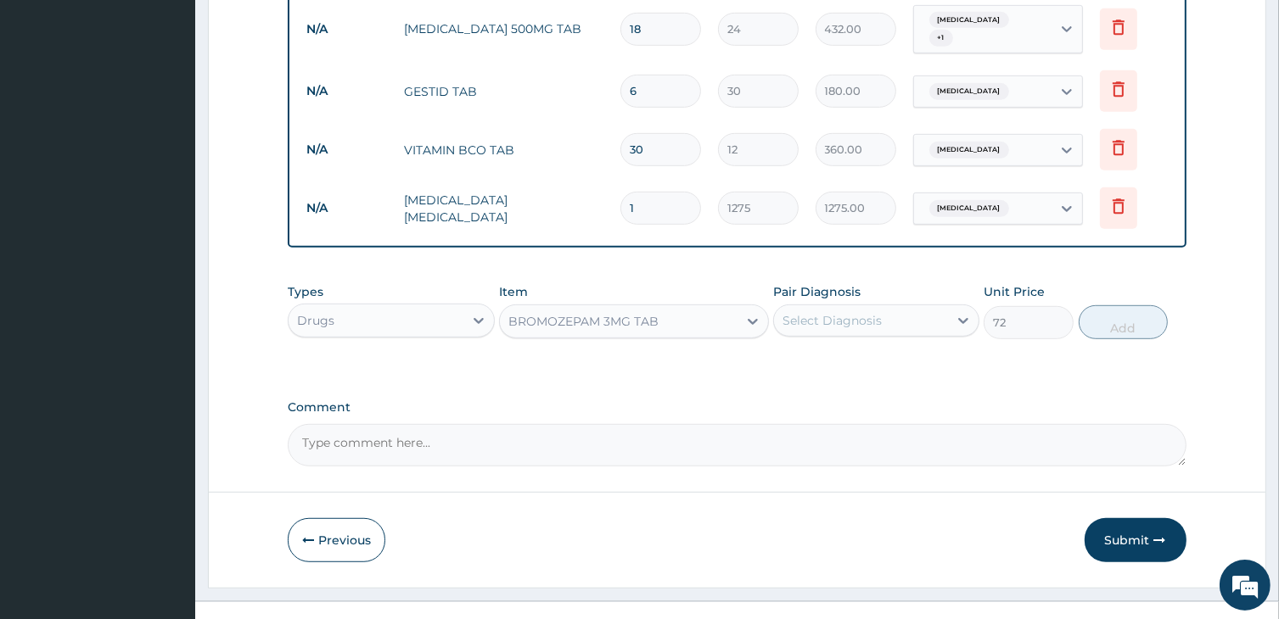
click at [873, 312] on div "Select Diagnosis" at bounding box center [831, 320] width 99 height 17
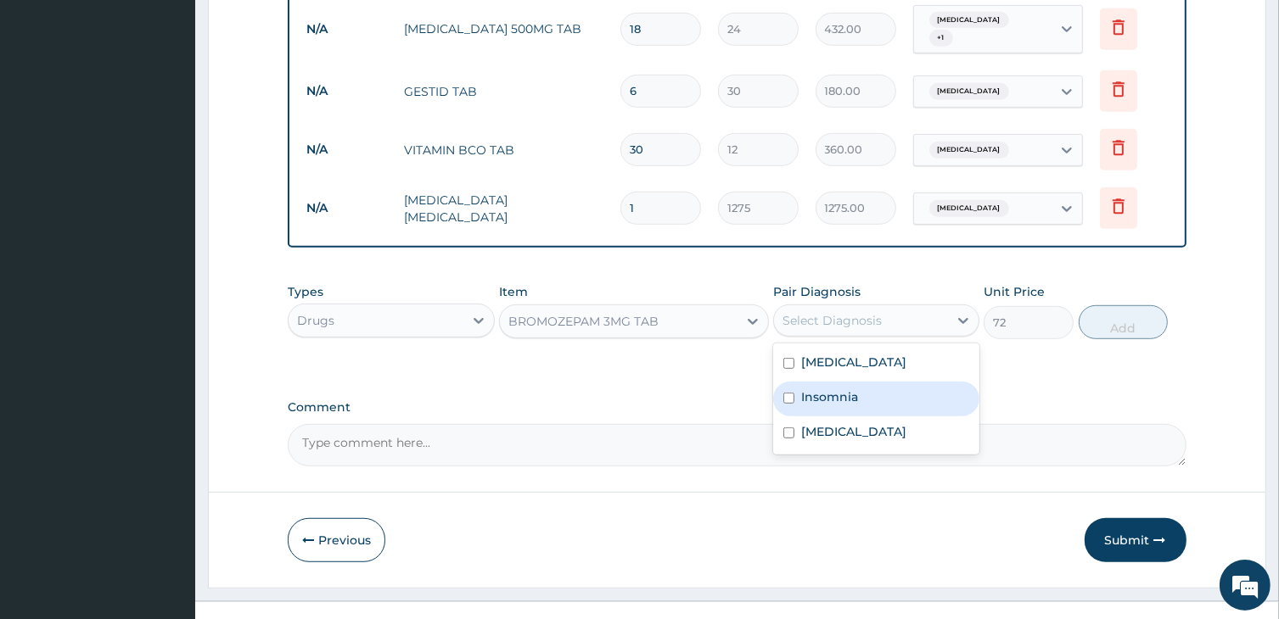
click at [862, 382] on div "Insomnia" at bounding box center [876, 399] width 206 height 35
checkbox input "true"
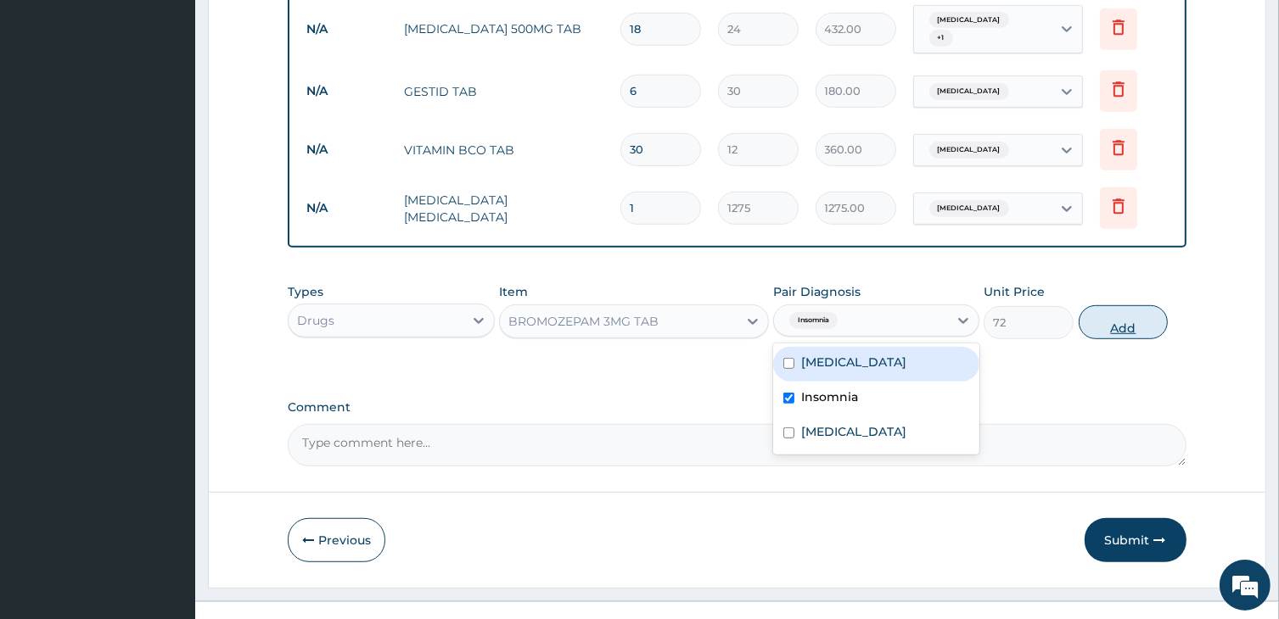
click at [1106, 305] on button "Add" at bounding box center [1123, 322] width 90 height 34
type input "0"
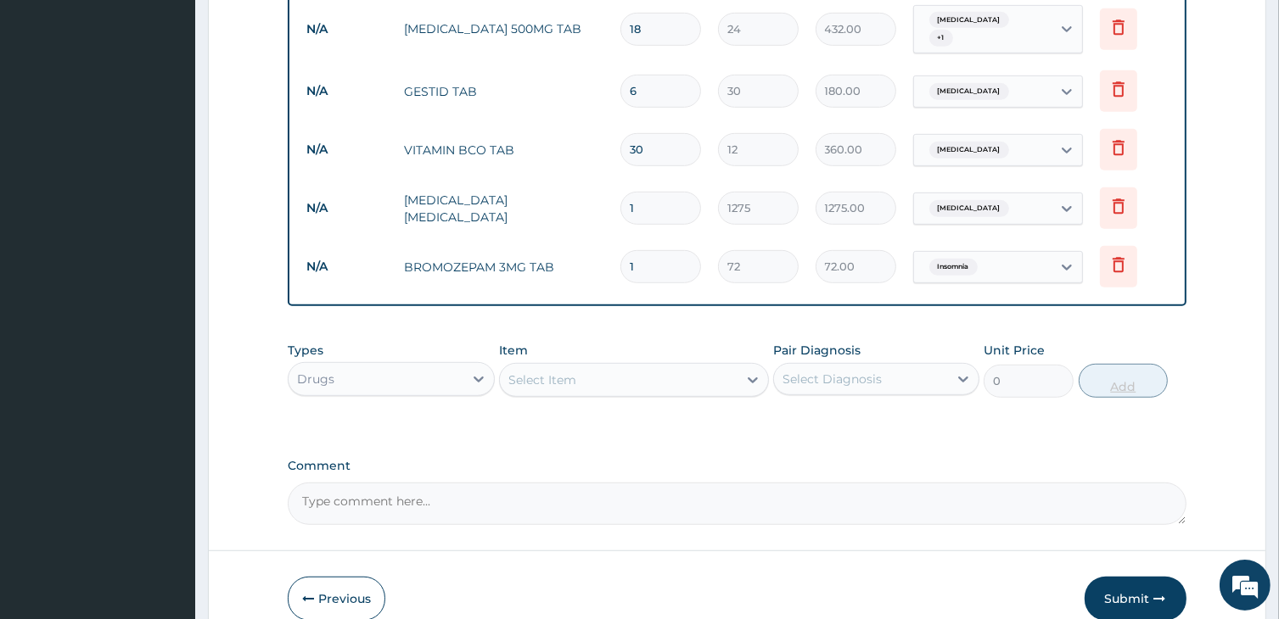
type input "0.00"
type input "5"
type input "360.00"
type input "5"
click at [1118, 577] on button "Submit" at bounding box center [1135, 599] width 102 height 44
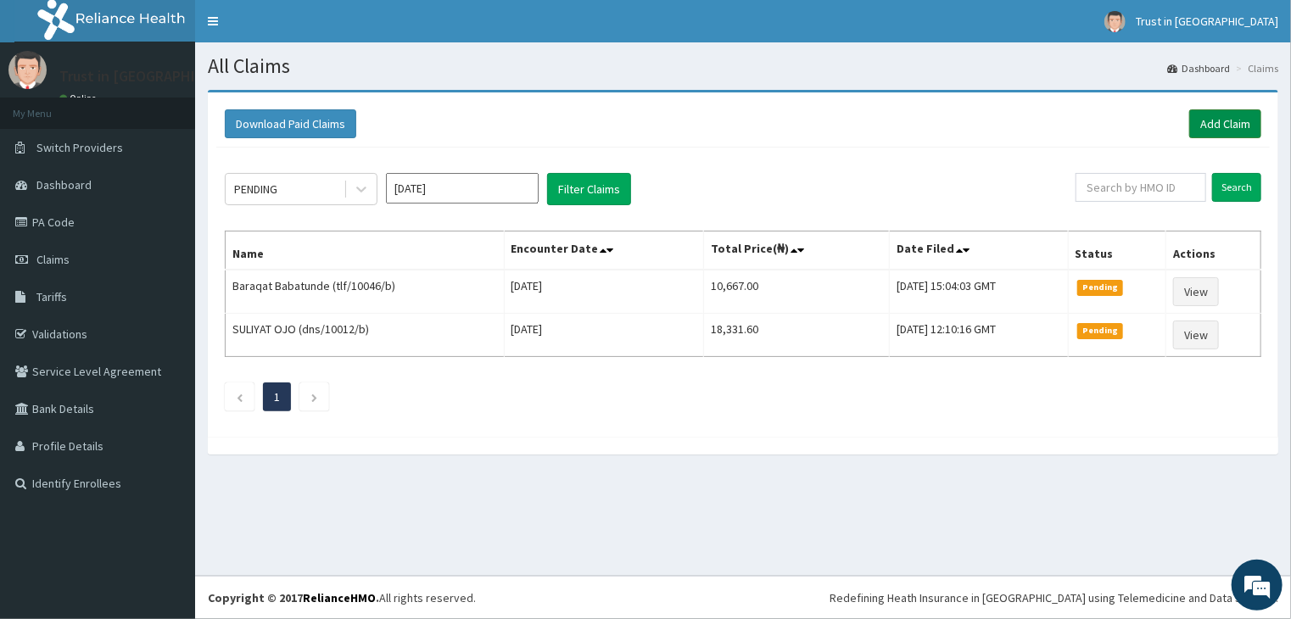
click at [1213, 119] on link "Add Claim" at bounding box center [1226, 123] width 72 height 29
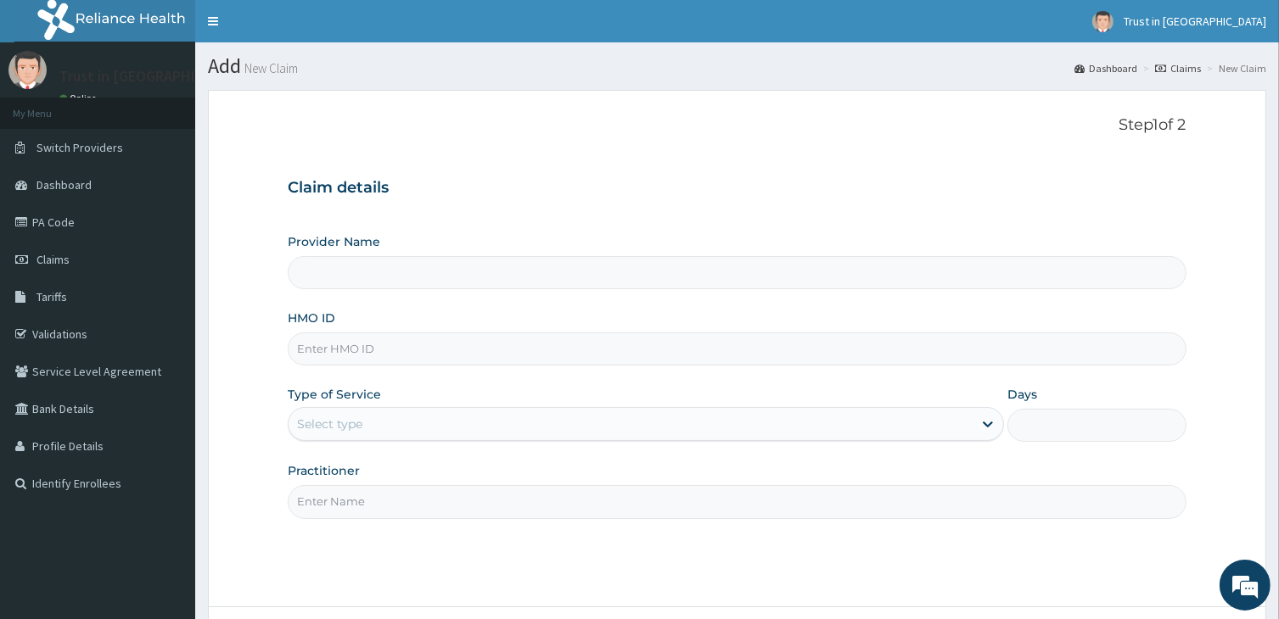
type input "Trust in [GEOGRAPHIC_DATA]"
click at [380, 337] on input "HMO ID" at bounding box center [737, 349] width 898 height 33
click at [367, 316] on div "HMO ID gmt" at bounding box center [737, 338] width 898 height 56
click at [320, 350] on input "gmt" at bounding box center [737, 349] width 898 height 33
type input "gmt/10446/a"
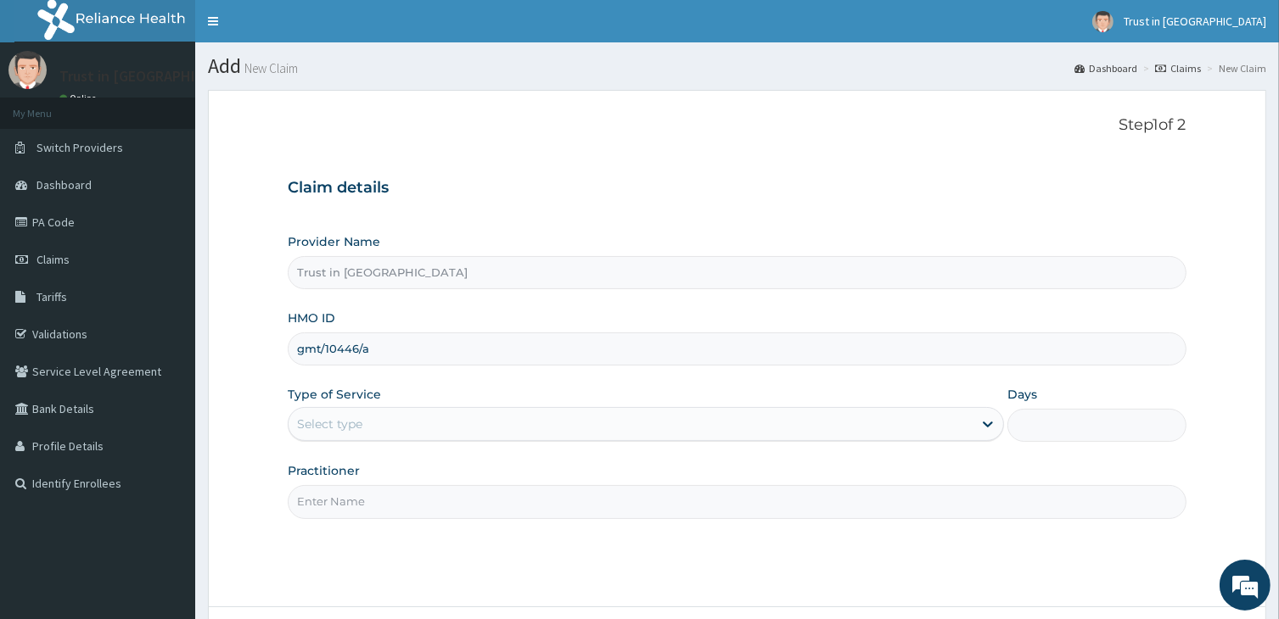
click at [395, 426] on div "Select type" at bounding box center [629, 424] width 683 height 27
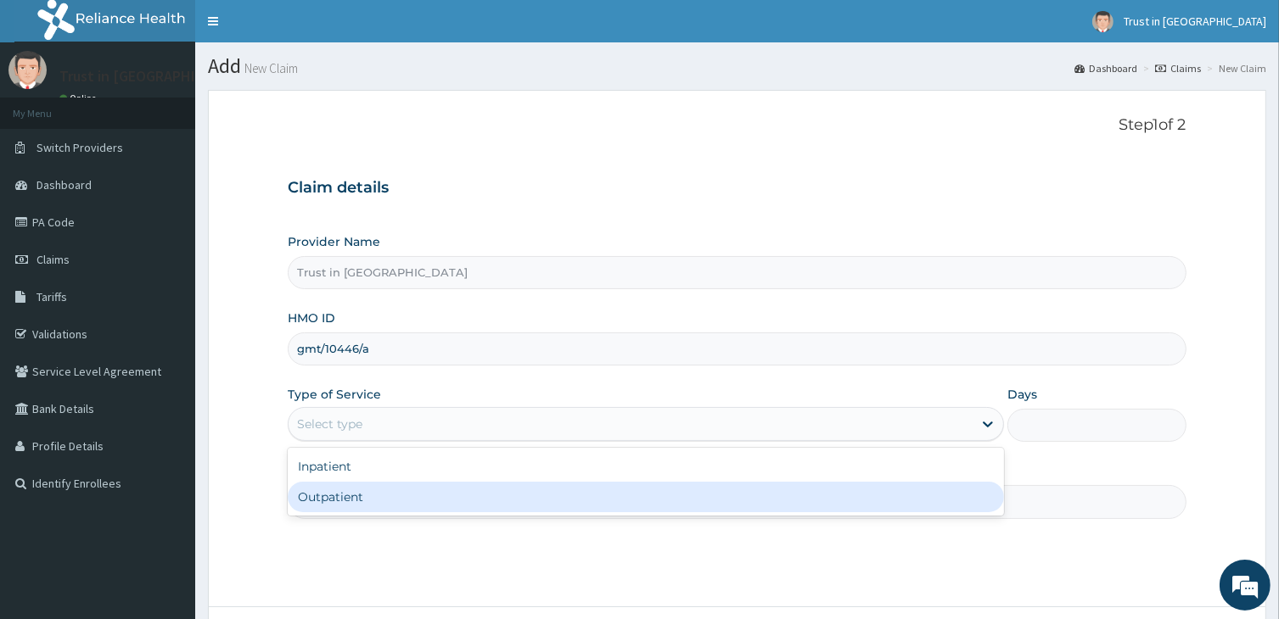
click at [360, 490] on div "Outpatient" at bounding box center [645, 497] width 715 height 31
type input "1"
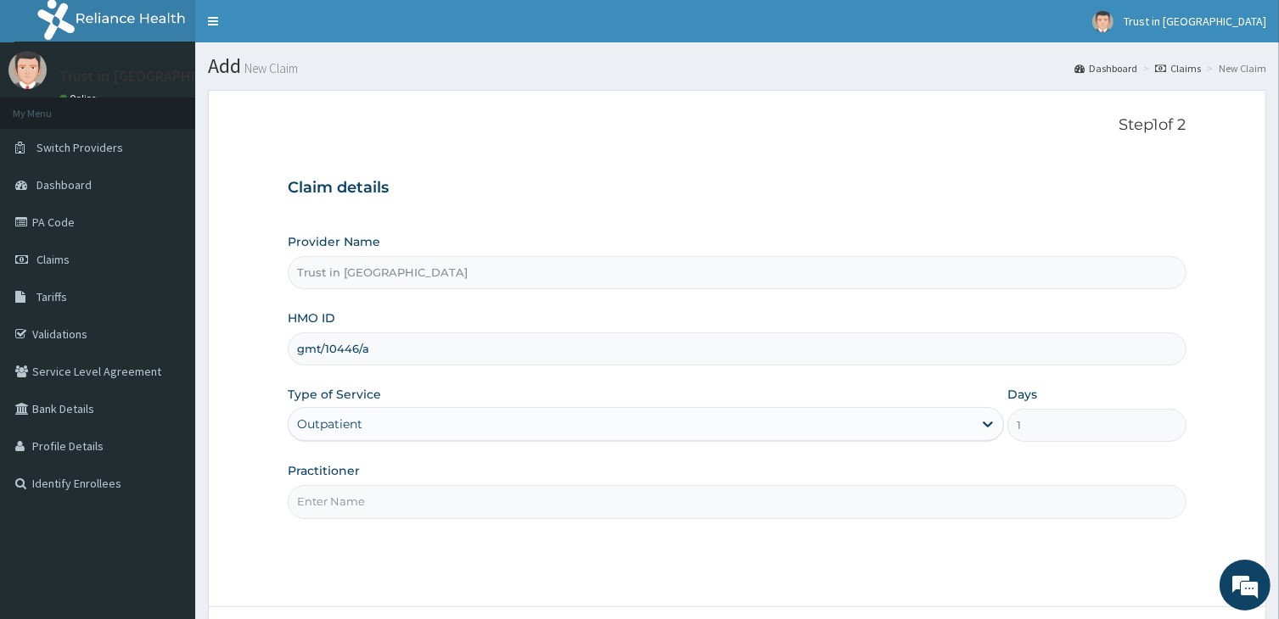
click at [353, 507] on input "Practitioner" at bounding box center [737, 501] width 898 height 33
type input "dr nebo"
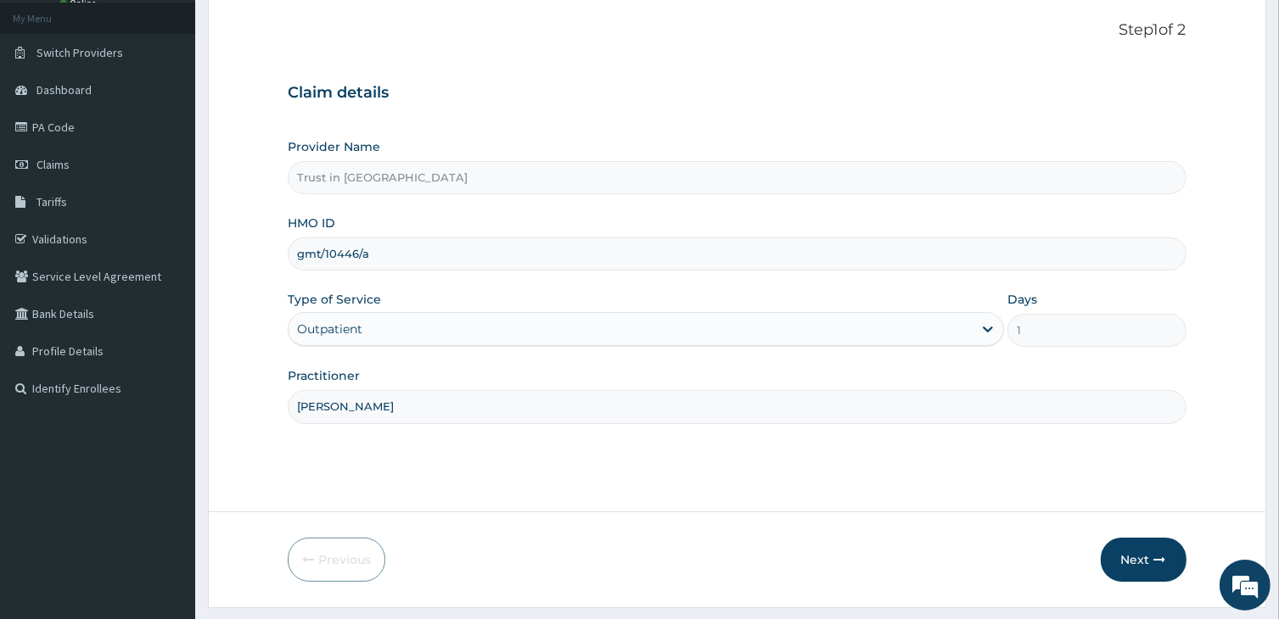
scroll to position [139, 0]
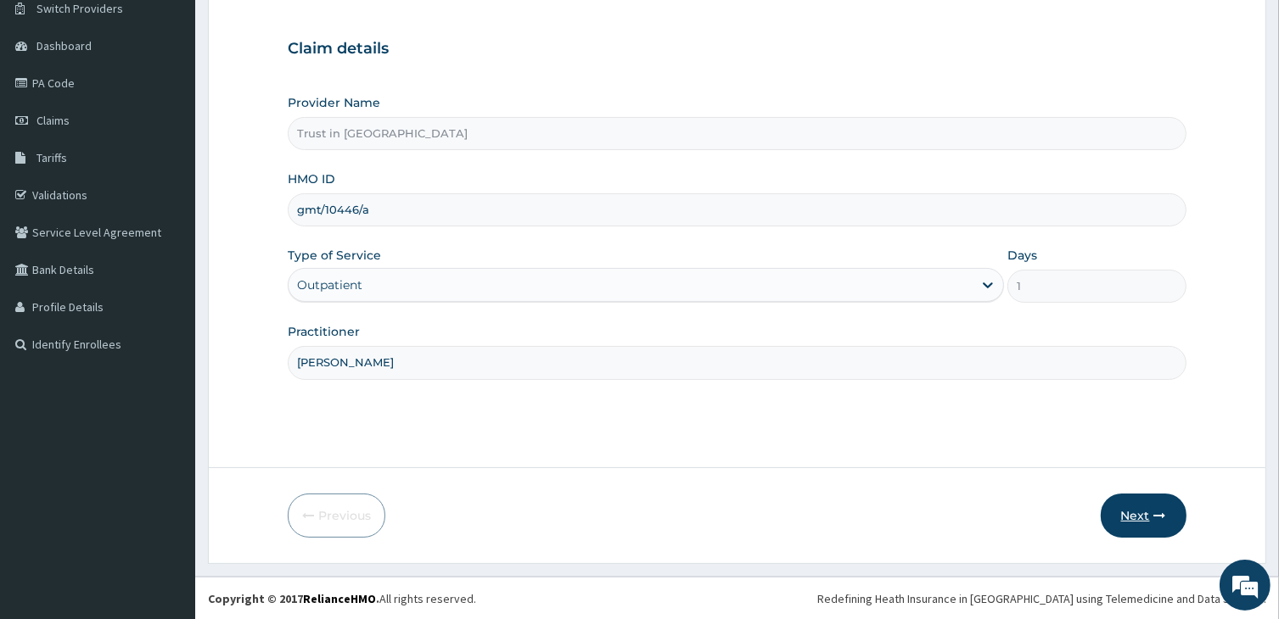
click at [1127, 524] on button "Next" at bounding box center [1144, 516] width 86 height 44
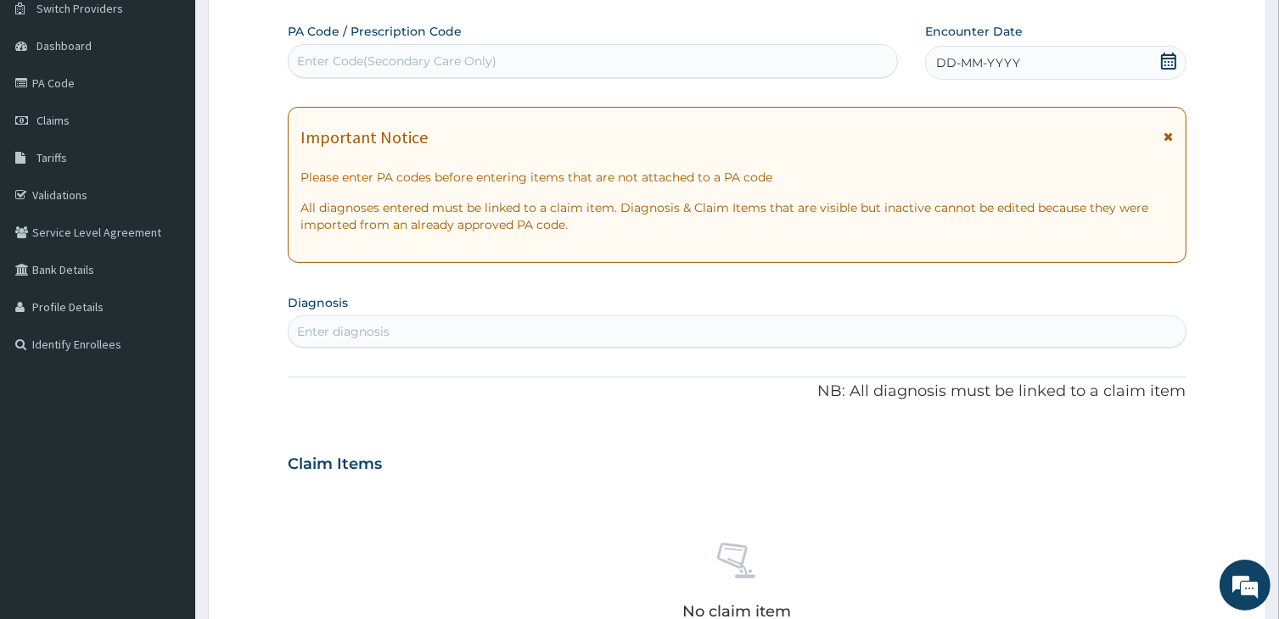
click at [1171, 64] on icon at bounding box center [1168, 61] width 17 height 17
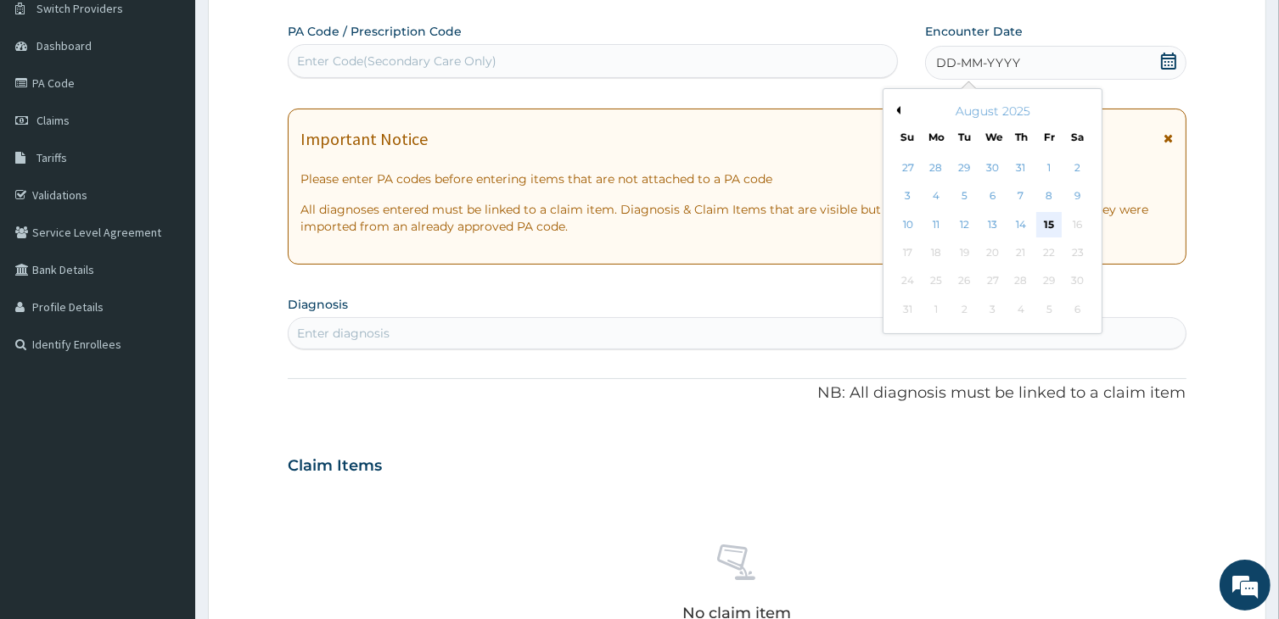
click at [1045, 218] on div "15" at bounding box center [1048, 224] width 25 height 25
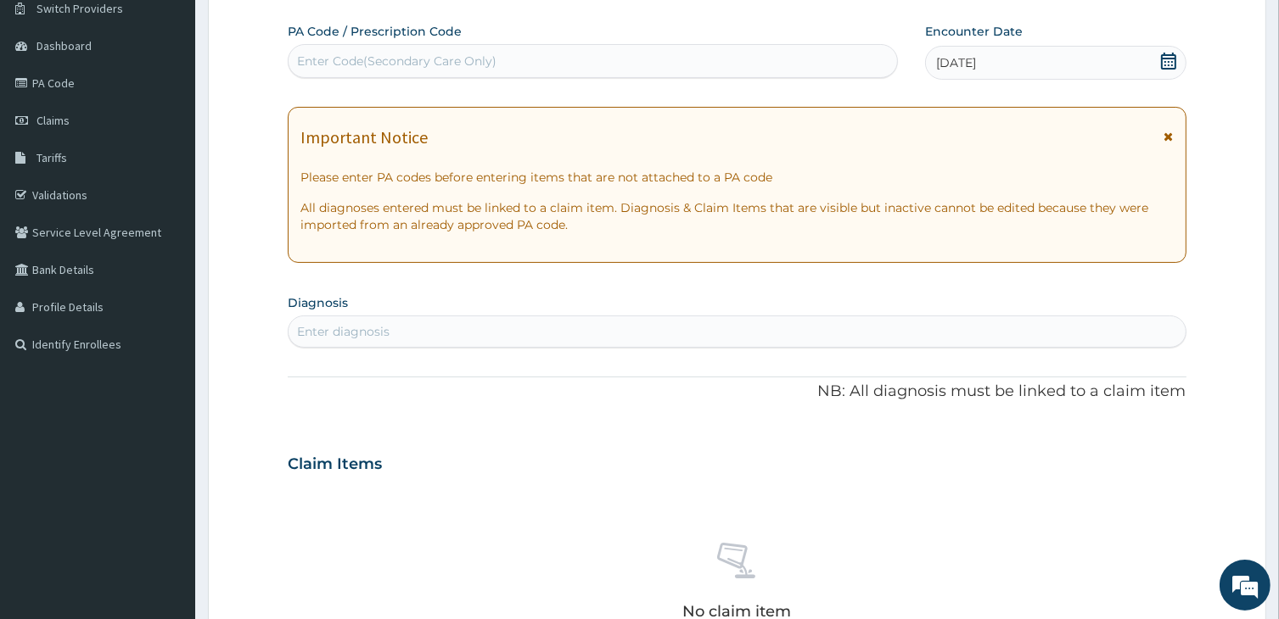
click at [399, 349] on div "PA Code / Prescription Code Enter Code(Secondary Care Only) Encounter Date 15-0…" at bounding box center [737, 462] width 898 height 878
click at [371, 337] on div "Enter diagnosis" at bounding box center [343, 331] width 92 height 17
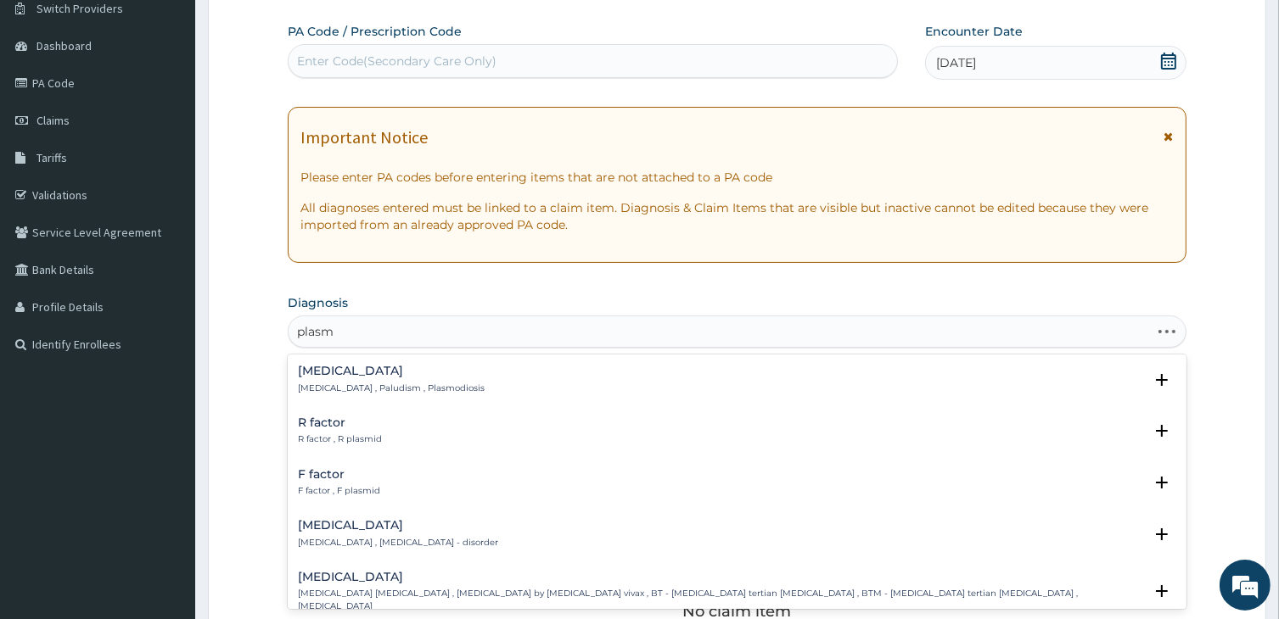
type input "plasmo"
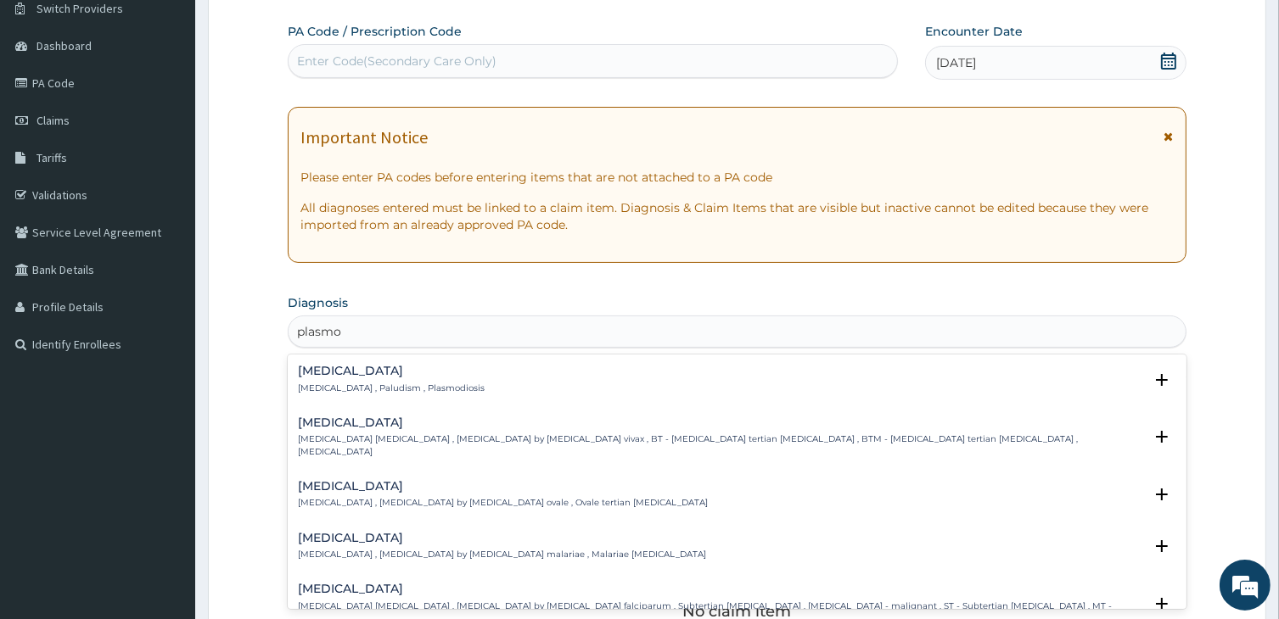
click at [330, 373] on h4 "Malaria" at bounding box center [391, 371] width 187 height 13
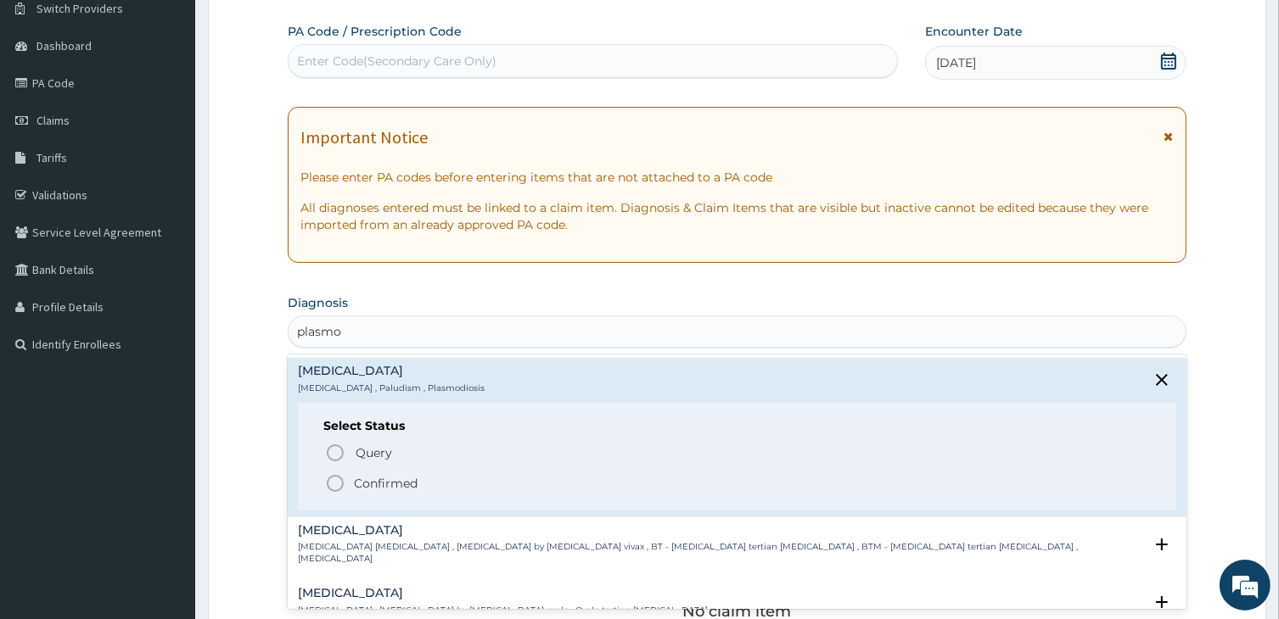
click at [333, 478] on icon "status option filled" at bounding box center [335, 483] width 20 height 20
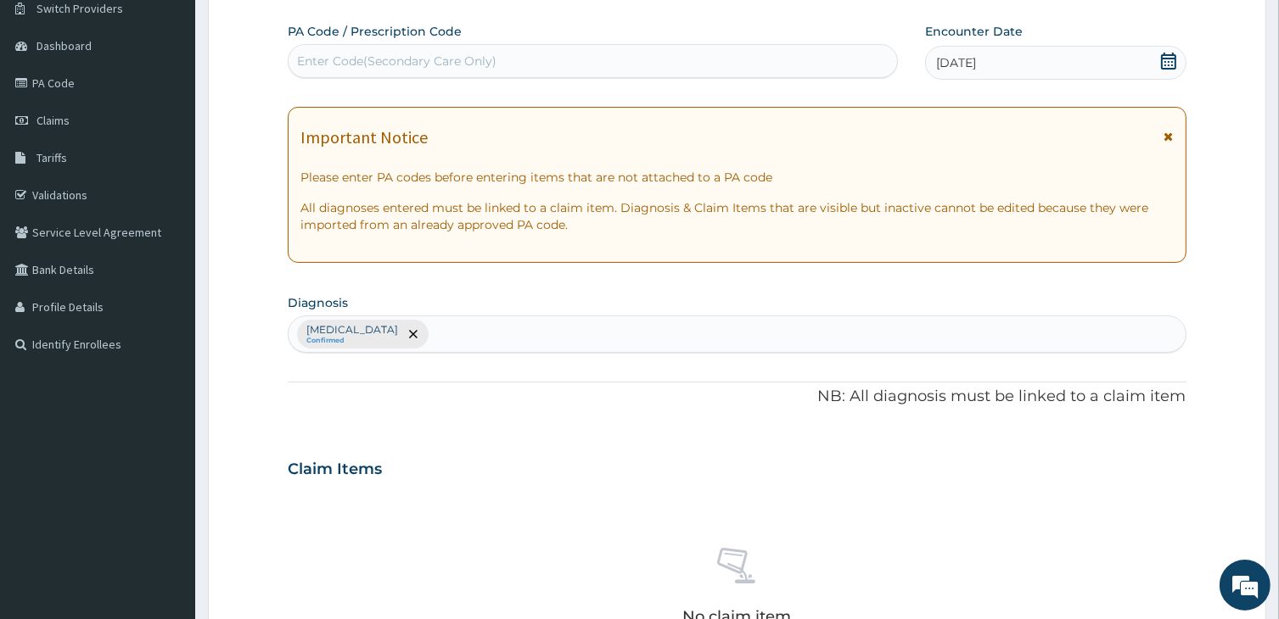
click at [401, 330] on div "Malaria Confirmed" at bounding box center [736, 335] width 896 height 36
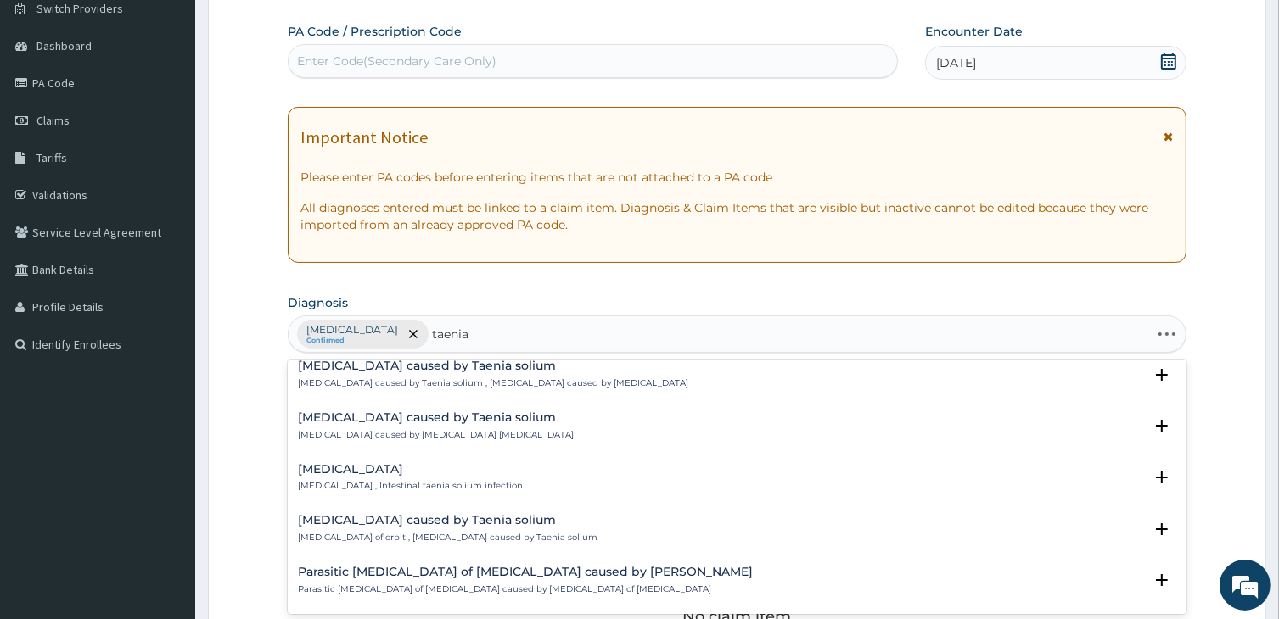
scroll to position [524, 0]
type input "taenia c"
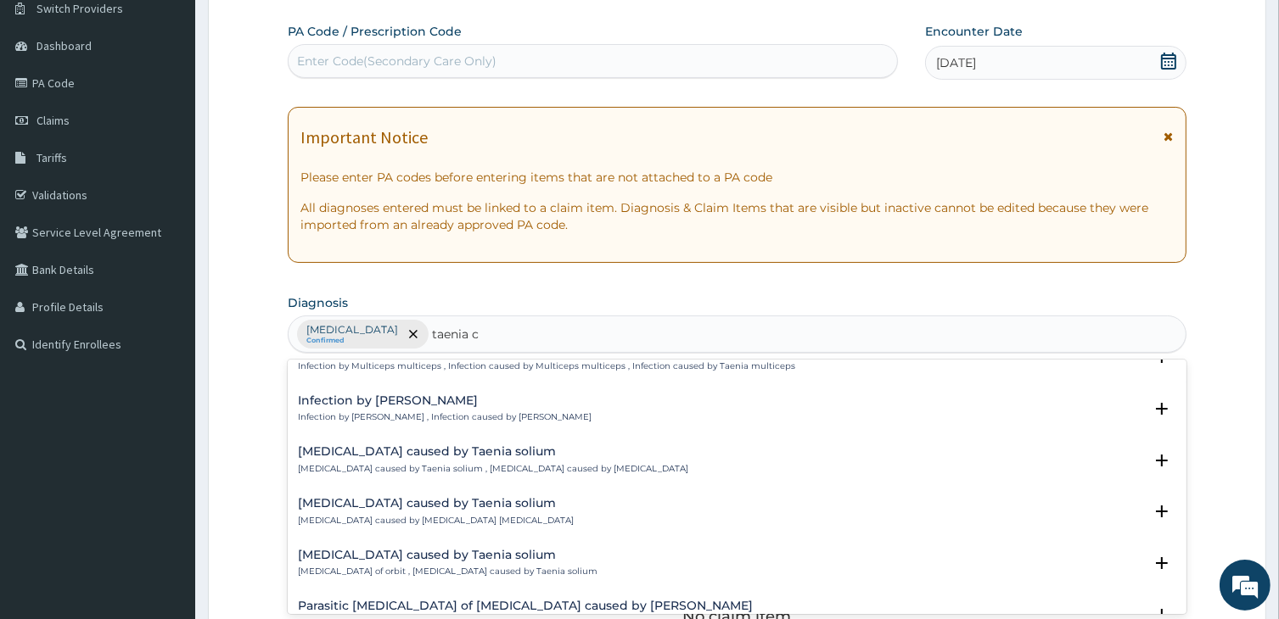
scroll to position [370, 0]
